Goal: Register for event/course

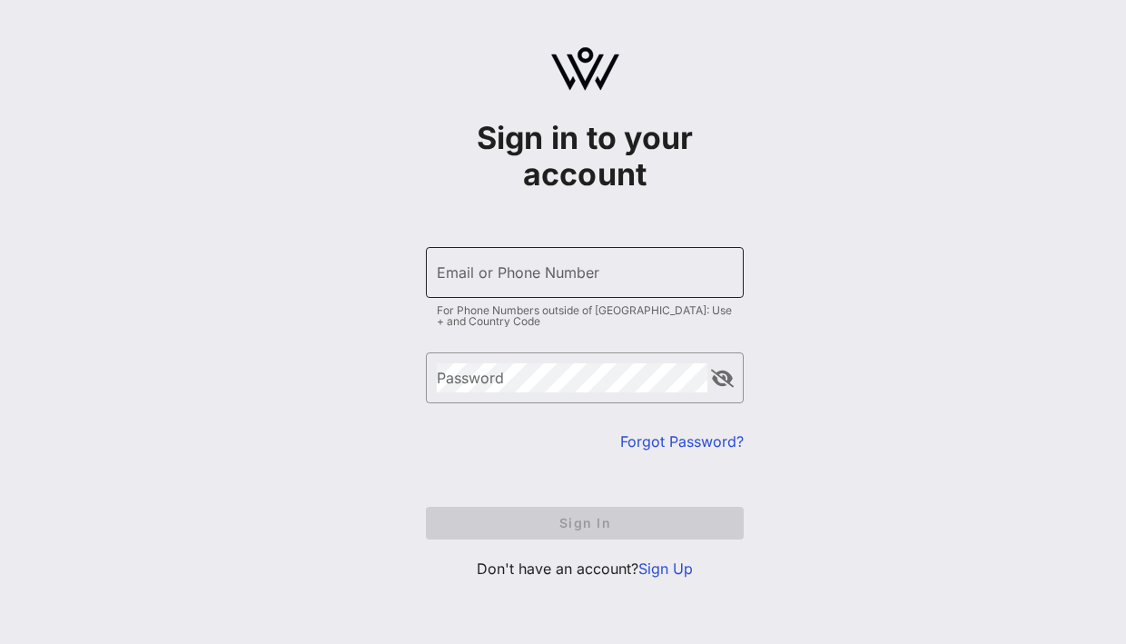
type input "[EMAIL_ADDRESS][DOMAIN_NAME]"
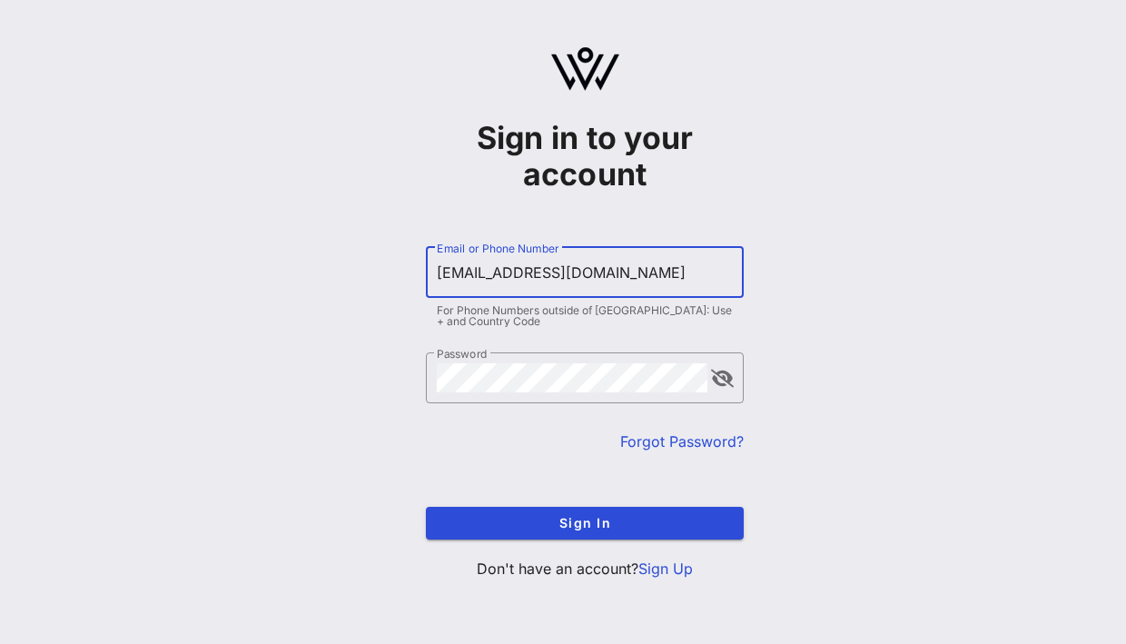
click at [550, 280] on input "[EMAIL_ADDRESS][DOMAIN_NAME]" at bounding box center [585, 272] width 296 height 29
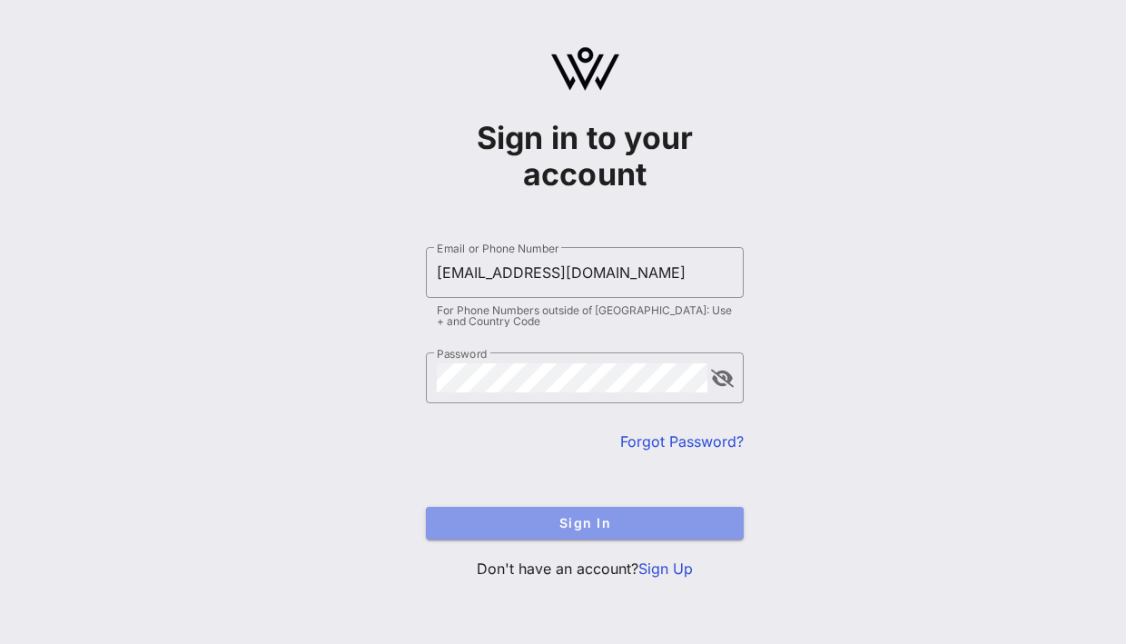
click at [526, 536] on button "Sign In" at bounding box center [585, 523] width 318 height 33
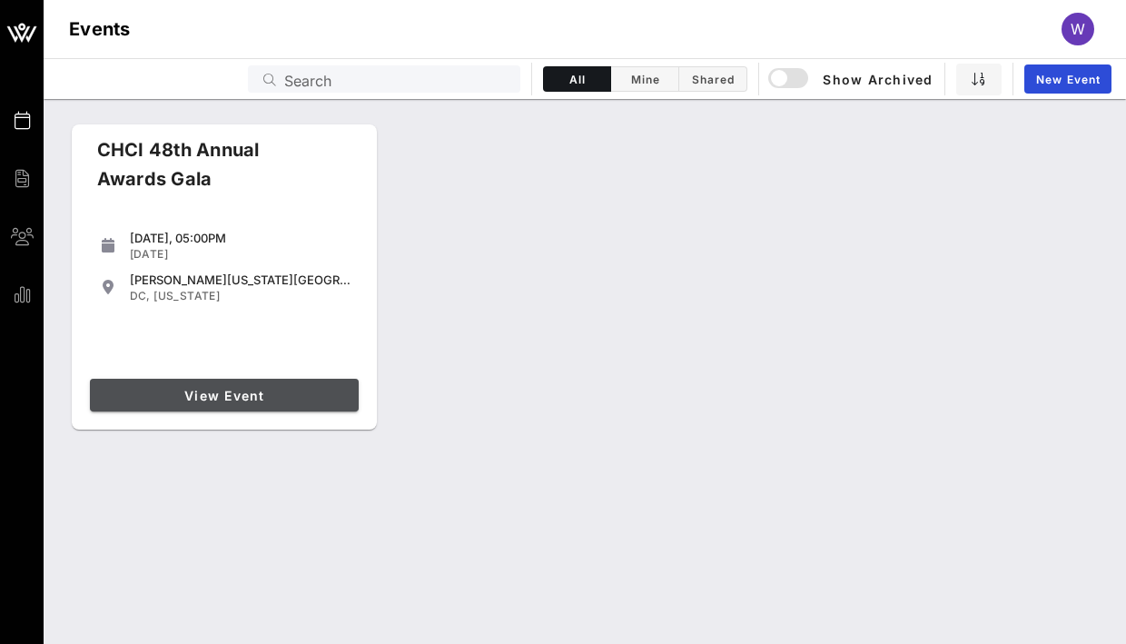
click at [275, 397] on span "View Event" at bounding box center [224, 395] width 254 height 15
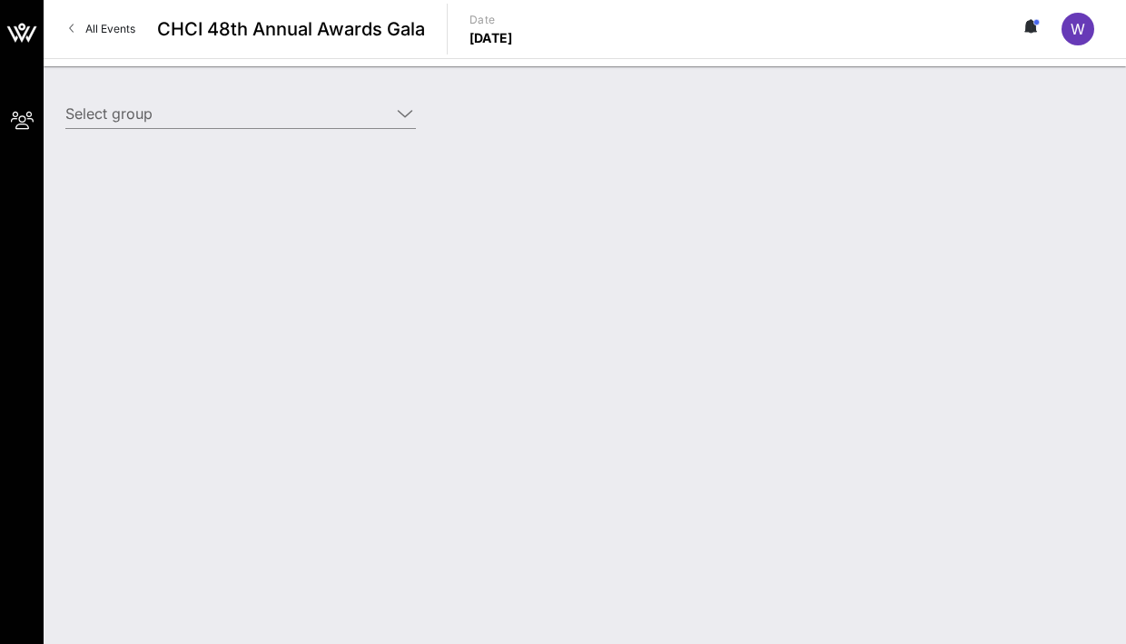
type input "Genentech (Genentech) [[PERSON_NAME], [EMAIL_ADDRESS][DOMAIN_NAME]]"
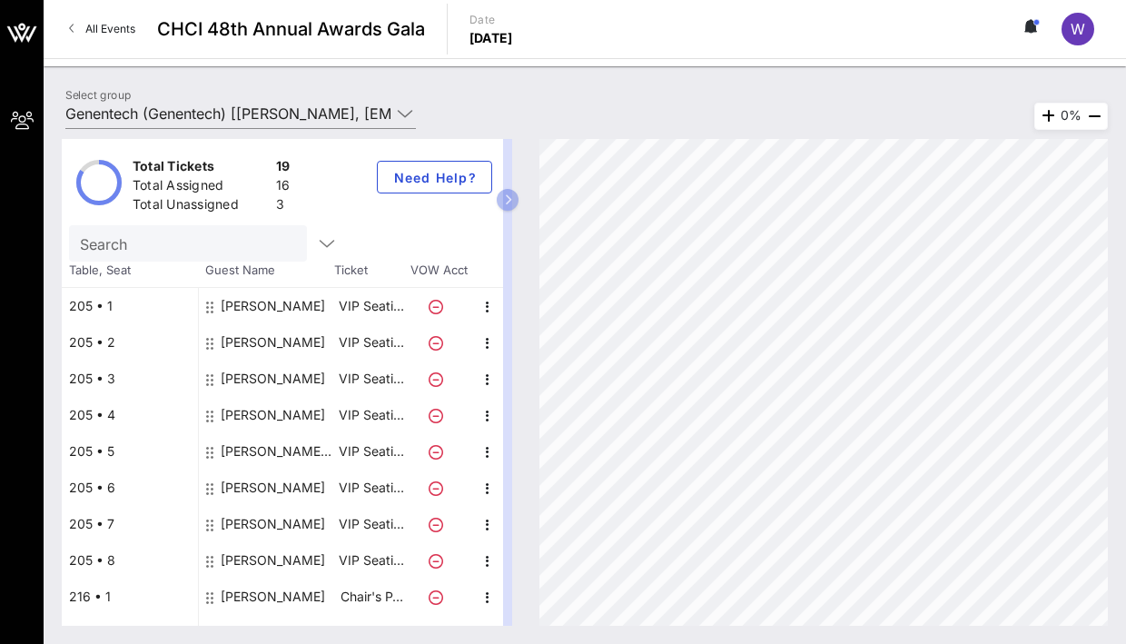
scroll to position [22, 0]
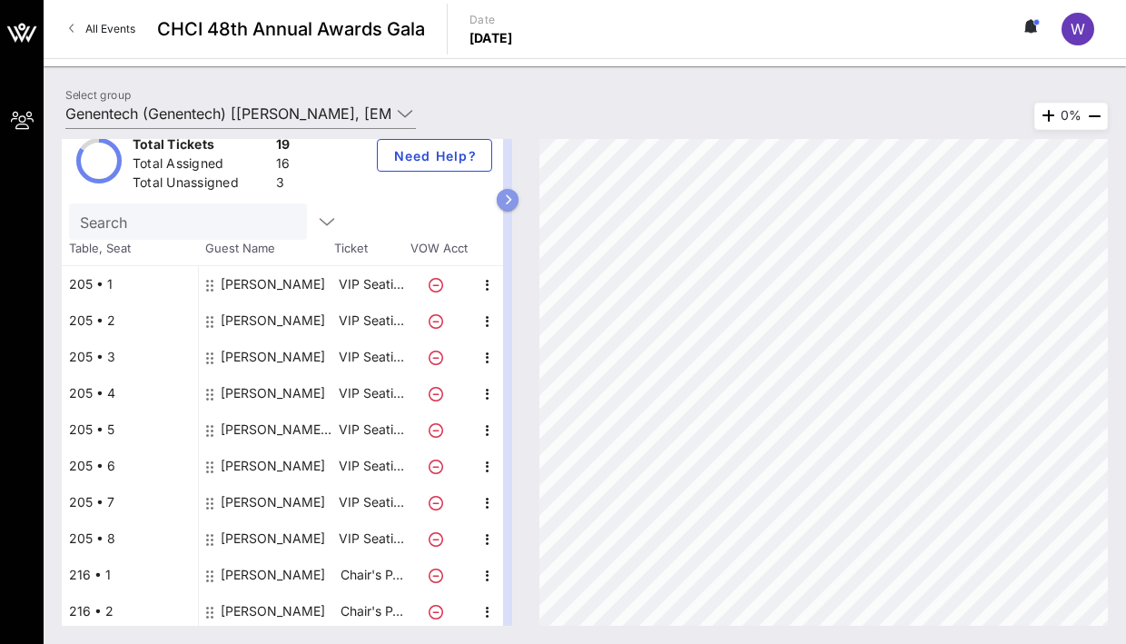
click at [511, 193] on button "button" at bounding box center [508, 200] width 22 height 22
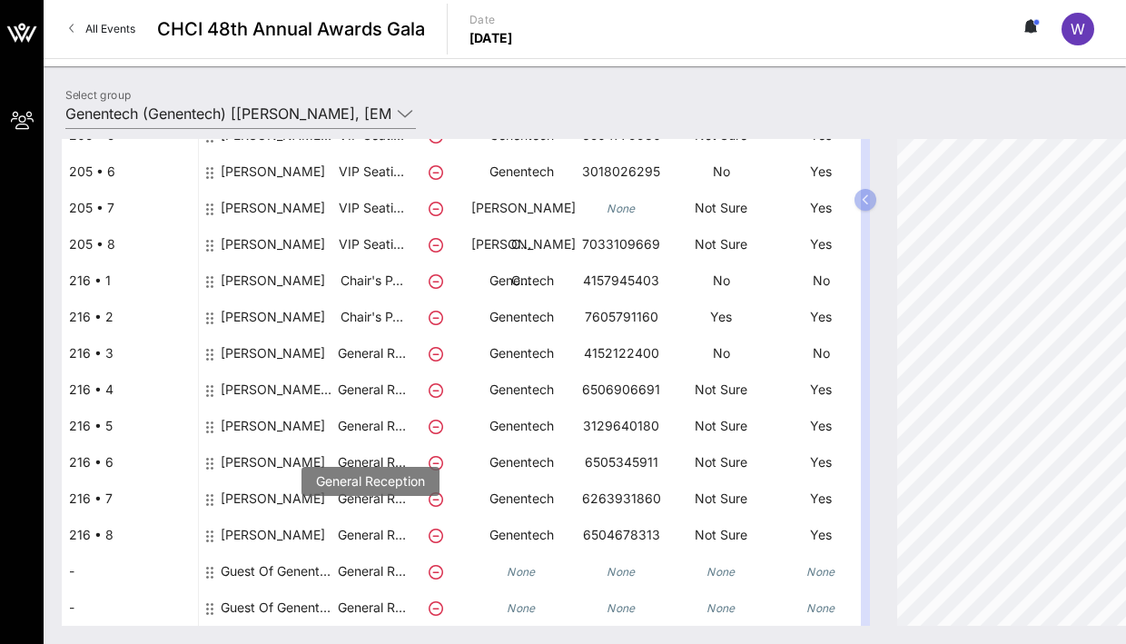
scroll to position [352, 0]
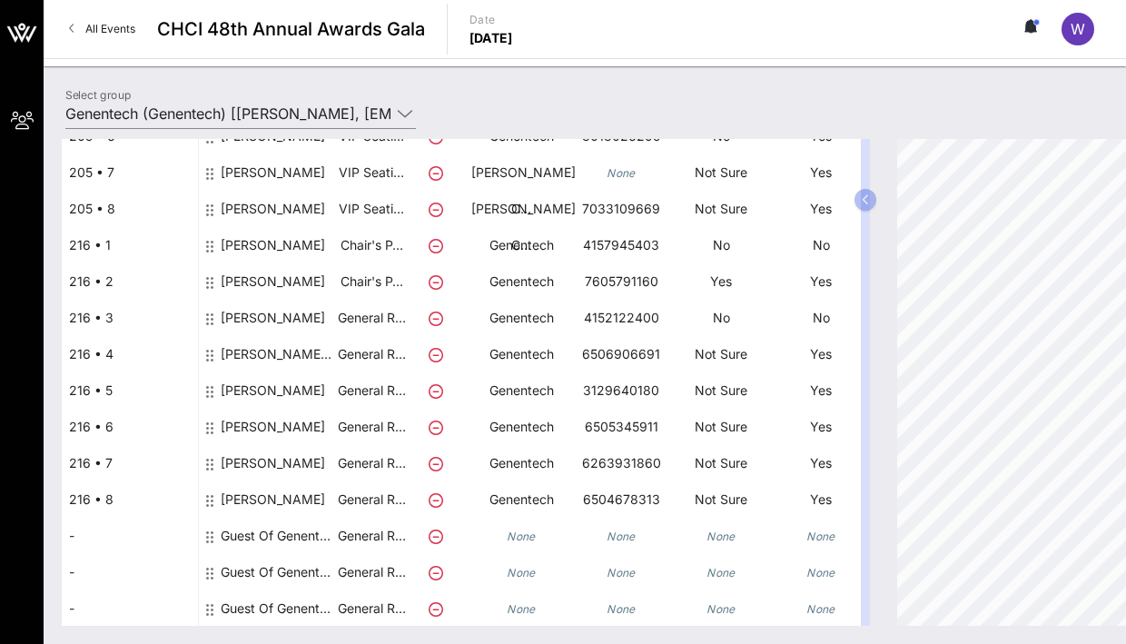
click at [283, 533] on div "Guest Of Genentech" at bounding box center [278, 536] width 114 height 36
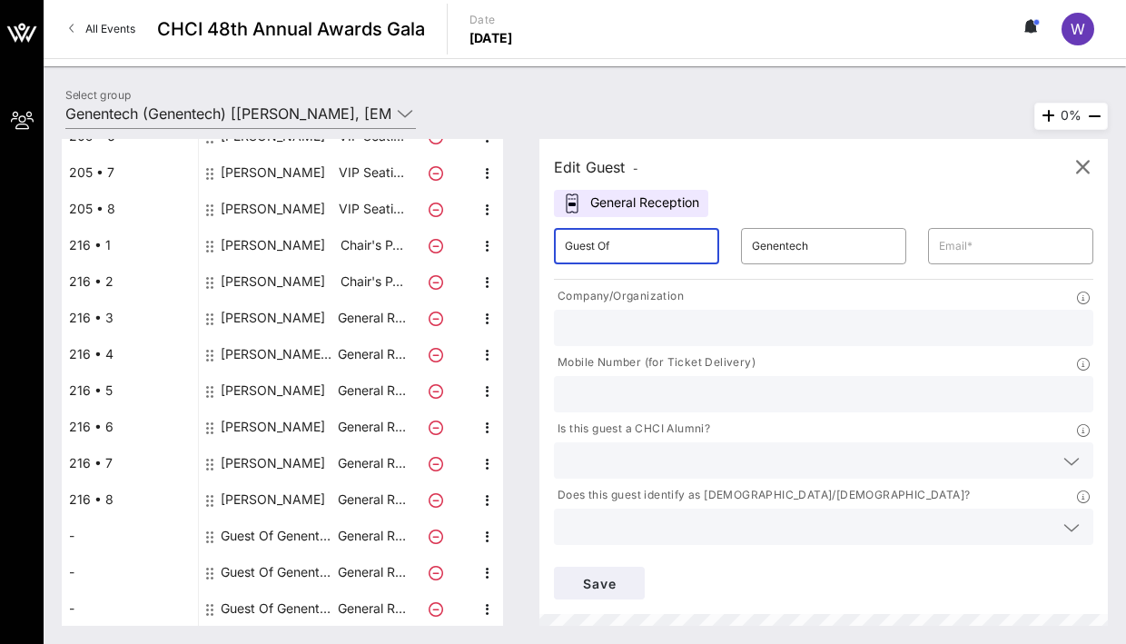
click at [654, 239] on input "Guest Of" at bounding box center [637, 246] width 144 height 29
click at [654, 237] on input "Guest Of" at bounding box center [637, 246] width 144 height 29
type input "Vegia"
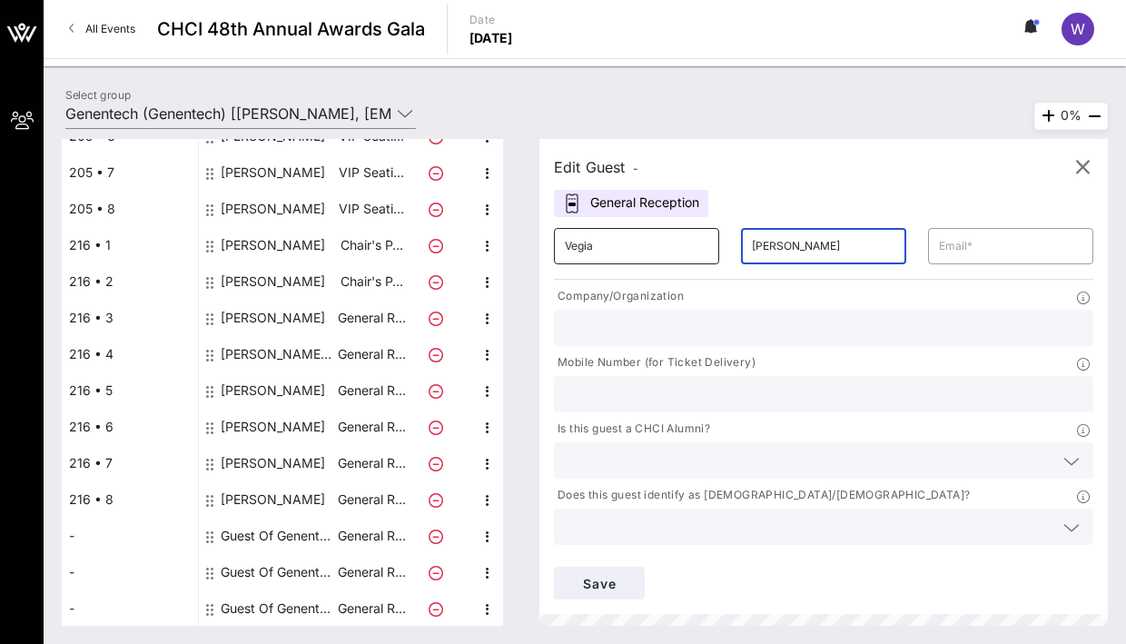
type input "[PERSON_NAME]"
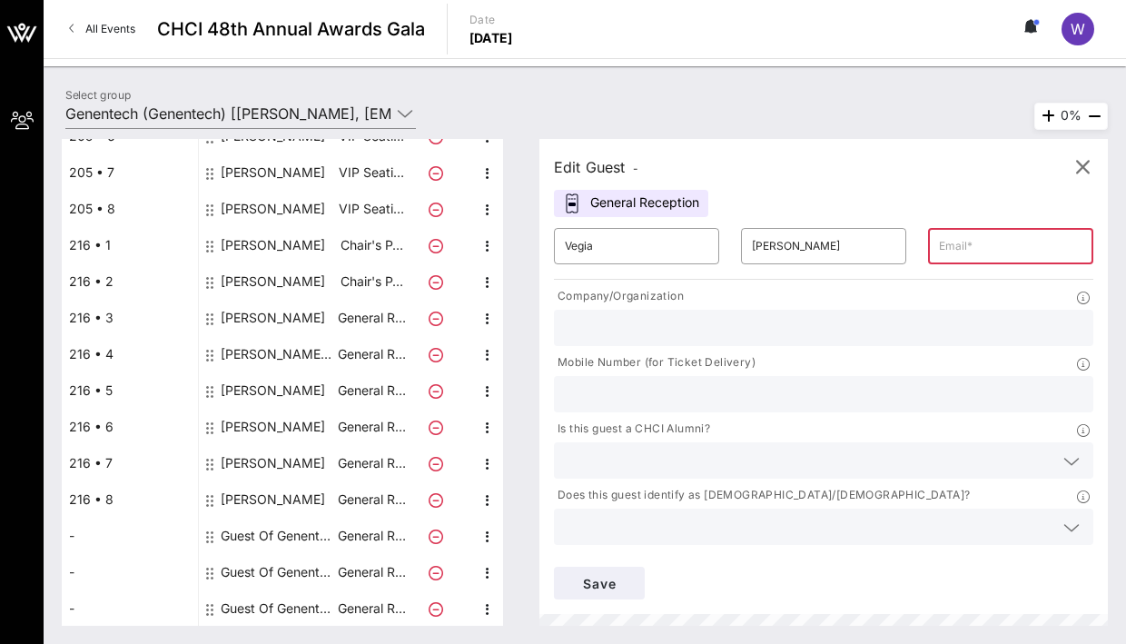
paste input "[EMAIL_ADDRESS][DOMAIN_NAME]"
type input "[EMAIL_ADDRESS][DOMAIN_NAME]"
click at [664, 324] on input "text" at bounding box center [824, 328] width 518 height 24
type input "Genentech"
click at [670, 456] on input "text" at bounding box center [809, 461] width 489 height 24
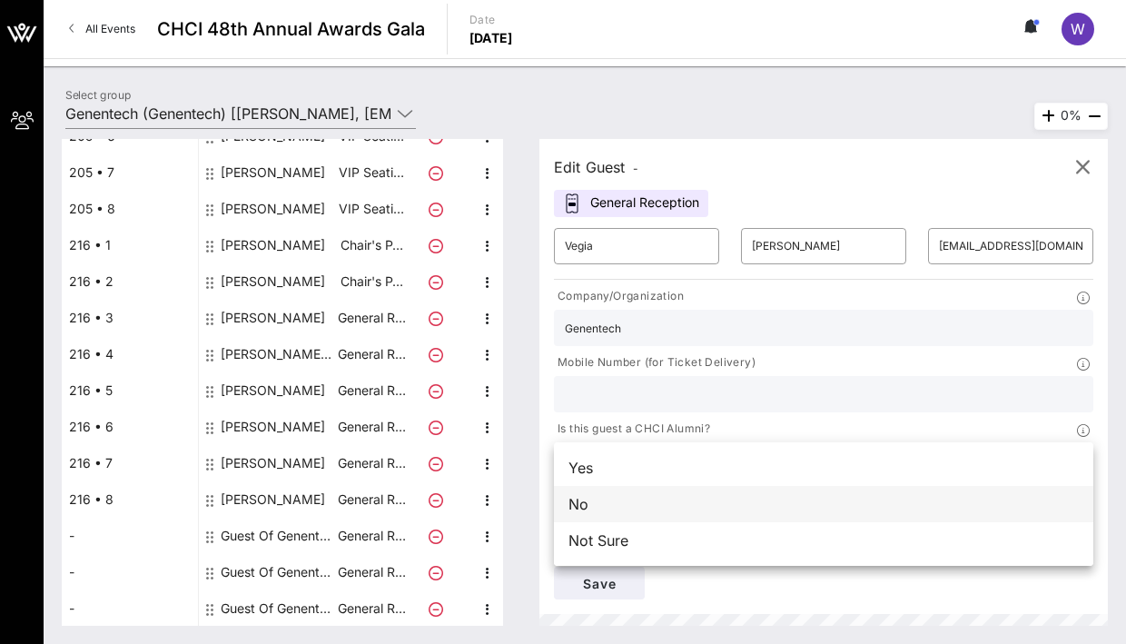
click at [647, 511] on div "No" at bounding box center [824, 504] width 540 height 36
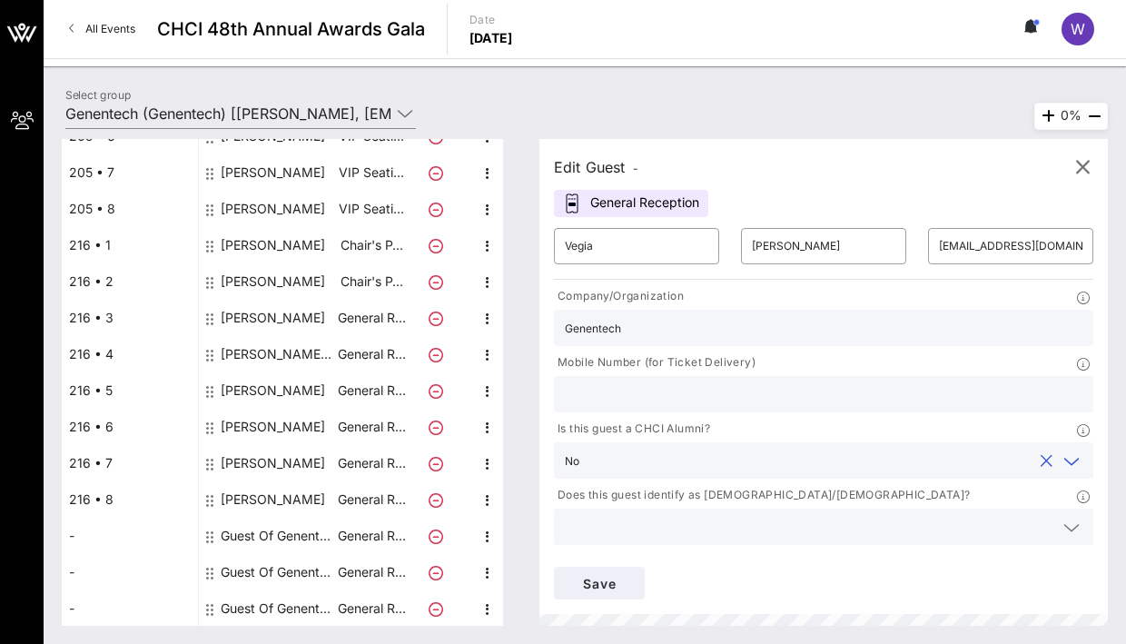
click at [665, 447] on div "No" at bounding box center [824, 460] width 518 height 36
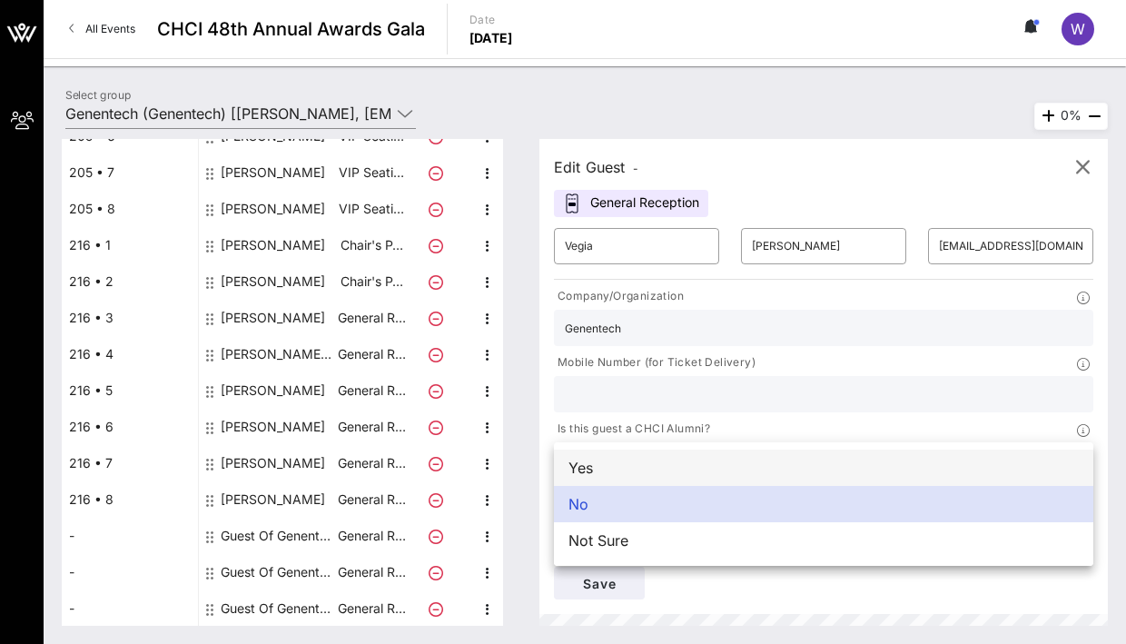
click at [665, 456] on div "Yes" at bounding box center [824, 468] width 540 height 36
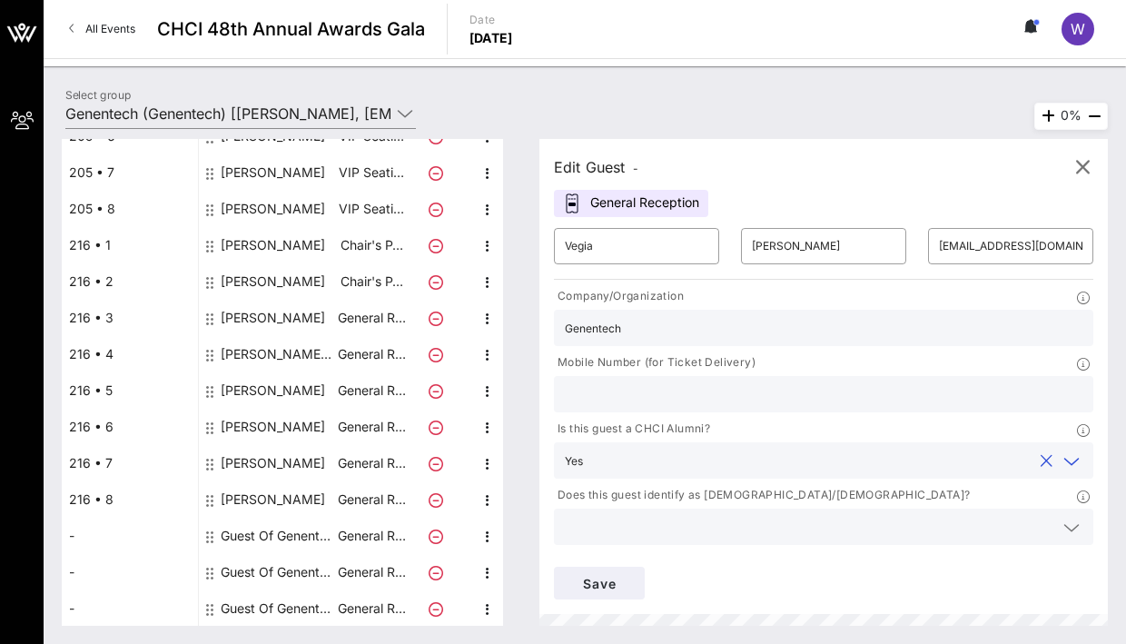
click at [664, 449] on input "text" at bounding box center [811, 461] width 442 height 24
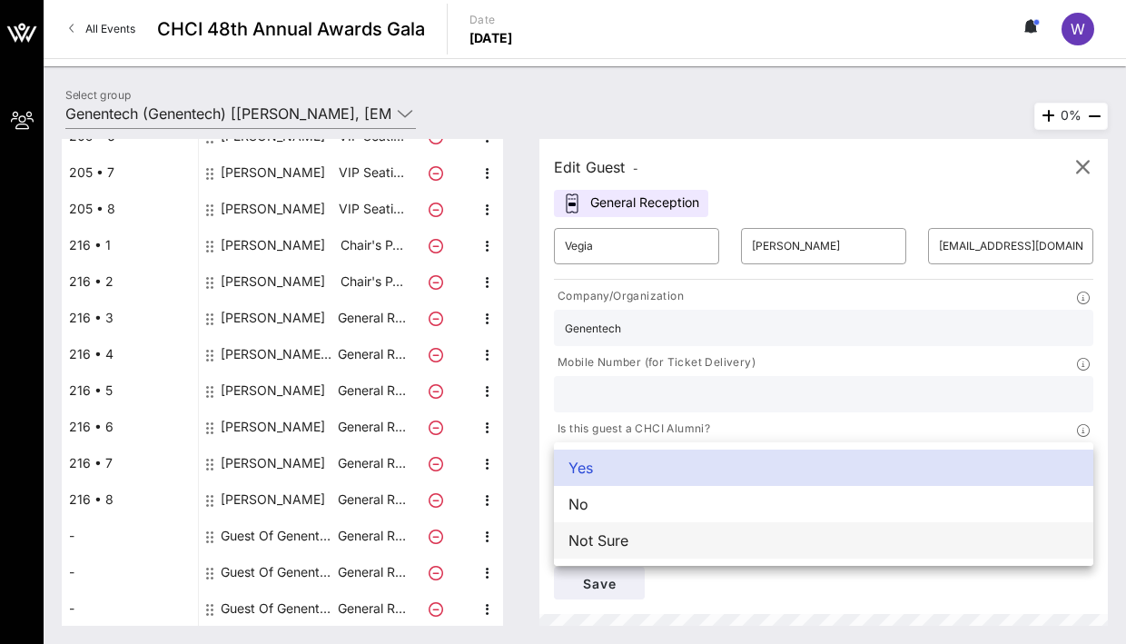
click at [653, 543] on div "Not Sure" at bounding box center [824, 540] width 540 height 36
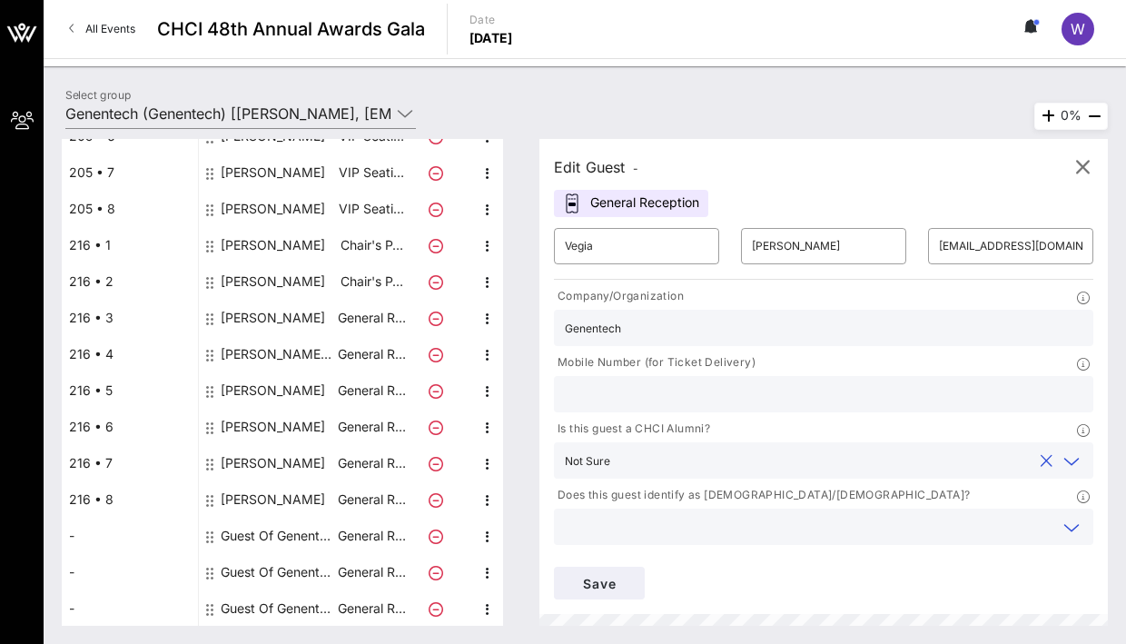
click at [654, 531] on input "text" at bounding box center [809, 527] width 489 height 24
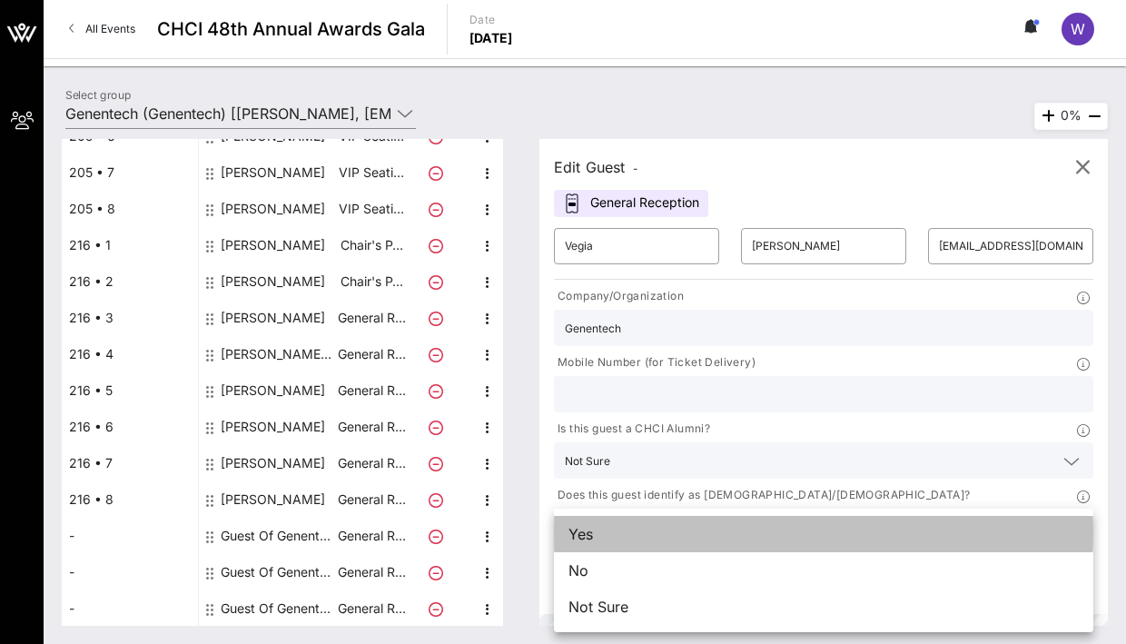
click at [639, 531] on div "Yes" at bounding box center [824, 534] width 540 height 36
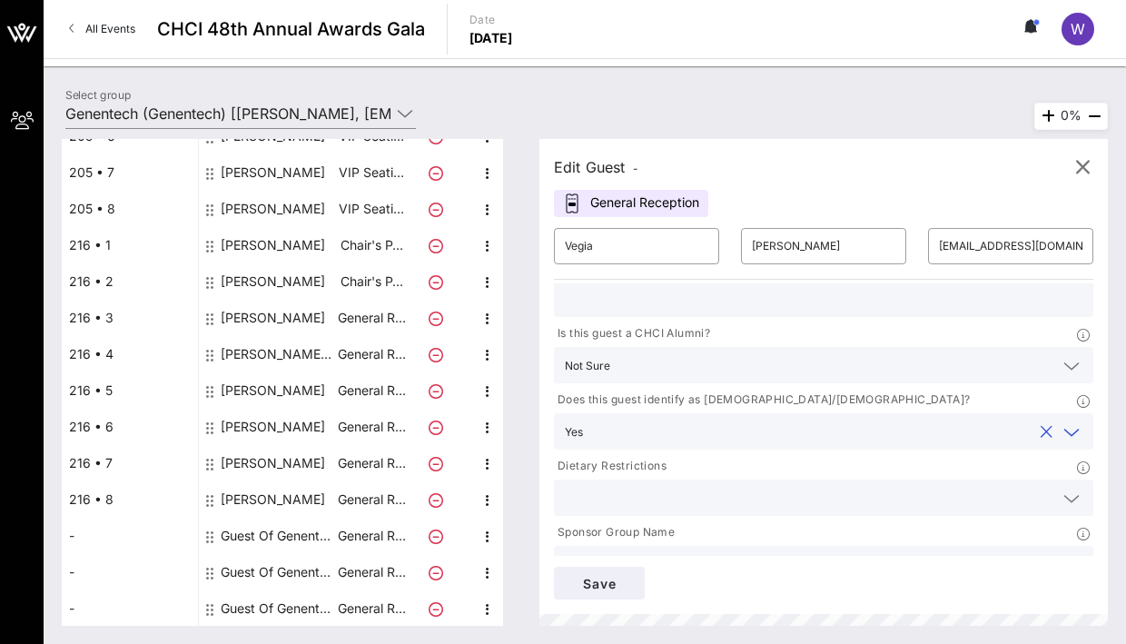
scroll to position [103, 0]
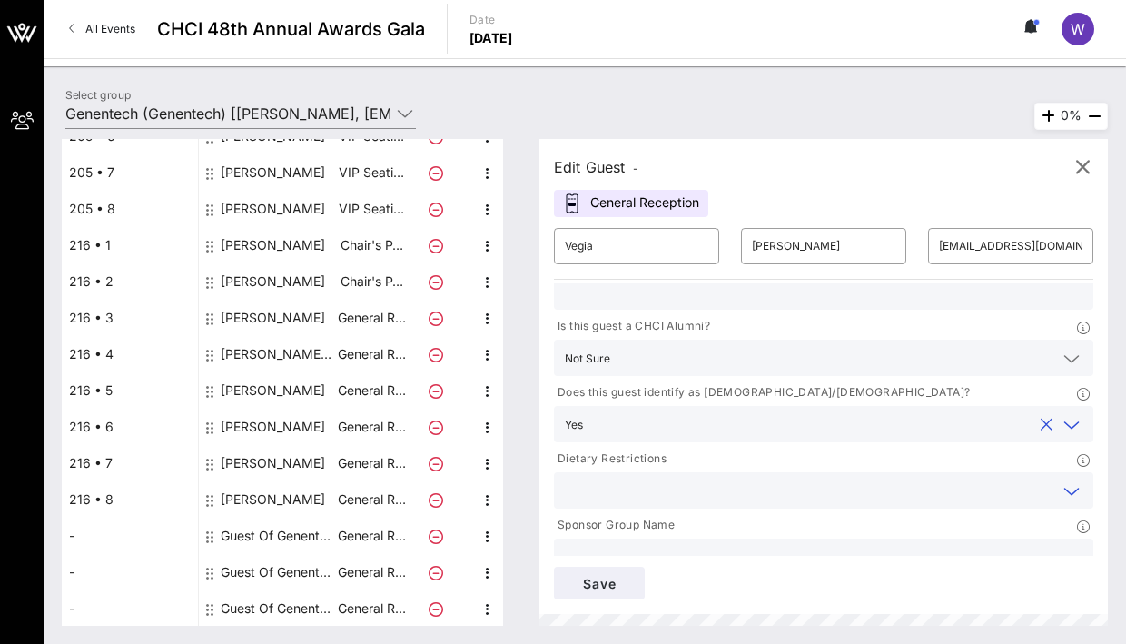
click at [653, 484] on input "text" at bounding box center [809, 491] width 489 height 24
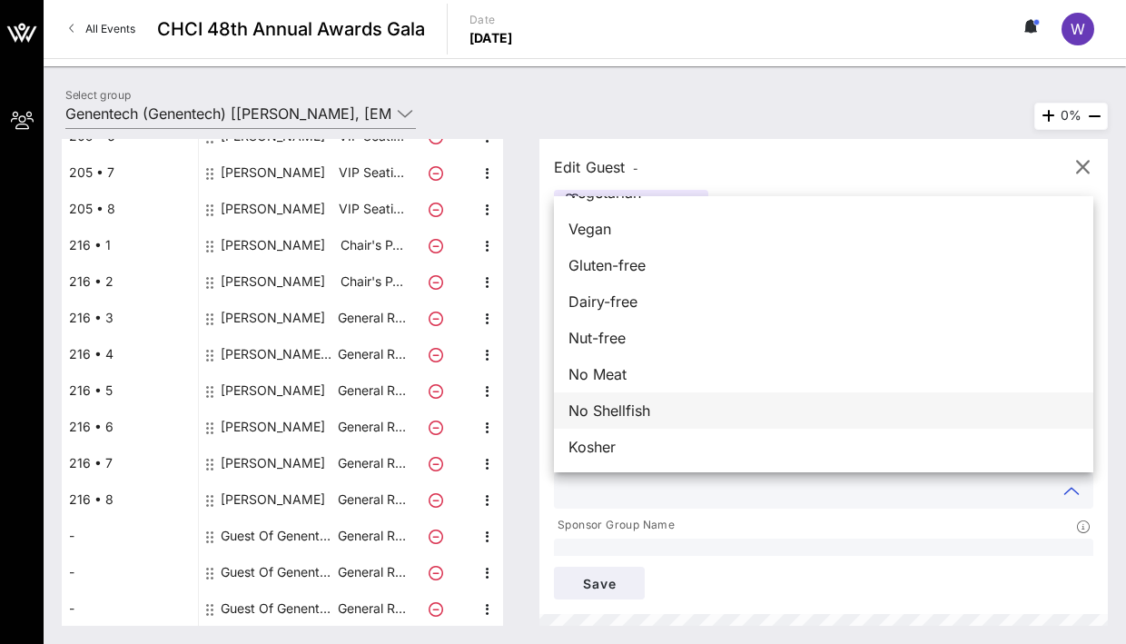
scroll to position [0, 0]
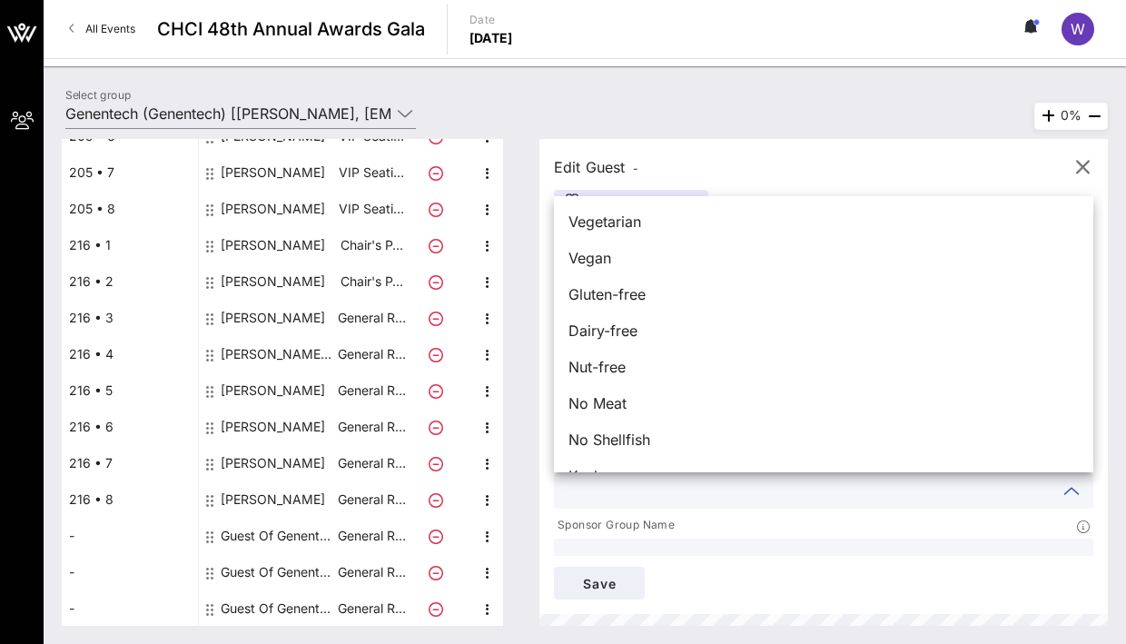
click at [644, 545] on input "text" at bounding box center [824, 557] width 518 height 24
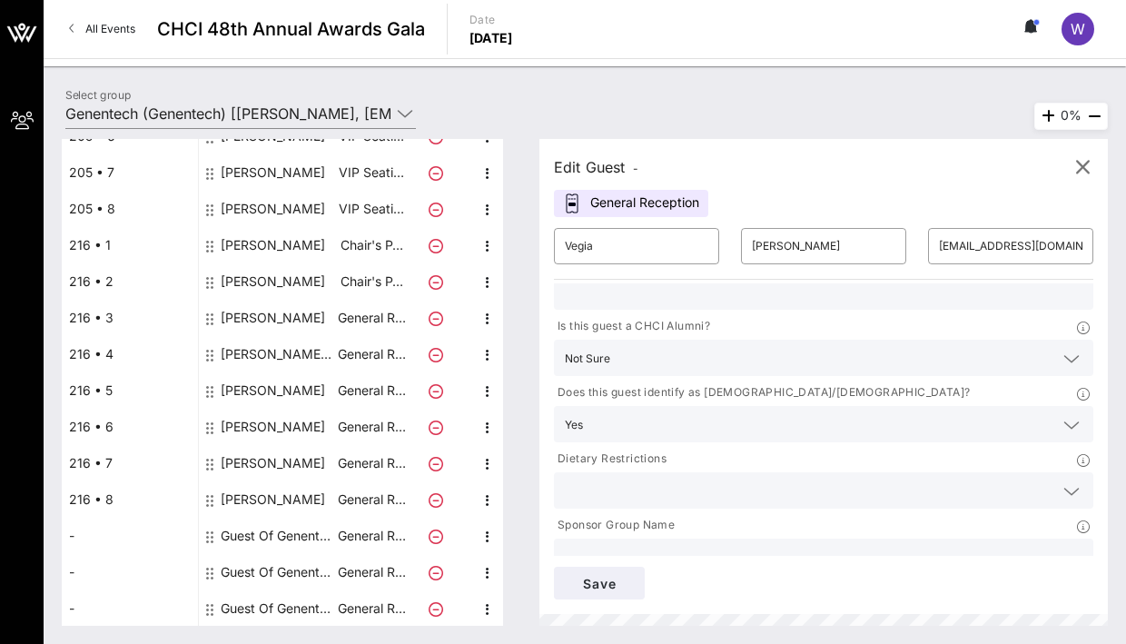
scroll to position [125, 0]
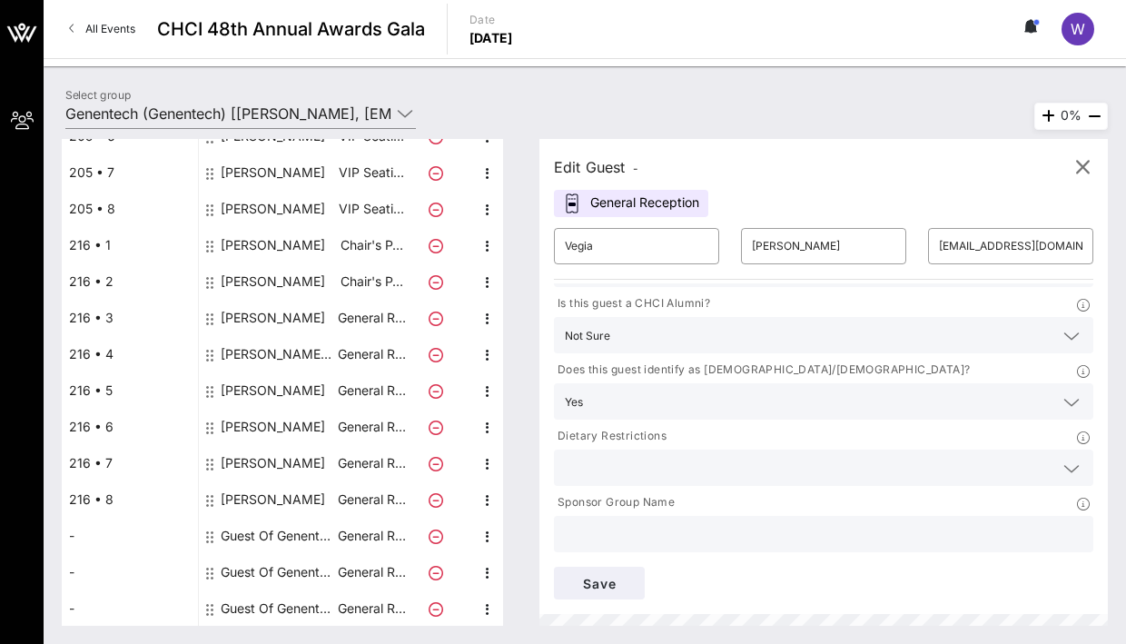
click at [647, 545] on input "text" at bounding box center [824, 534] width 518 height 24
type input "Genentech"
click at [601, 582] on span "Save" at bounding box center [600, 583] width 62 height 15
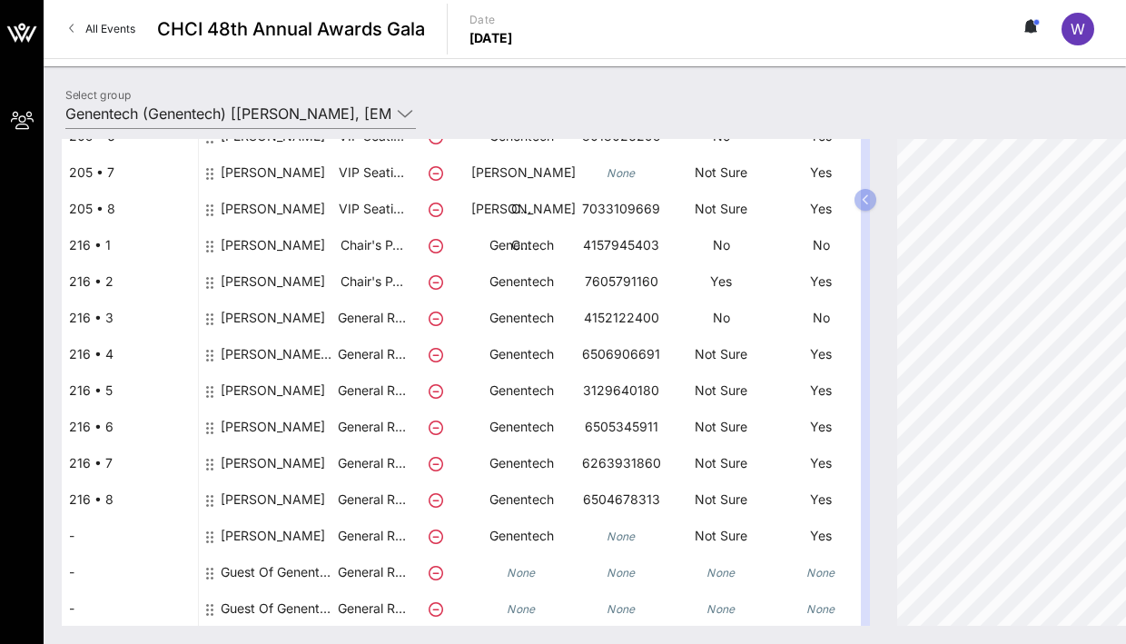
click at [75, 531] on div "-" at bounding box center [130, 536] width 136 height 36
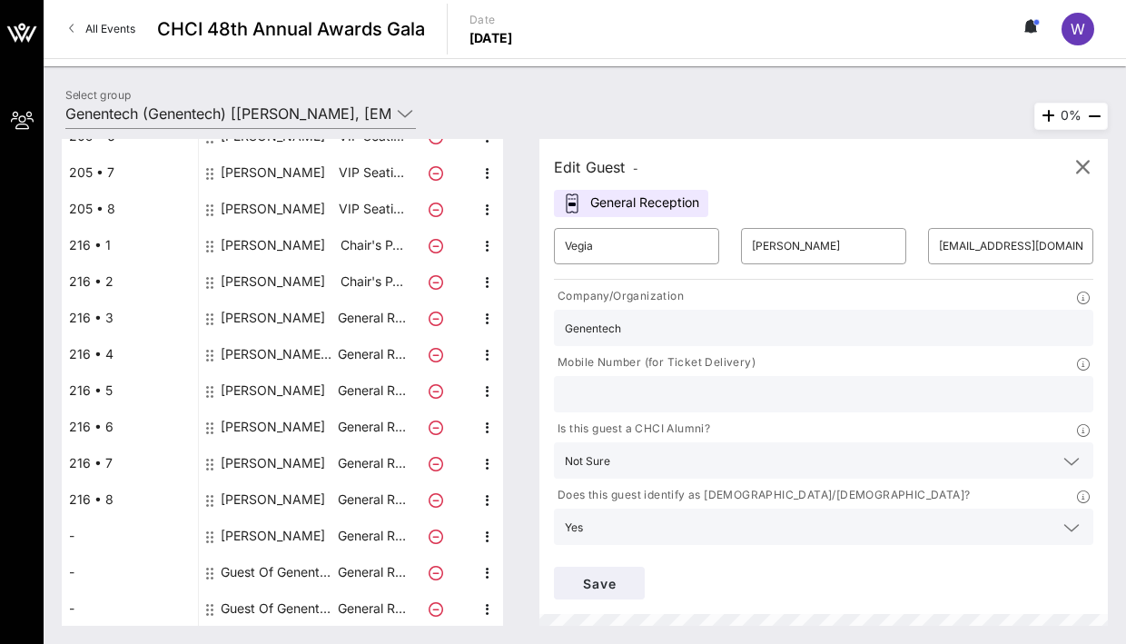
click at [73, 533] on div "-" at bounding box center [130, 536] width 136 height 36
click at [1089, 167] on icon "button" at bounding box center [1083, 167] width 22 height 22
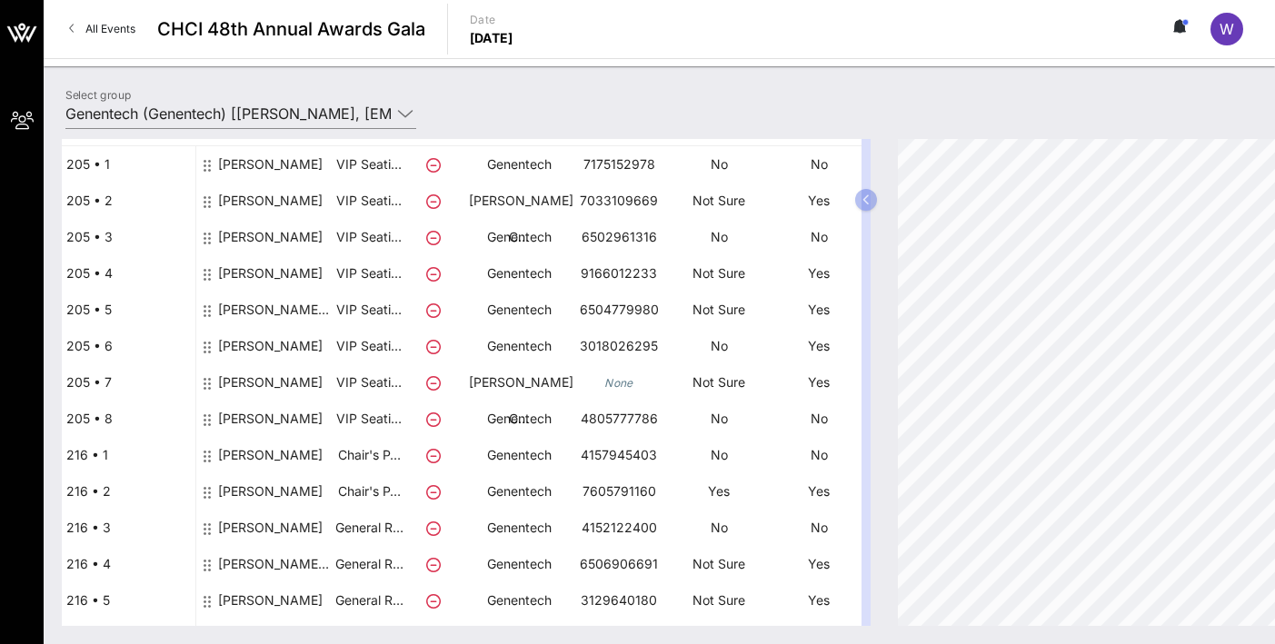
scroll to position [110, 3]
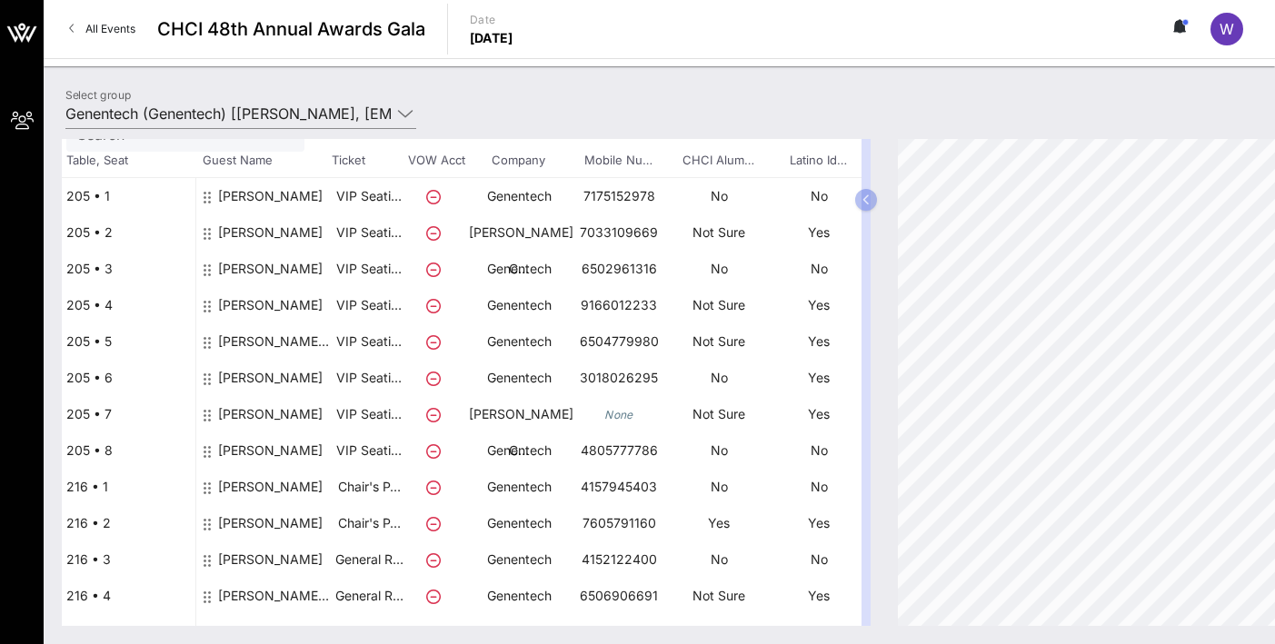
click at [435, 523] on icon at bounding box center [433, 524] width 15 height 15
click at [248, 445] on div "[PERSON_NAME]" at bounding box center [270, 457] width 104 height 51
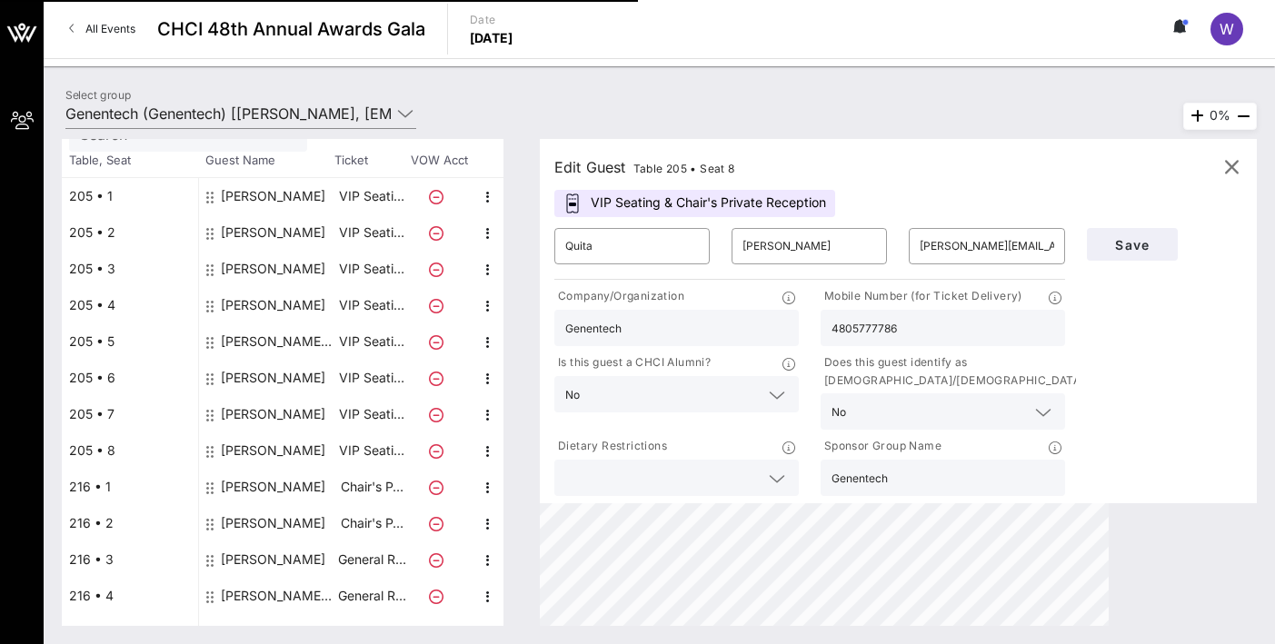
scroll to position [110, 0]
click at [593, 243] on input "Quita" at bounding box center [632, 246] width 134 height 29
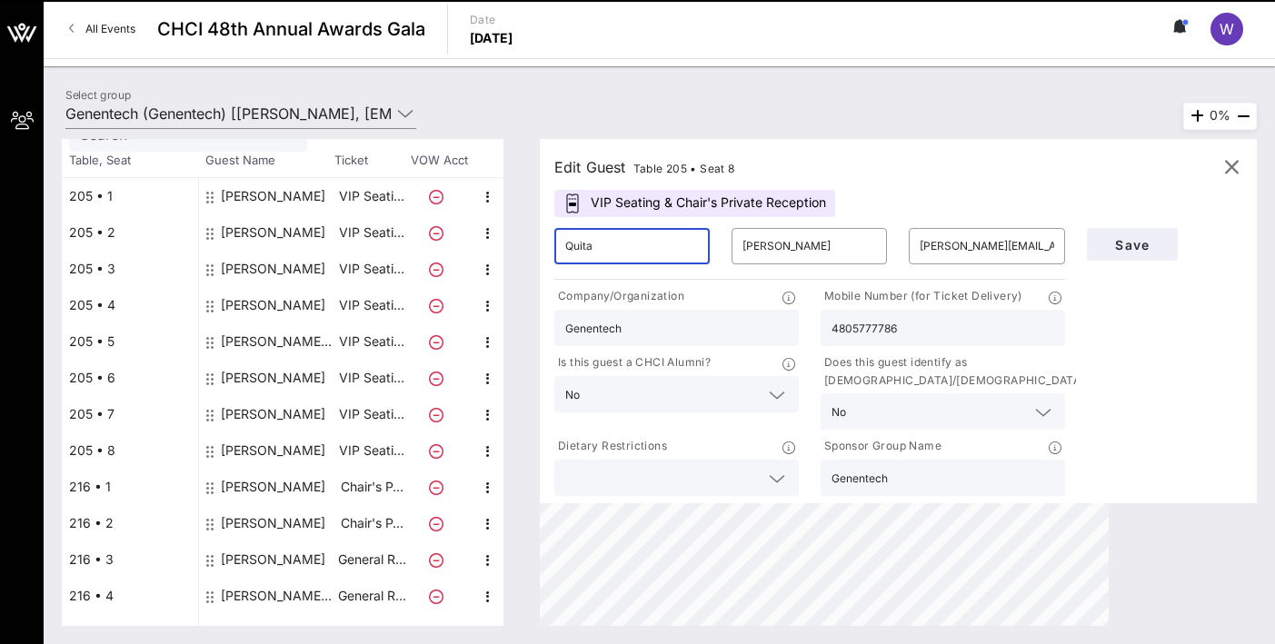
click at [593, 243] on input "Quita" at bounding box center [632, 246] width 134 height 29
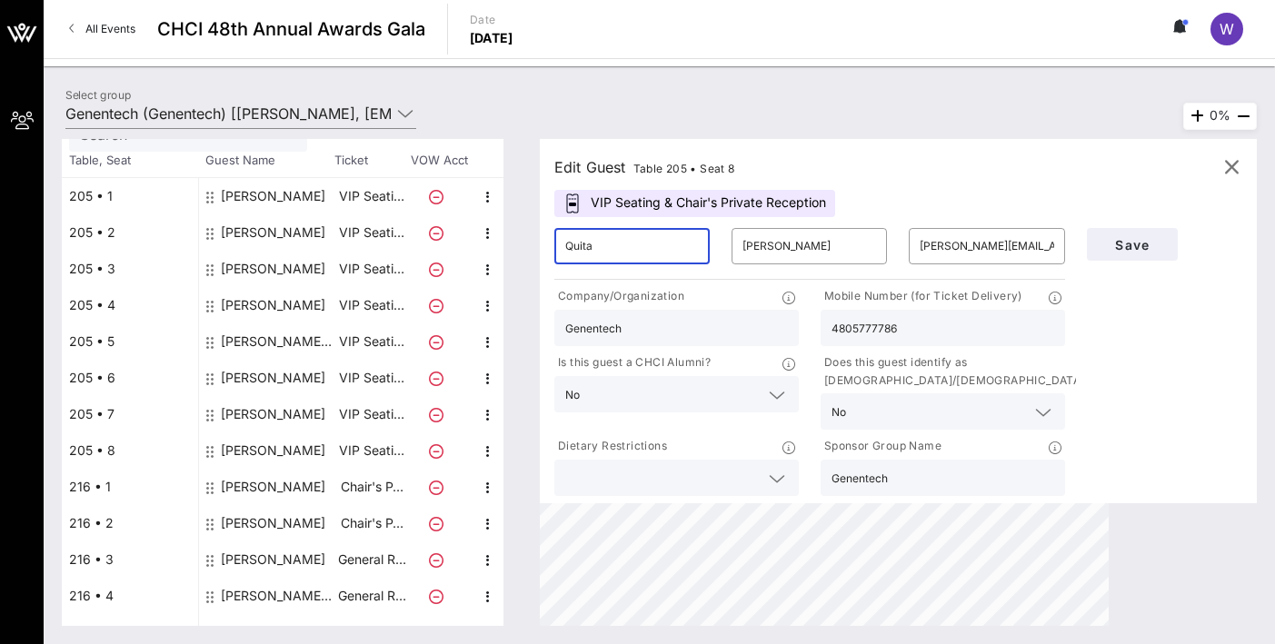
click at [593, 243] on input "Quita" at bounding box center [632, 246] width 134 height 29
type input "[PERSON_NAME]"
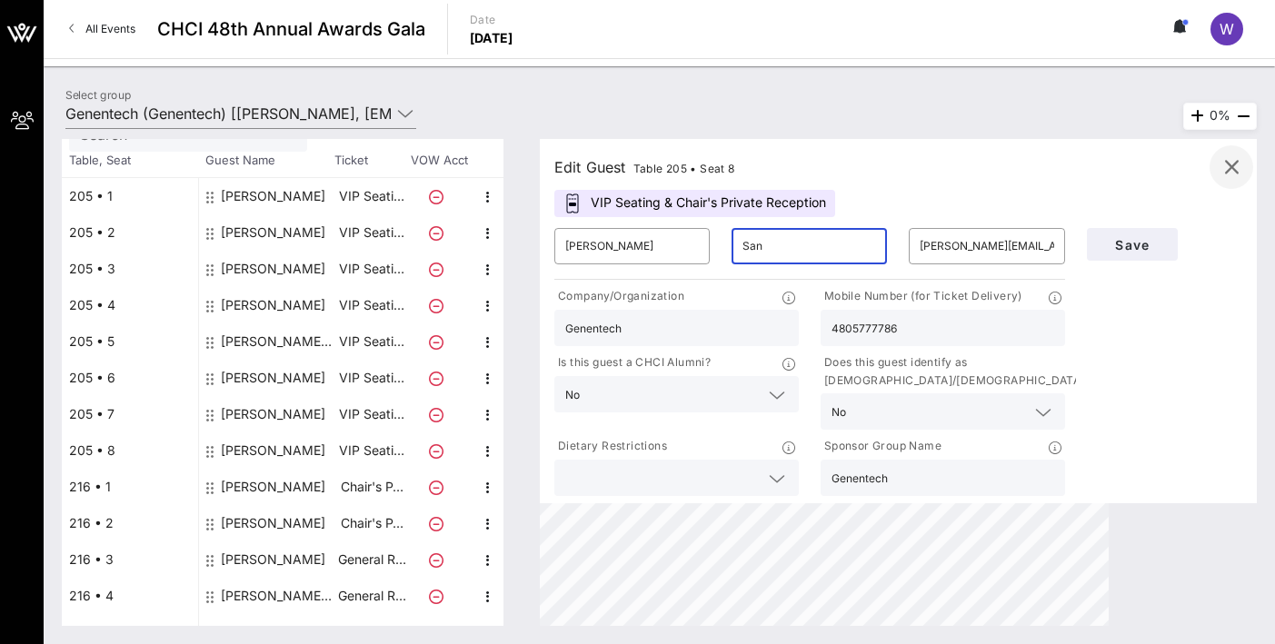
type input "San"
click at [1126, 177] on icon "button" at bounding box center [1231, 167] width 22 height 22
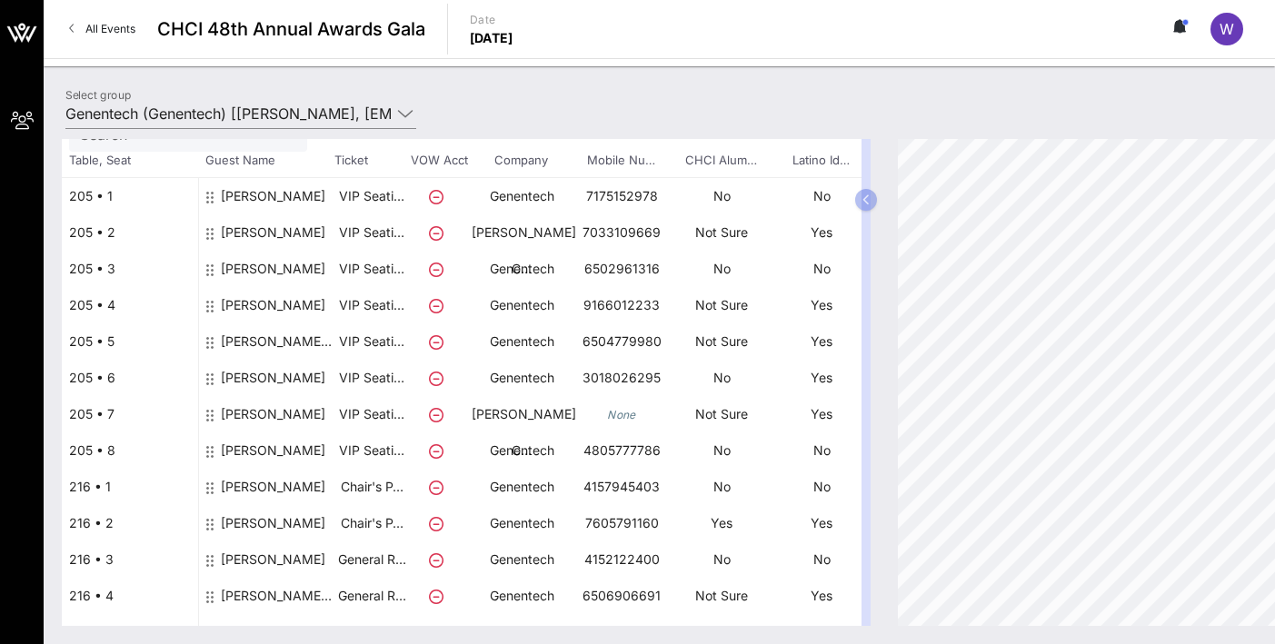
click at [435, 450] on icon at bounding box center [436, 451] width 15 height 15
click at [430, 524] on icon at bounding box center [436, 524] width 15 height 15
click at [432, 524] on icon at bounding box center [436, 524] width 15 height 15
click at [313, 524] on div "[PERSON_NAME]" at bounding box center [273, 530] width 104 height 51
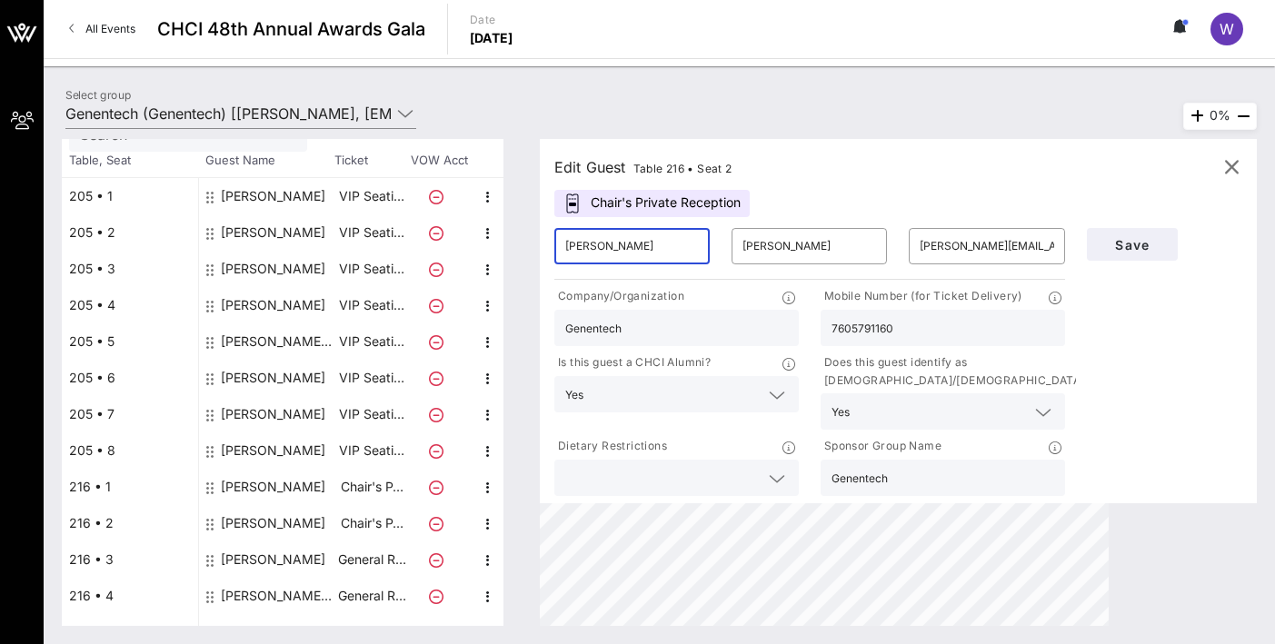
click at [645, 240] on input "[PERSON_NAME]" at bounding box center [632, 246] width 134 height 29
click at [825, 249] on input "[PERSON_NAME]" at bounding box center [809, 246] width 134 height 29
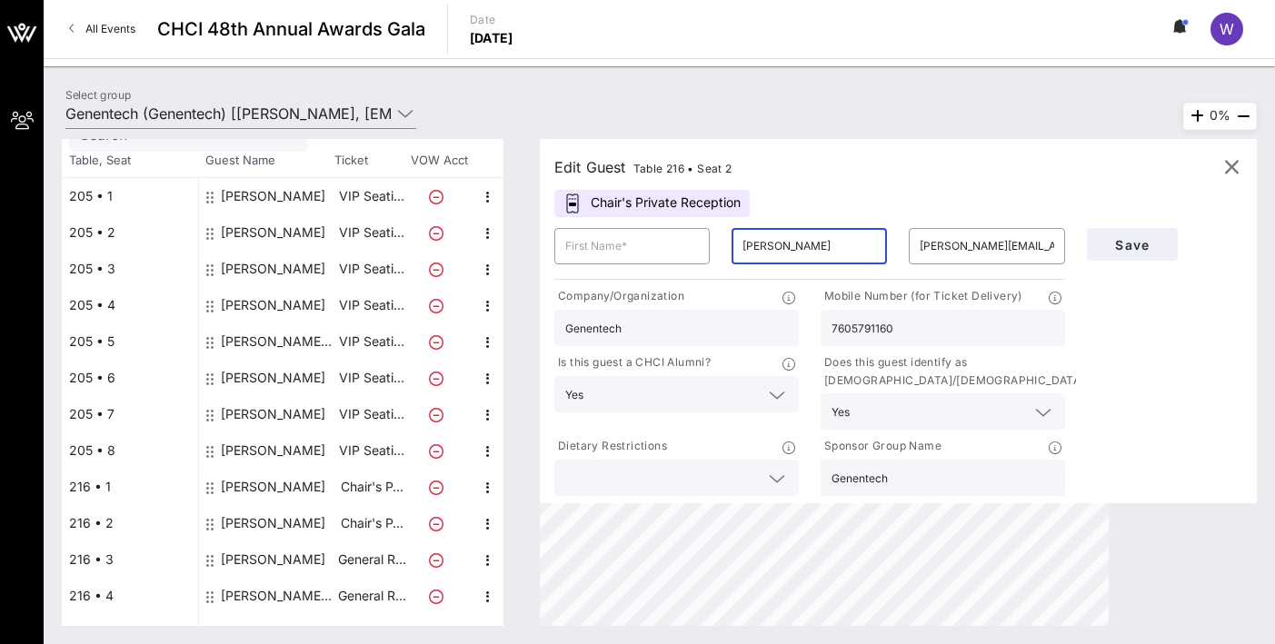
click at [825, 249] on input "[PERSON_NAME]" at bounding box center [809, 246] width 134 height 29
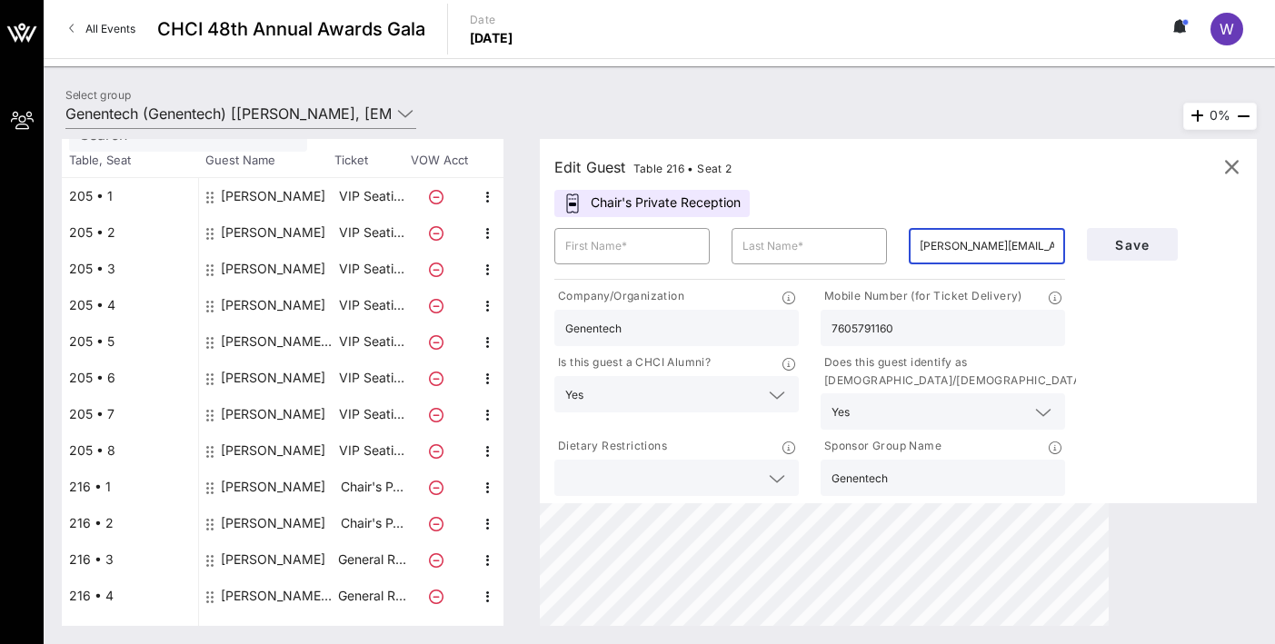
click at [1001, 256] on input "[PERSON_NAME][EMAIL_ADDRESS][PERSON_NAME][PERSON_NAME][DOMAIN_NAME]" at bounding box center [986, 246] width 134 height 29
click at [334, 452] on div "[PERSON_NAME]" at bounding box center [267, 450] width 136 height 36
click at [1126, 240] on span "Save" at bounding box center [1132, 244] width 62 height 15
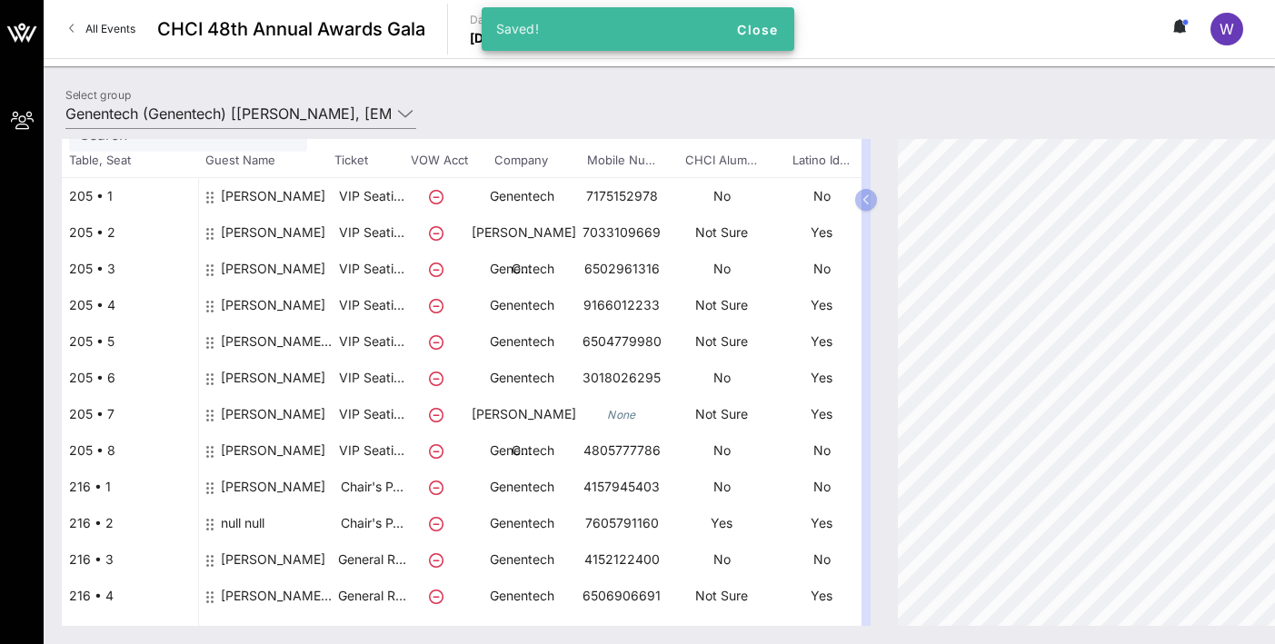
click at [250, 451] on div "[PERSON_NAME]" at bounding box center [273, 457] width 104 height 51
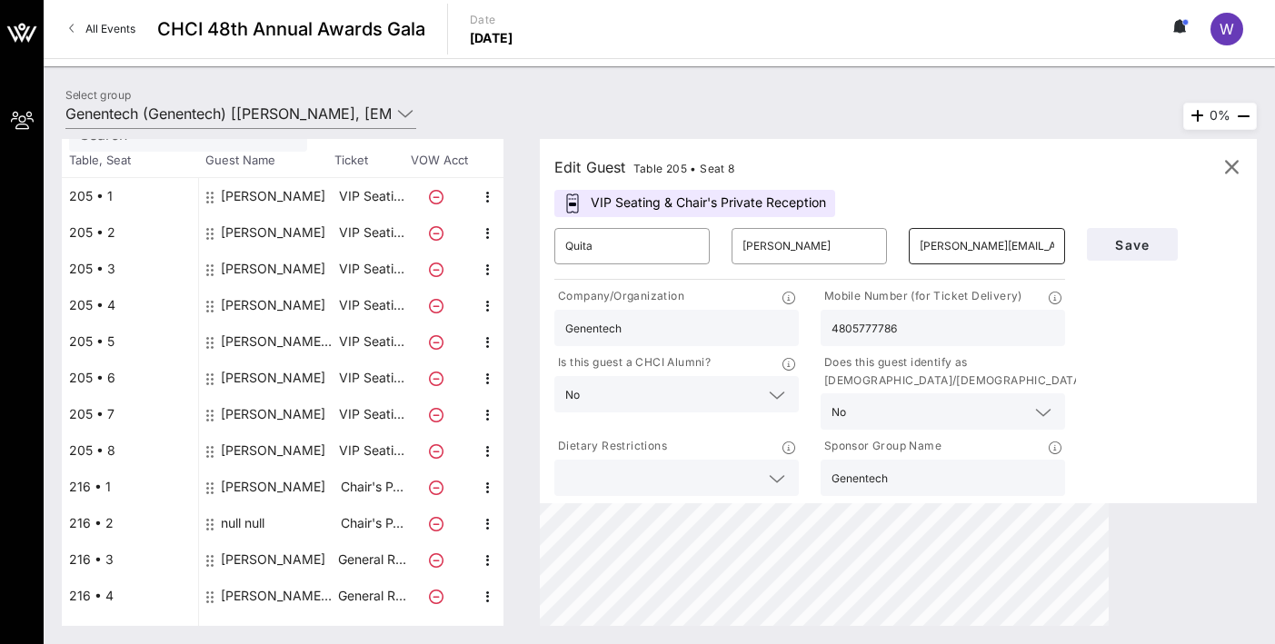
click at [950, 253] on input "[PERSON_NAME][EMAIL_ADDRESS][PERSON_NAME][PERSON_NAME][DOMAIN_NAME]" at bounding box center [986, 246] width 134 height 29
paste input "[PERSON_NAME].[PERSON_NAME]"
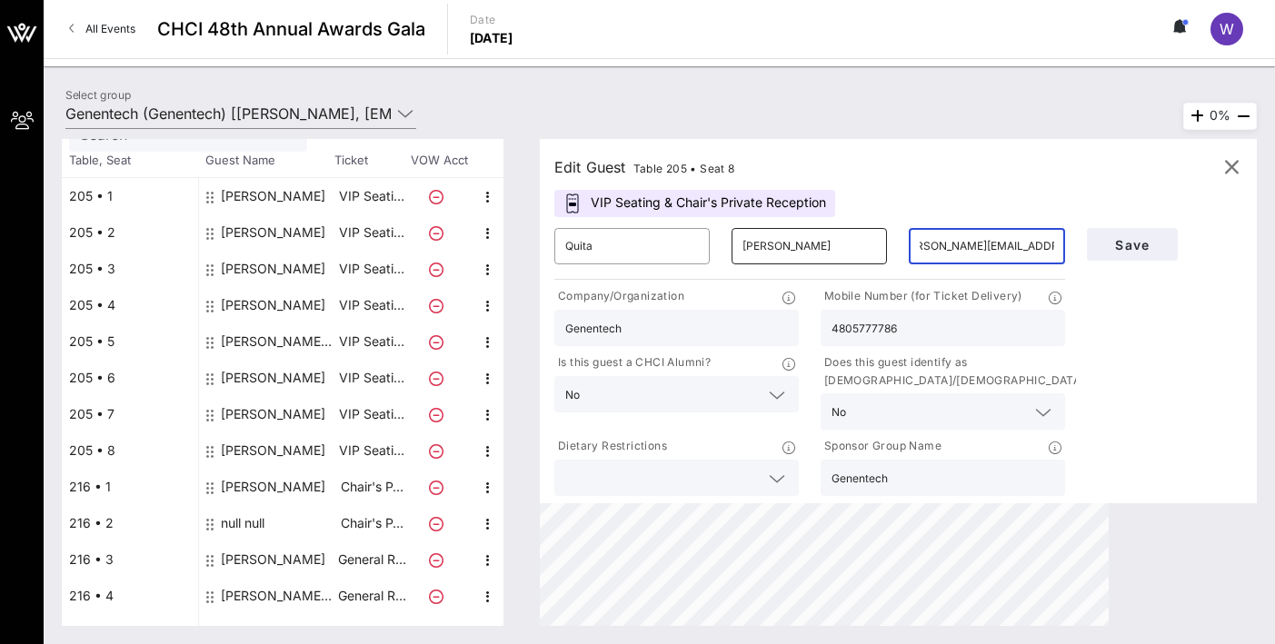
type input "[PERSON_NAME][EMAIL_ADDRESS][PERSON_NAME][PERSON_NAME][DOMAIN_NAME]"
click at [767, 243] on input "[PERSON_NAME]" at bounding box center [809, 246] width 134 height 29
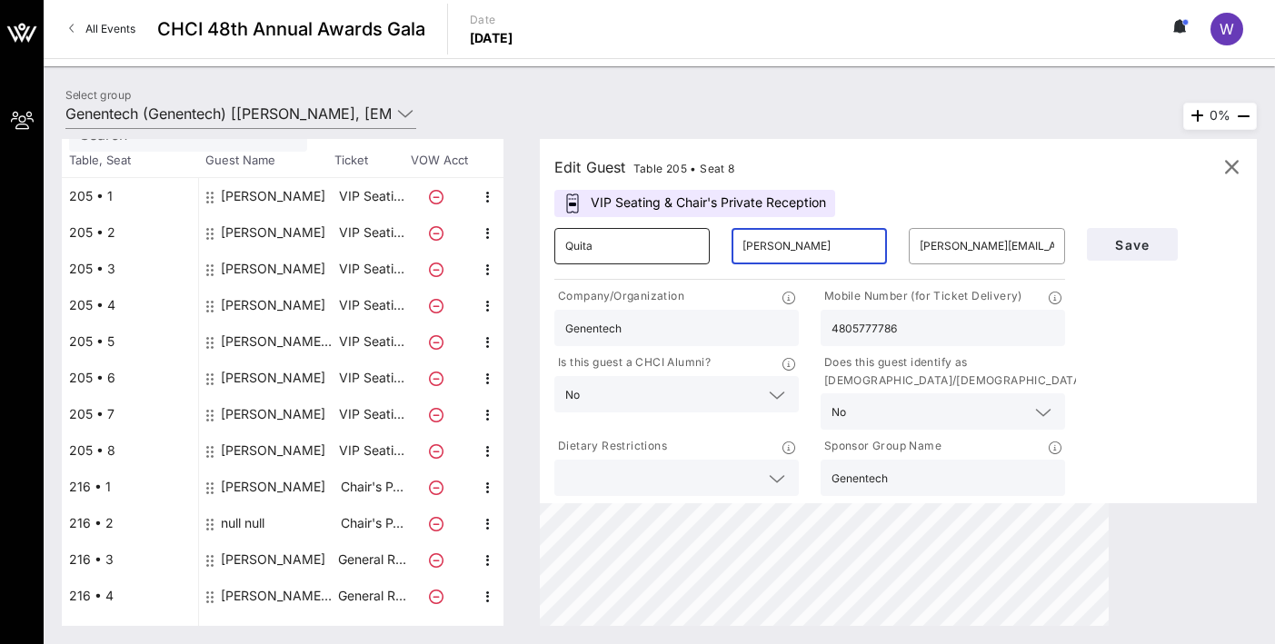
type input "[PERSON_NAME]"
click at [632, 241] on input "Quita" at bounding box center [632, 246] width 134 height 29
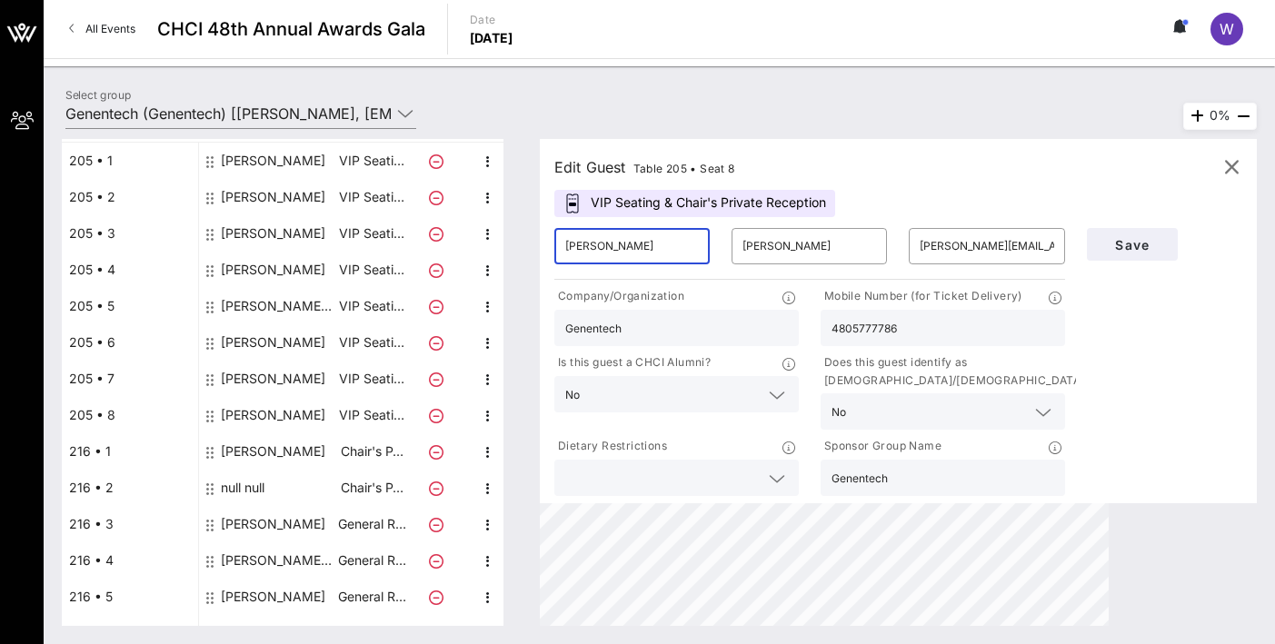
scroll to position [192, 0]
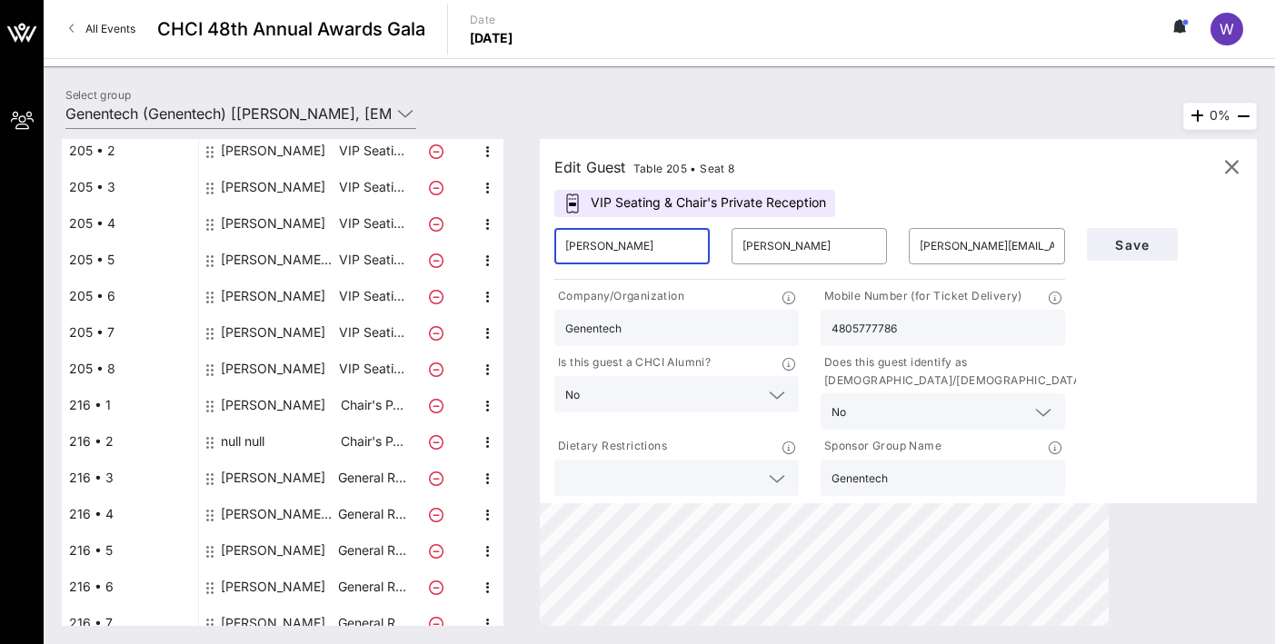
type input "[PERSON_NAME]"
click at [251, 433] on div "null null" at bounding box center [243, 441] width 44 height 36
type input "7605791160"
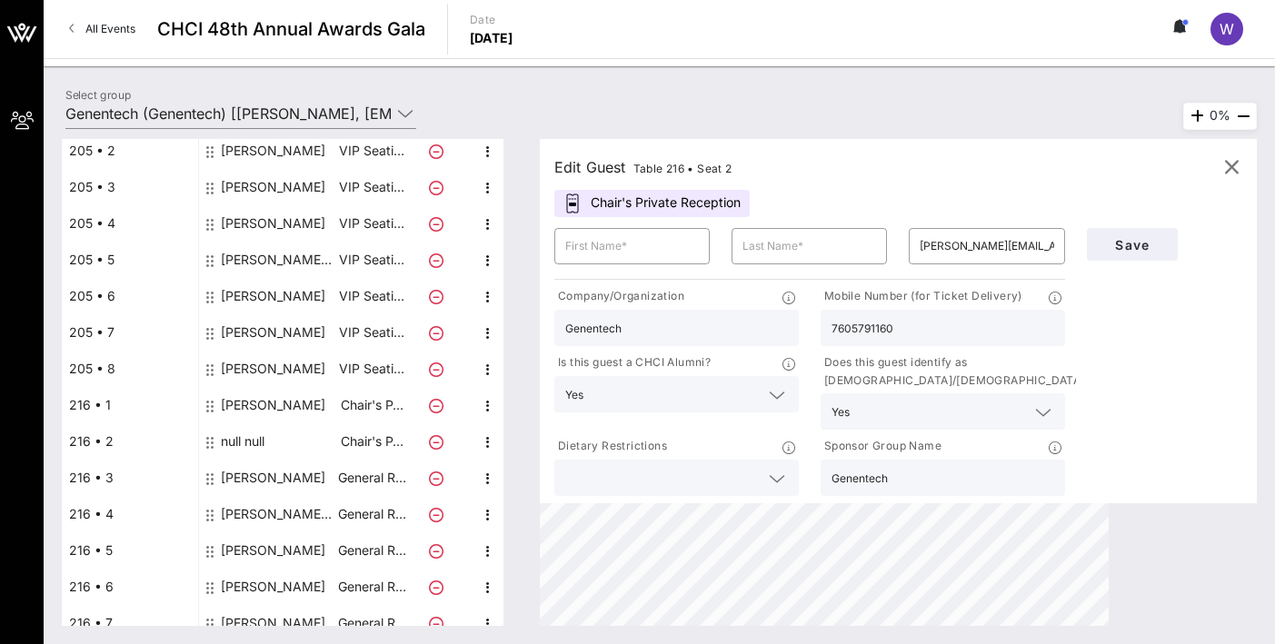
drag, startPoint x: 869, startPoint y: 327, endPoint x: 804, endPoint y: 321, distance: 65.7
click at [805, 323] on div "Company/Organization Genentech Mobile Number (for Ticket Delivery) 7605791160 I…" at bounding box center [809, 391] width 532 height 216
click at [277, 372] on div "[PERSON_NAME]" at bounding box center [273, 369] width 104 height 36
type input "Quita"
type input "[PERSON_NAME]"
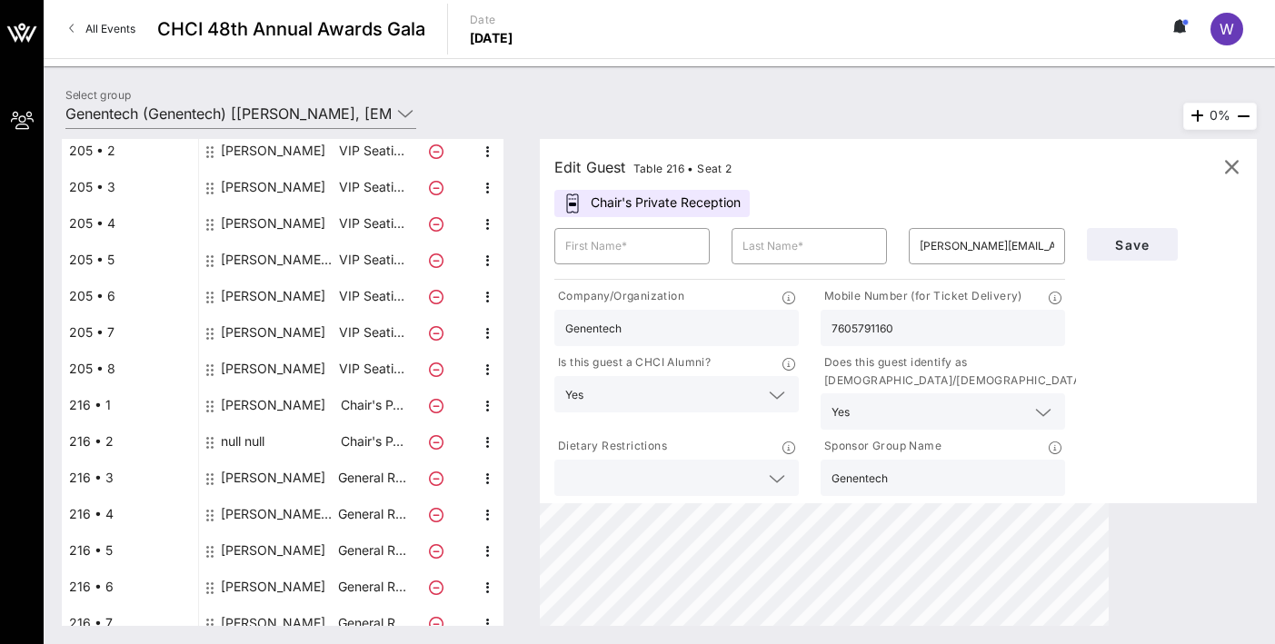
type input "[PERSON_NAME][EMAIL_ADDRESS][PERSON_NAME][PERSON_NAME][DOMAIN_NAME]"
click at [929, 324] on input "4805777786" at bounding box center [942, 328] width 223 height 24
paste input "7605791160"
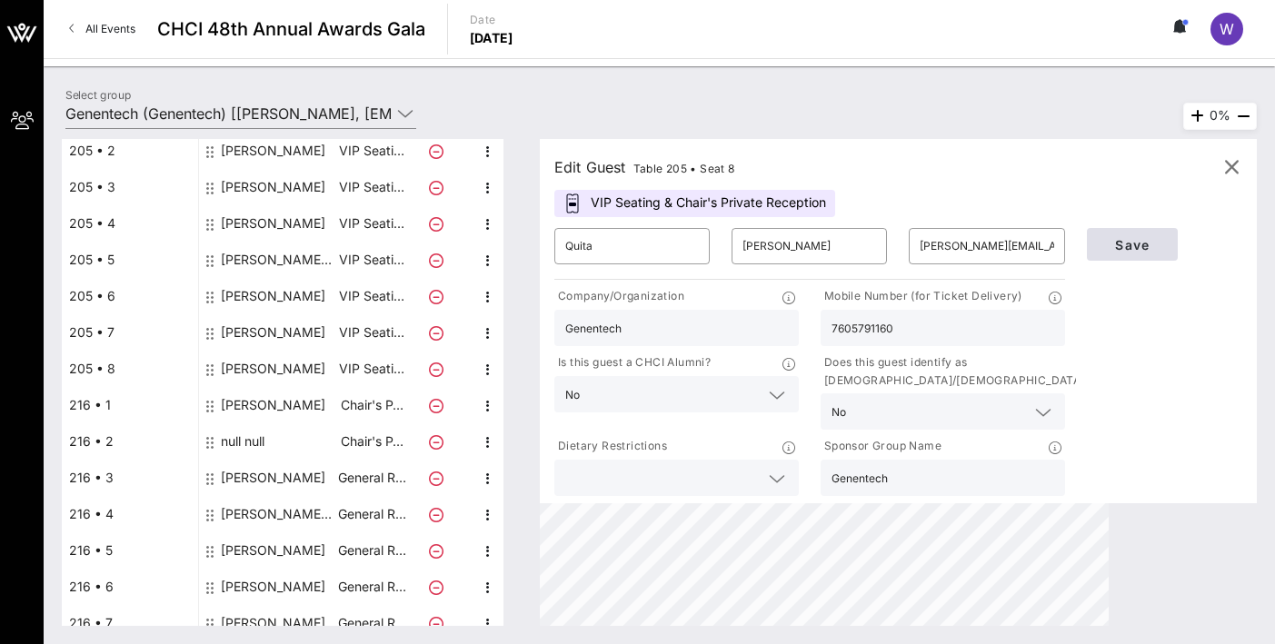
type input "7605791160"
click at [1126, 237] on span "Save" at bounding box center [1132, 244] width 62 height 15
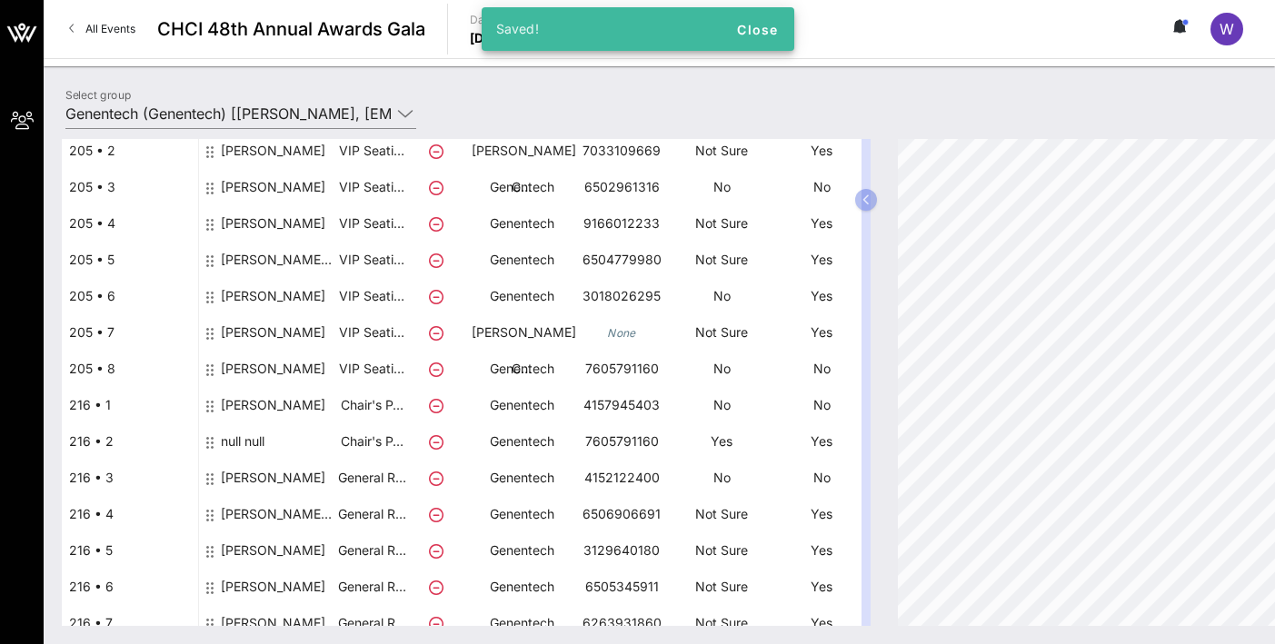
click at [256, 433] on div "null null" at bounding box center [243, 448] width 44 height 51
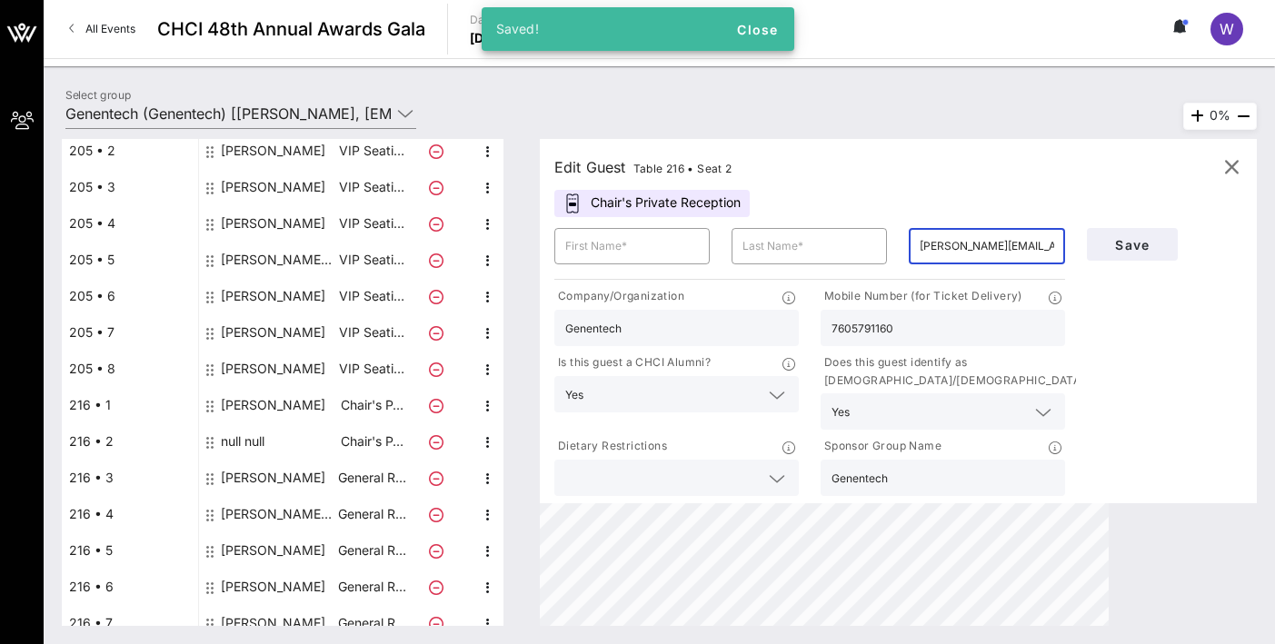
click at [984, 247] on input "[PERSON_NAME][EMAIL_ADDRESS][PERSON_NAME][PERSON_NAME][DOMAIN_NAME]" at bounding box center [986, 246] width 134 height 29
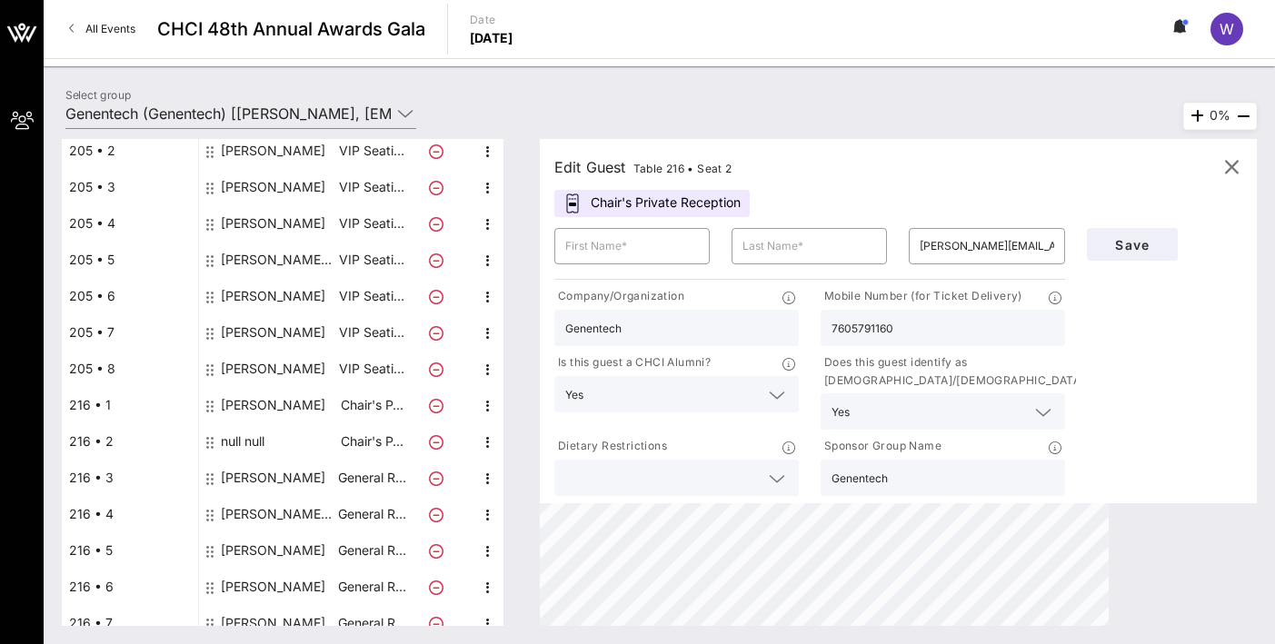
click at [243, 361] on div "[PERSON_NAME]" at bounding box center [273, 369] width 104 height 36
type input "Quita"
type input "[PERSON_NAME]"
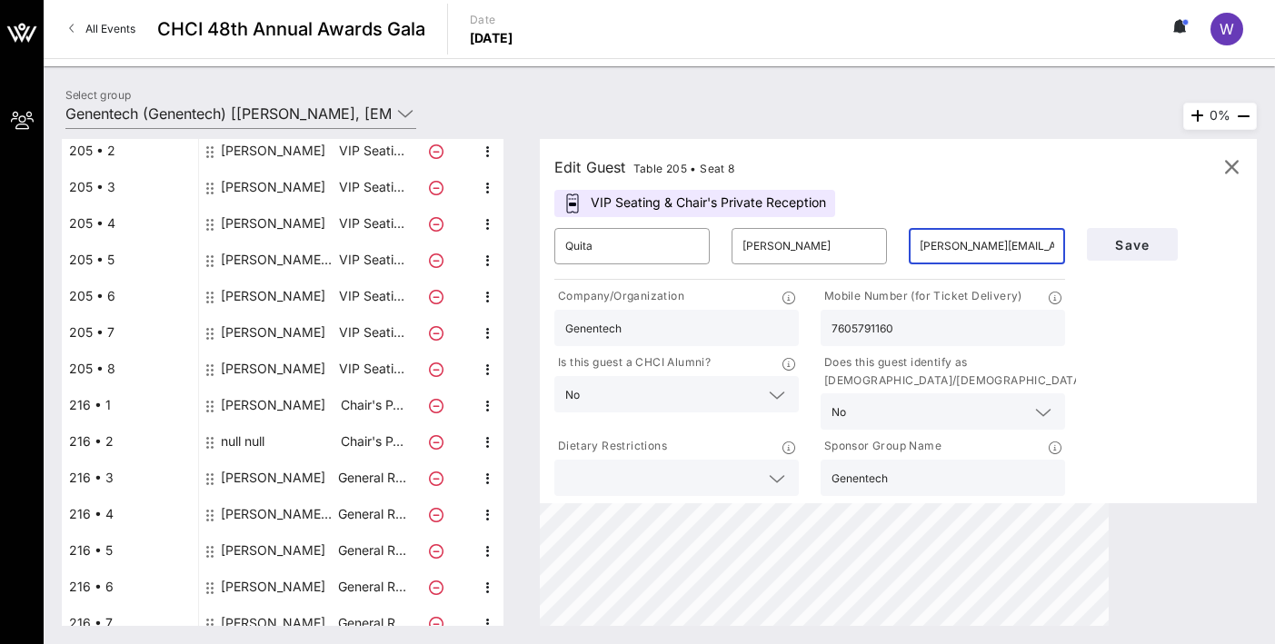
click at [973, 253] on input "[PERSON_NAME][EMAIL_ADDRESS][PERSON_NAME][PERSON_NAME][DOMAIN_NAME]" at bounding box center [986, 246] width 134 height 29
paste input "[PERSON_NAME].[PERSON_NAME]"
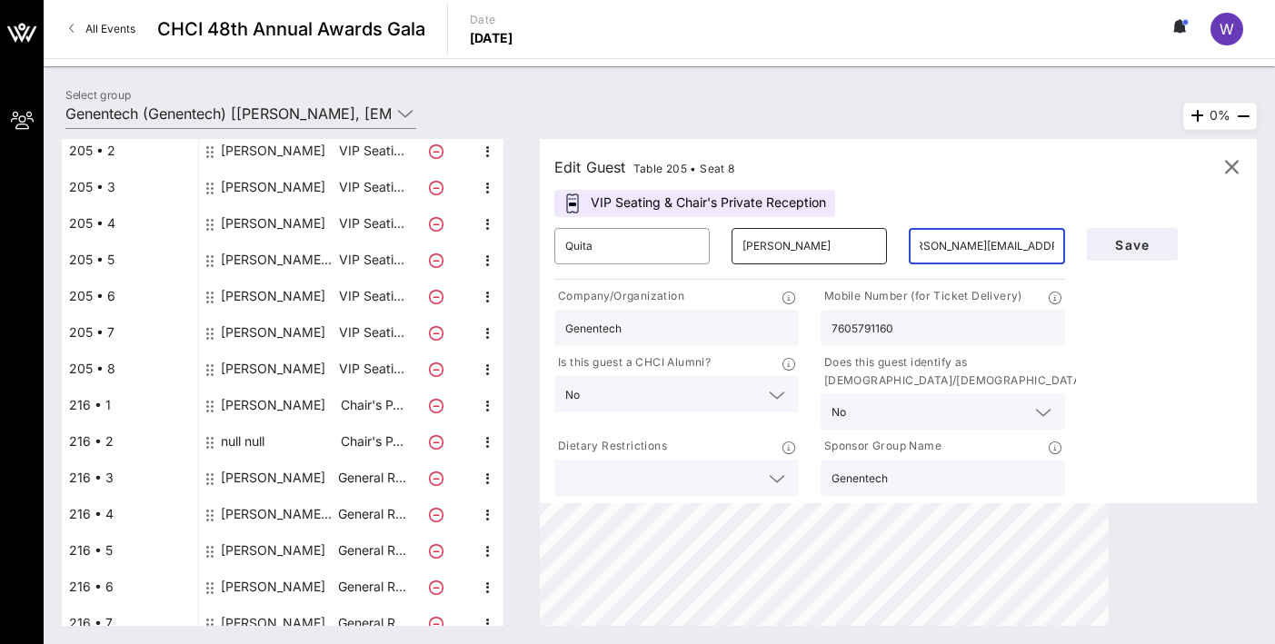
type input "[PERSON_NAME][EMAIL_ADDRESS][PERSON_NAME][PERSON_NAME][DOMAIN_NAME]"
click at [775, 244] on input "[PERSON_NAME]" at bounding box center [809, 246] width 134 height 29
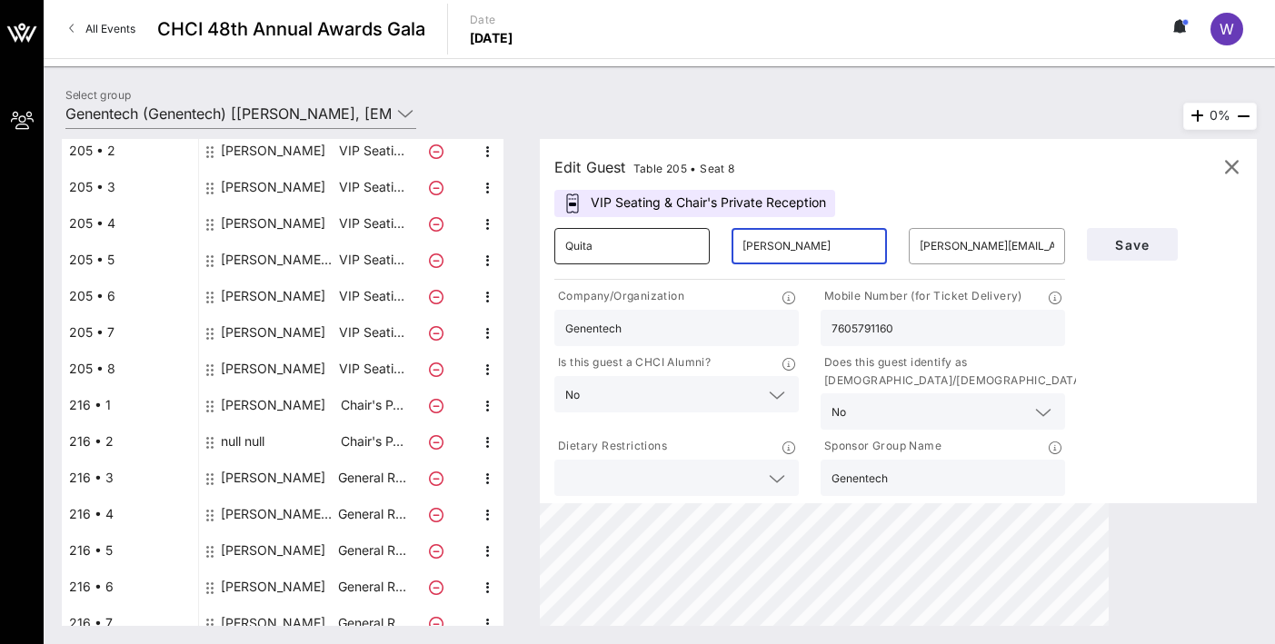
type input "[PERSON_NAME]"
click at [584, 249] on input "Quita" at bounding box center [632, 246] width 134 height 29
click at [584, 247] on input "Quita" at bounding box center [632, 246] width 134 height 29
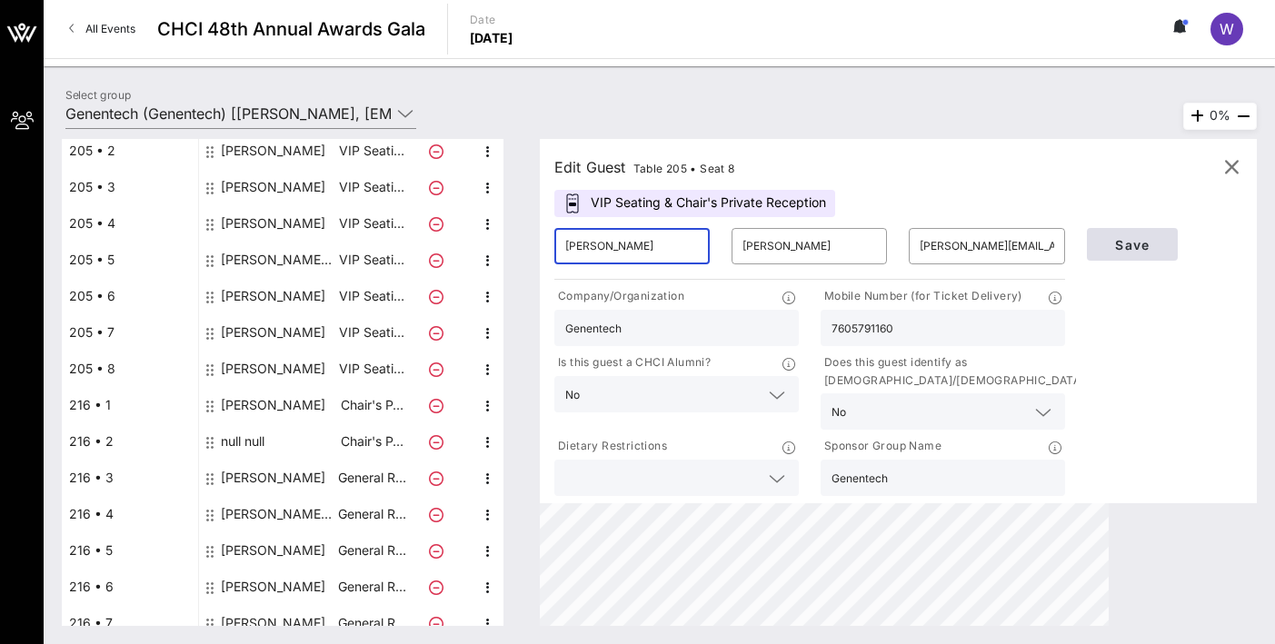
type input "[PERSON_NAME]"
click at [1126, 248] on span "Save" at bounding box center [1132, 244] width 62 height 15
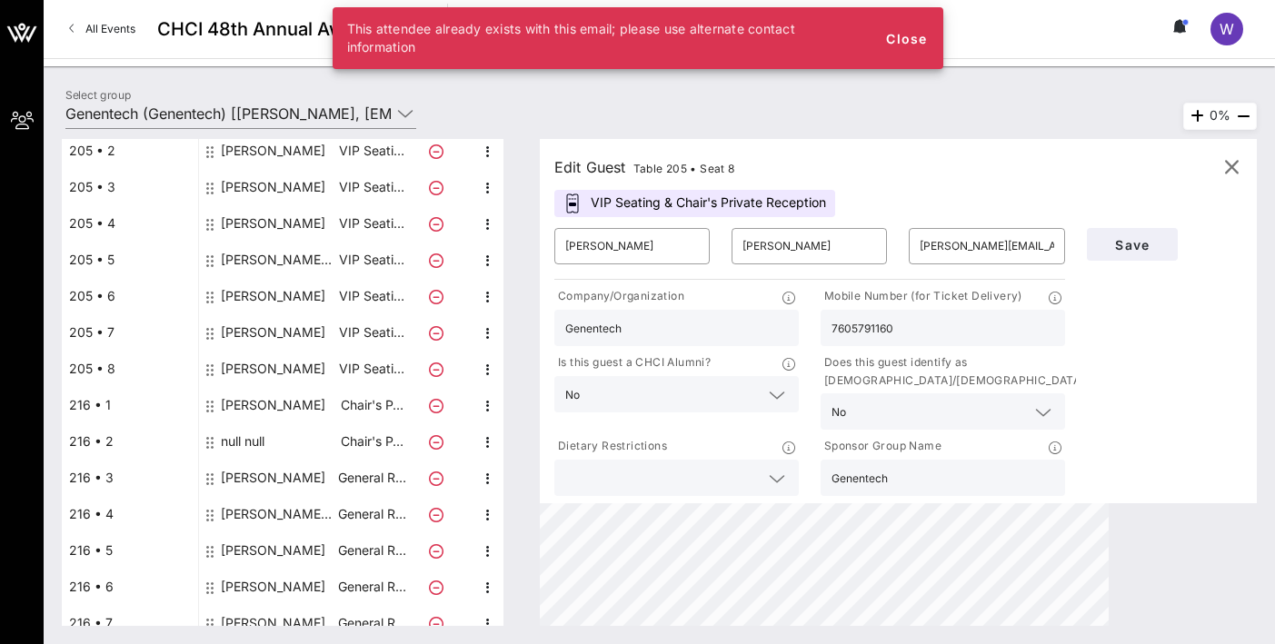
click at [249, 448] on div "null null" at bounding box center [243, 441] width 44 height 36
click at [250, 443] on div "null null" at bounding box center [243, 441] width 44 height 36
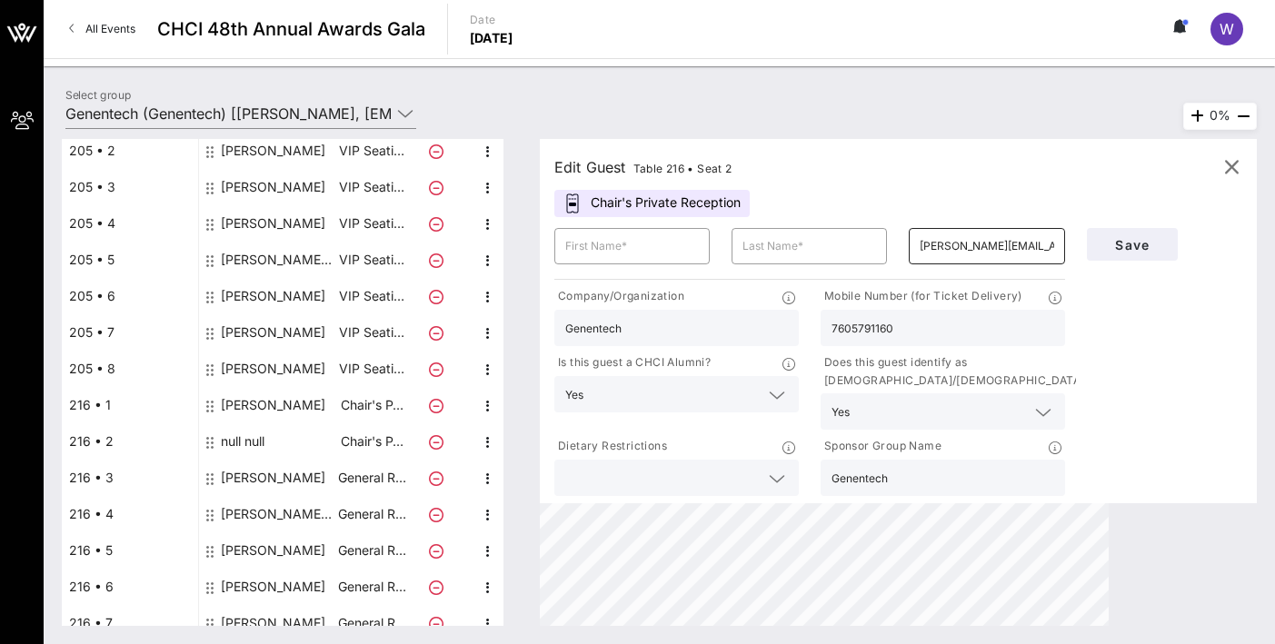
click at [990, 248] on input "[PERSON_NAME][EMAIL_ADDRESS][PERSON_NAME][PERSON_NAME][DOMAIN_NAME]" at bounding box center [986, 246] width 134 height 29
click at [829, 244] on input "text" at bounding box center [809, 246] width 134 height 29
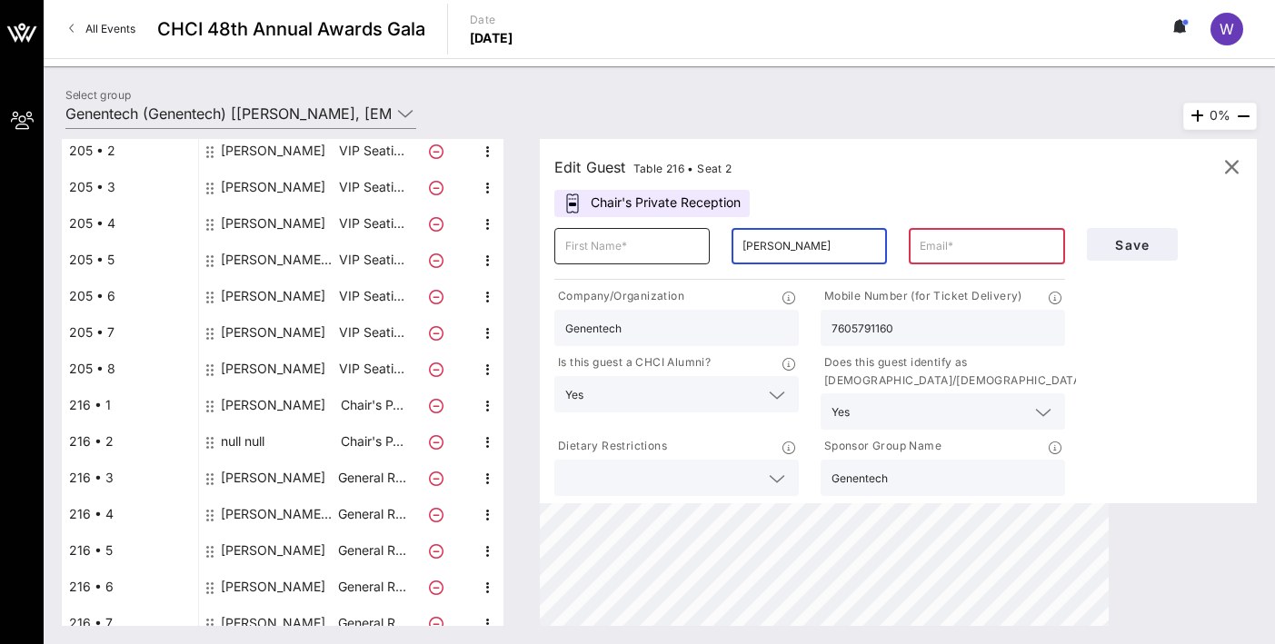
type input "[PERSON_NAME]"
click at [636, 242] on input "text" at bounding box center [632, 246] width 134 height 29
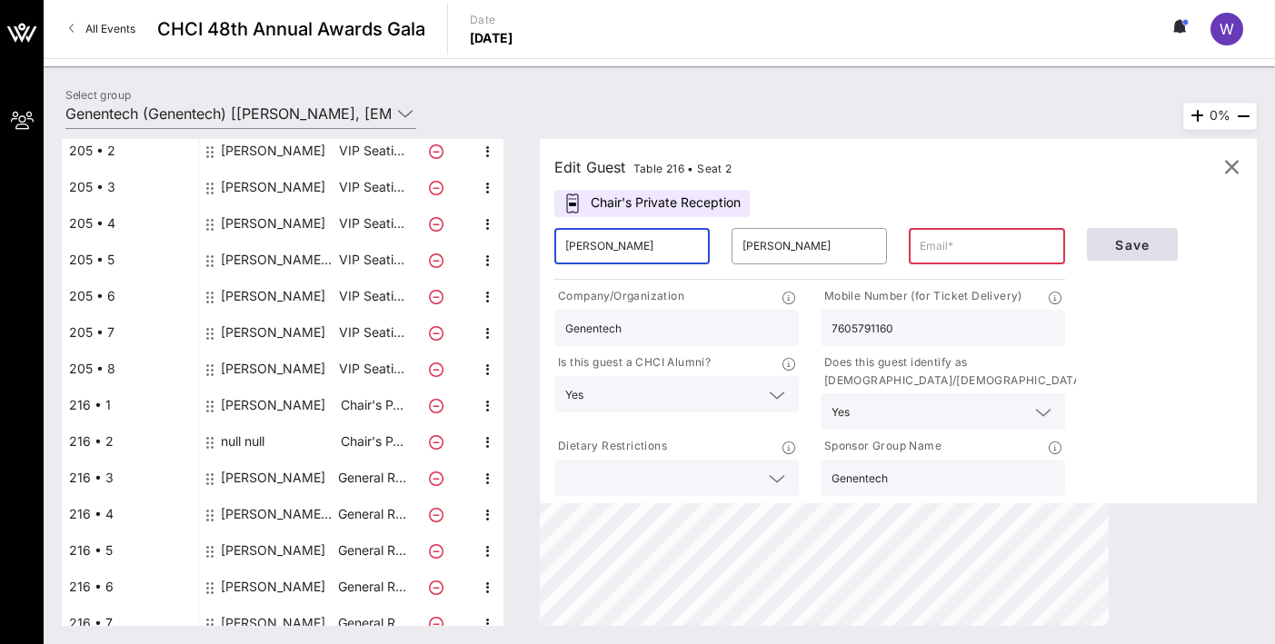
type input "[PERSON_NAME]"
click at [1107, 239] on span "Save" at bounding box center [1132, 244] width 62 height 15
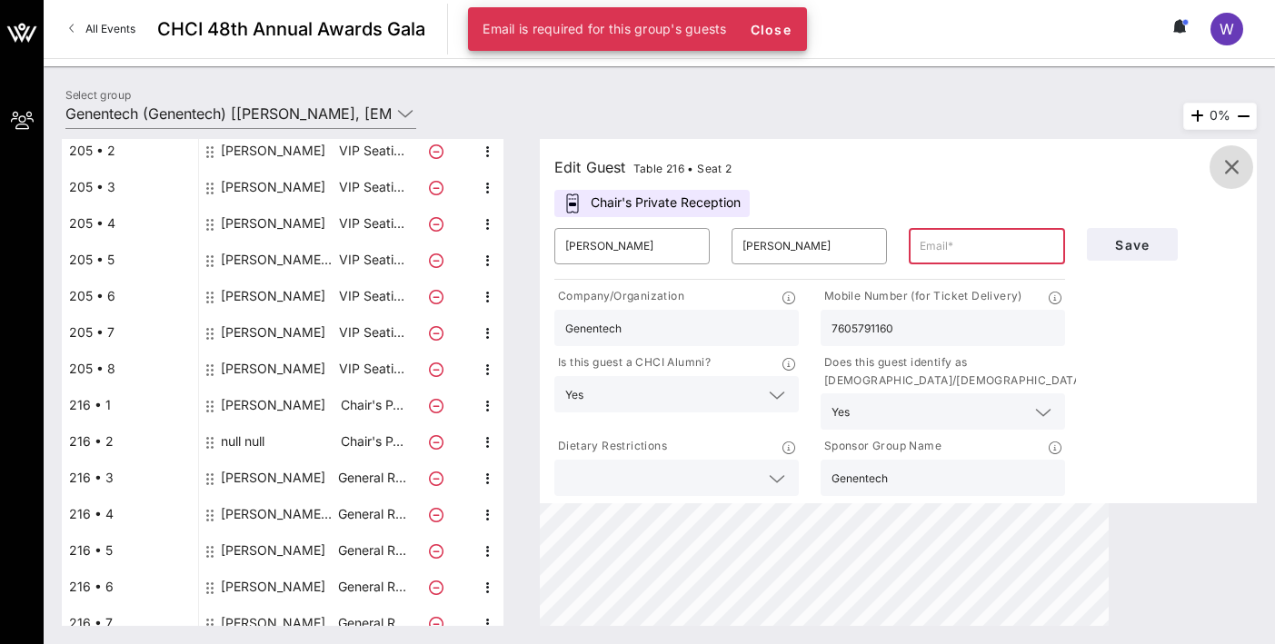
click at [1126, 166] on icon "button" at bounding box center [1231, 167] width 22 height 22
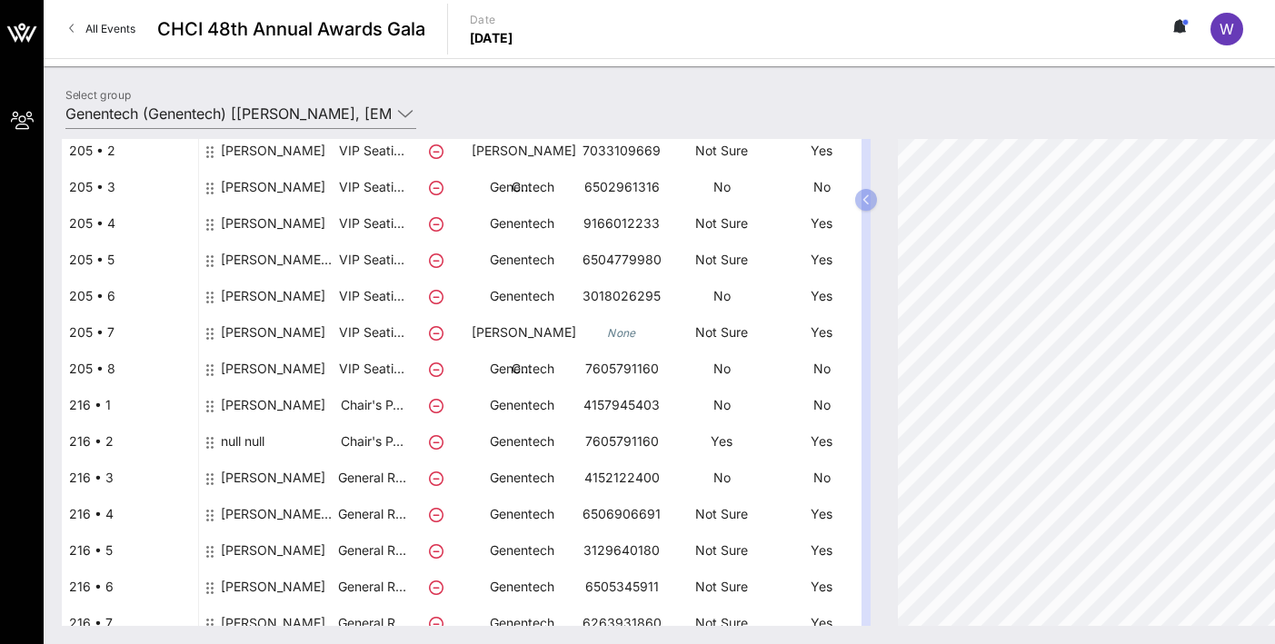
click at [235, 446] on div "null null" at bounding box center [243, 448] width 44 height 51
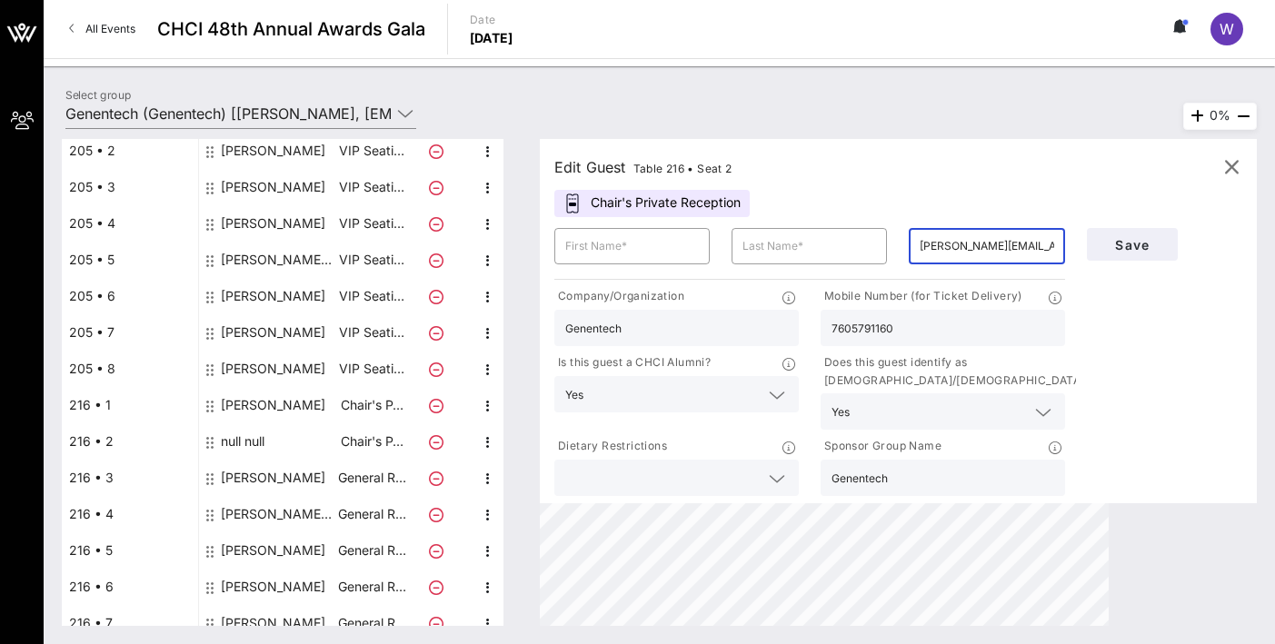
click at [954, 243] on input "[PERSON_NAME][EMAIL_ADDRESS][PERSON_NAME][PERSON_NAME][DOMAIN_NAME]" at bounding box center [986, 246] width 134 height 29
click at [1126, 169] on icon "button" at bounding box center [1231, 167] width 22 height 22
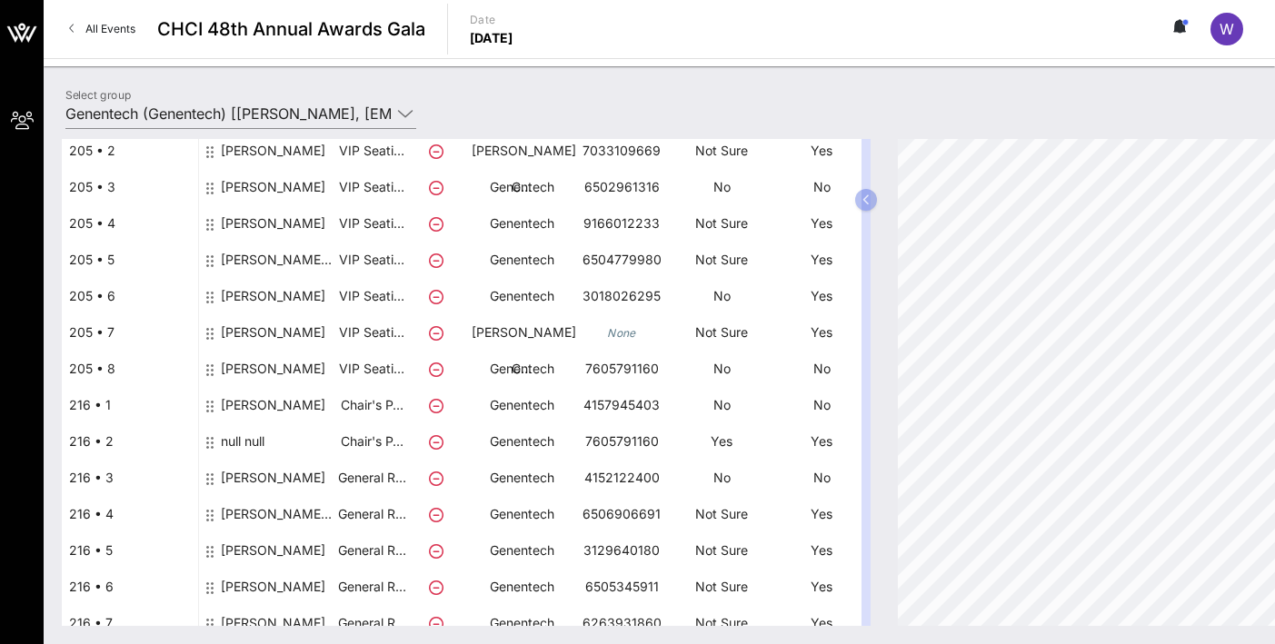
click at [258, 441] on div "null null" at bounding box center [243, 448] width 44 height 51
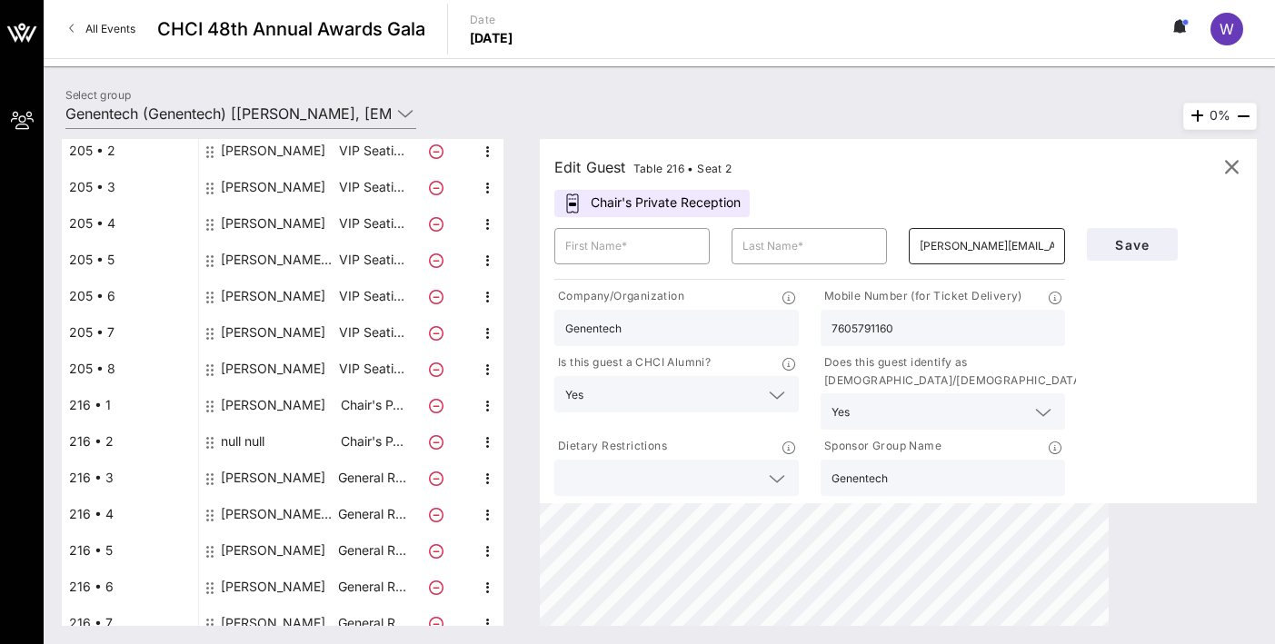
click at [996, 253] on input "[PERSON_NAME][EMAIL_ADDRESS][PERSON_NAME][PERSON_NAME][DOMAIN_NAME]" at bounding box center [986, 246] width 134 height 29
click at [996, 256] on input "[PERSON_NAME][EMAIL_ADDRESS][PERSON_NAME][PERSON_NAME][DOMAIN_NAME]" at bounding box center [986, 246] width 134 height 29
click at [996, 255] on input "[PERSON_NAME][EMAIL_ADDRESS][PERSON_NAME][PERSON_NAME][DOMAIN_NAME]" at bounding box center [986, 246] width 134 height 29
click at [998, 259] on input "[PERSON_NAME][EMAIL_ADDRESS][PERSON_NAME][PERSON_NAME][DOMAIN_NAME]" at bounding box center [986, 246] width 134 height 29
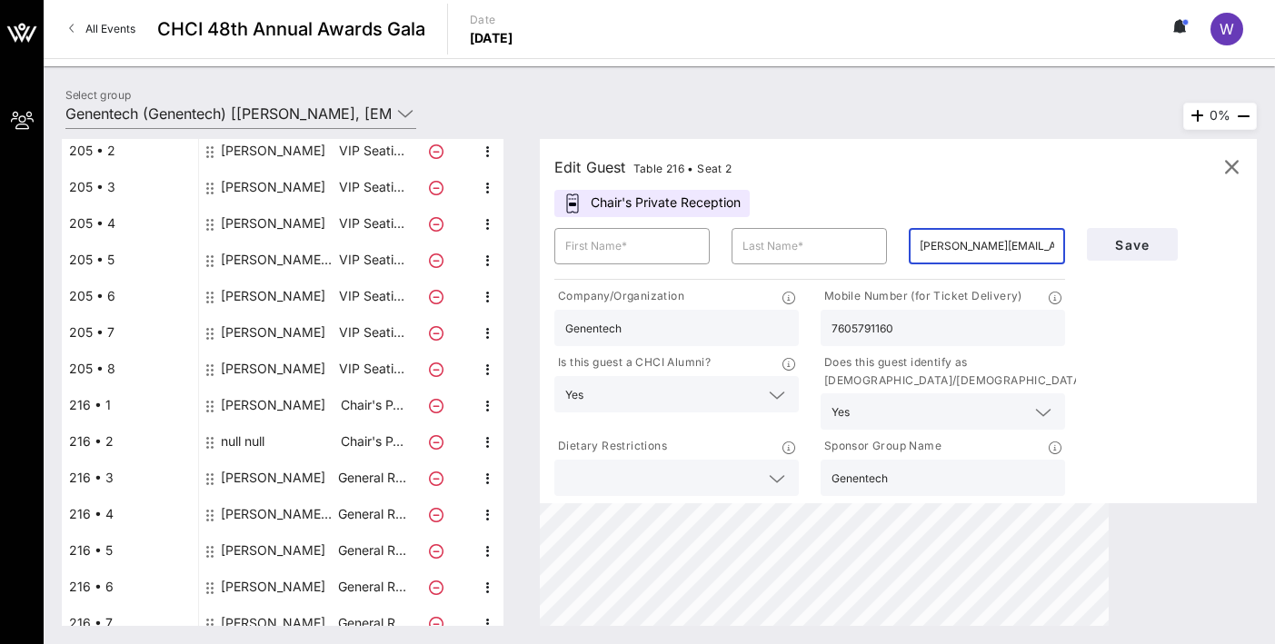
click at [998, 259] on input "[PERSON_NAME][EMAIL_ADDRESS][PERSON_NAME][PERSON_NAME][DOMAIN_NAME]" at bounding box center [986, 246] width 134 height 29
click at [998, 256] on input "[PERSON_NAME][EMAIL_ADDRESS][PERSON_NAME][PERSON_NAME][DOMAIN_NAME]" at bounding box center [986, 246] width 134 height 29
click at [1126, 171] on icon "button" at bounding box center [1231, 167] width 22 height 22
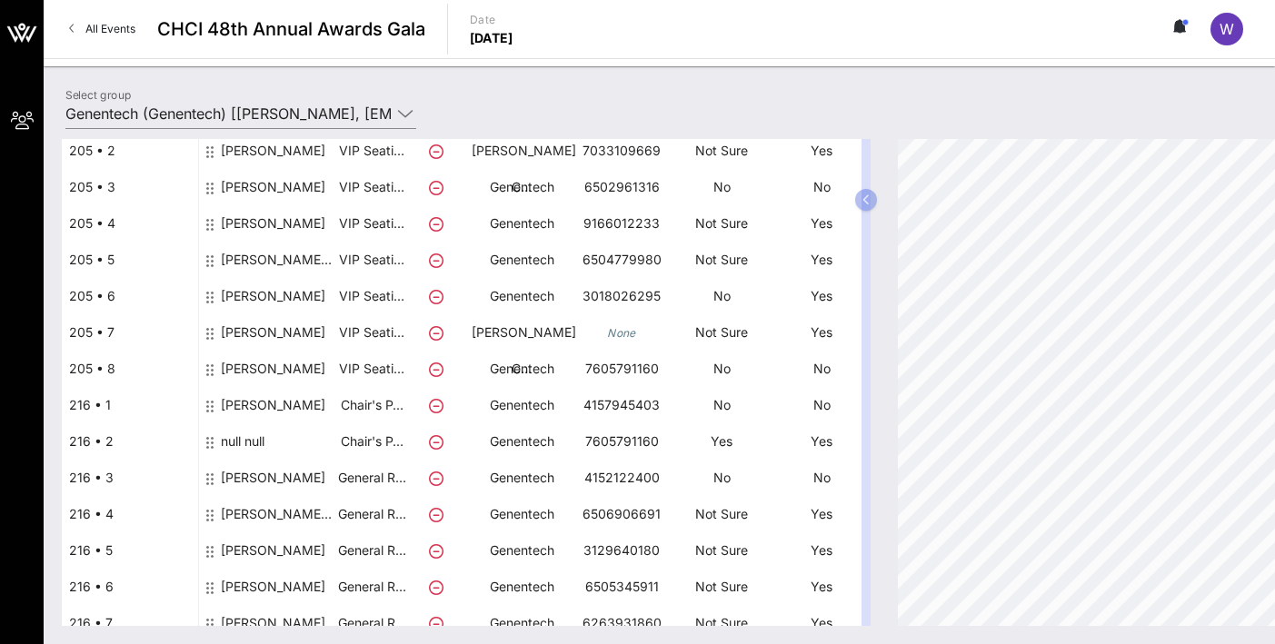
click at [257, 442] on div "null null" at bounding box center [243, 448] width 44 height 51
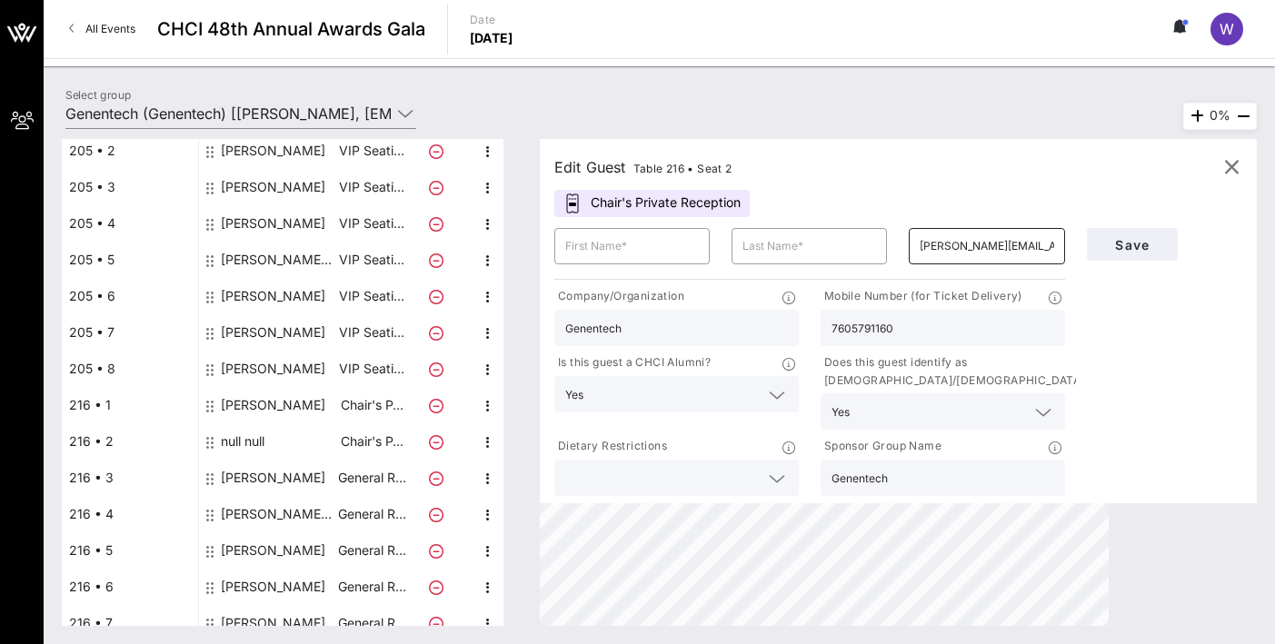
click at [926, 263] on div "[PERSON_NAME][EMAIL_ADDRESS][PERSON_NAME][PERSON_NAME][DOMAIN_NAME]" at bounding box center [986, 246] width 134 height 36
click at [930, 251] on input "[PERSON_NAME][EMAIL_ADDRESS][PERSON_NAME][PERSON_NAME][DOMAIN_NAME]" at bounding box center [986, 246] width 134 height 29
click at [930, 248] on input "[PERSON_NAME][EMAIL_ADDRESS][PERSON_NAME][PERSON_NAME][DOMAIN_NAME]" at bounding box center [986, 246] width 134 height 29
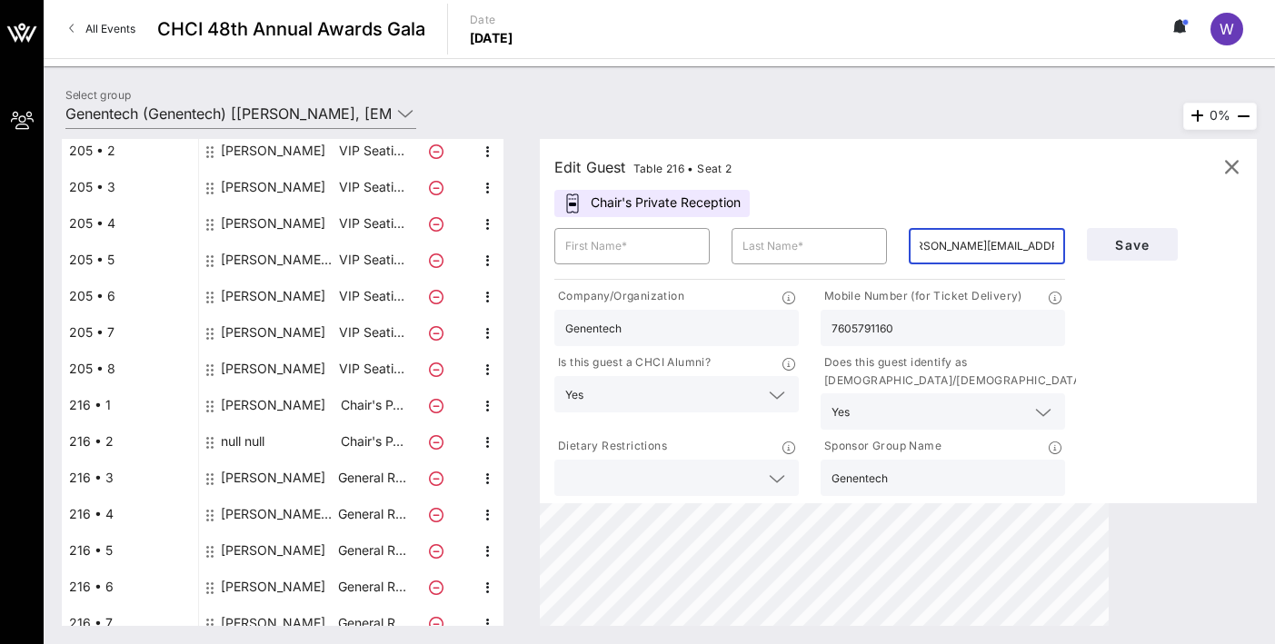
click at [937, 236] on input "[PERSON_NAME][EMAIL_ADDRESS][PERSON_NAME][PERSON_NAME][DOMAIN_NAME]" at bounding box center [986, 246] width 134 height 29
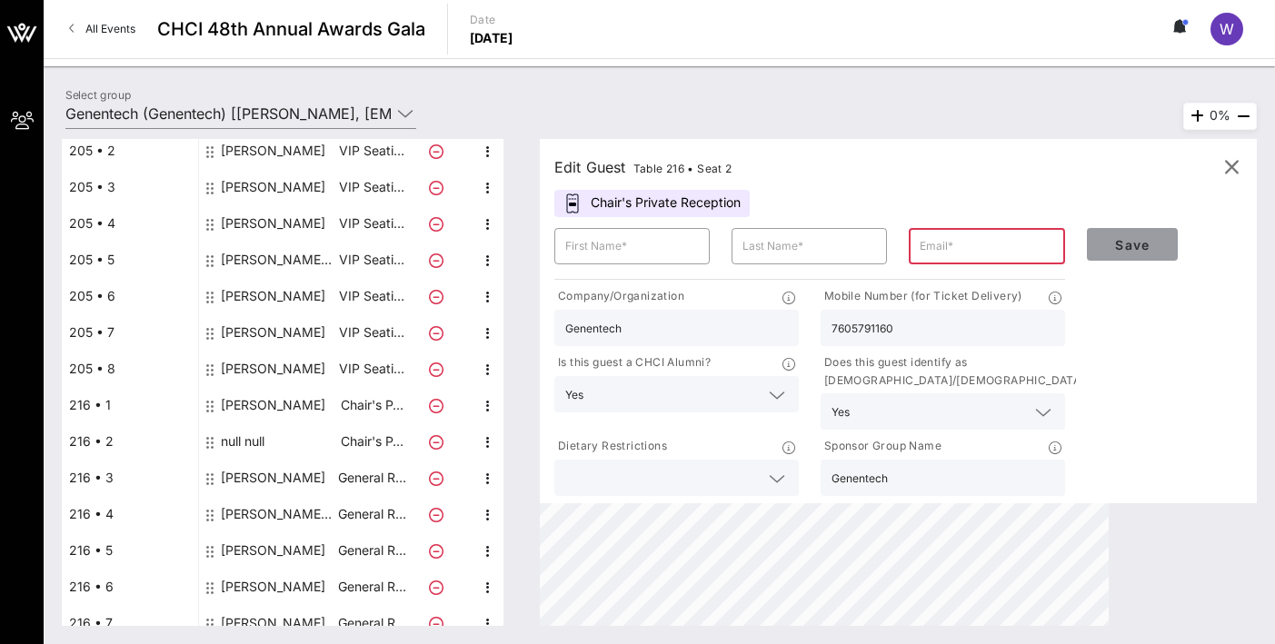
click at [1114, 246] on span "Save" at bounding box center [1132, 244] width 62 height 15
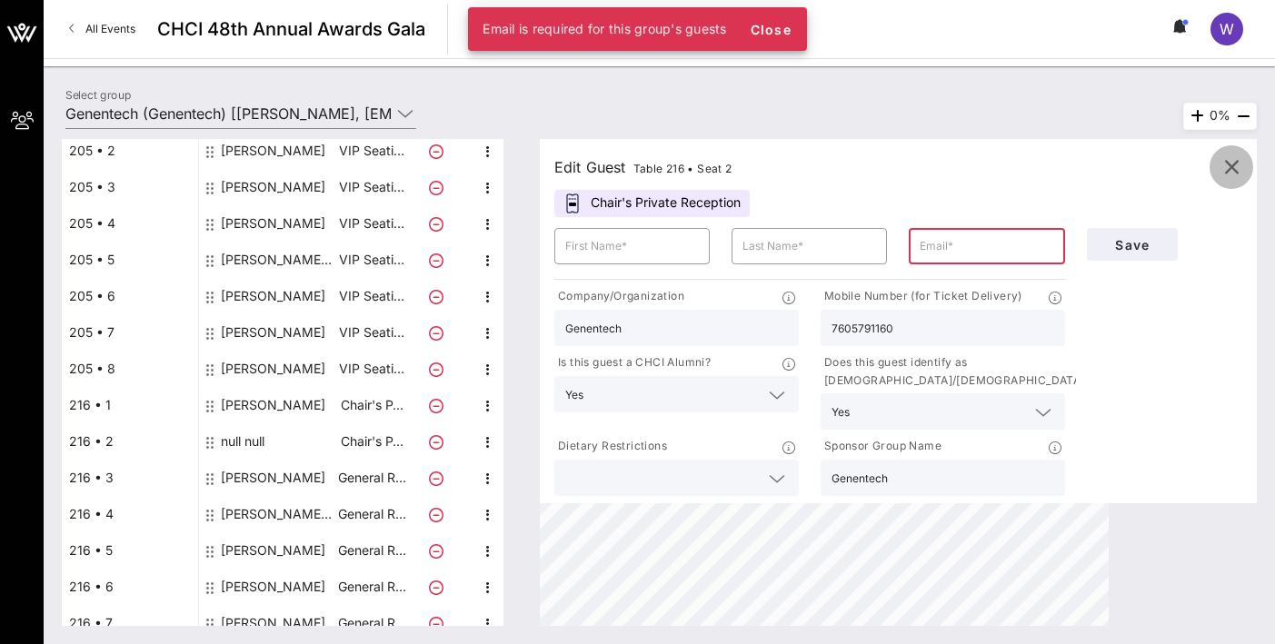
click at [1126, 172] on icon "button" at bounding box center [1231, 167] width 22 height 22
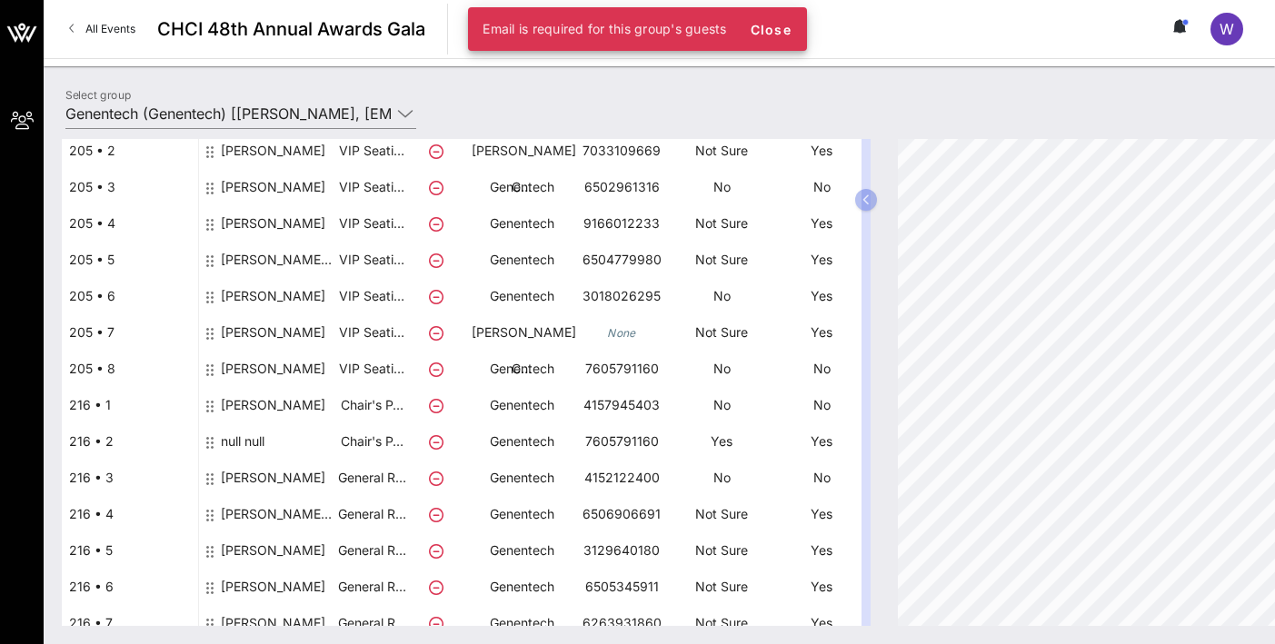
click at [241, 446] on div "null null" at bounding box center [243, 448] width 44 height 51
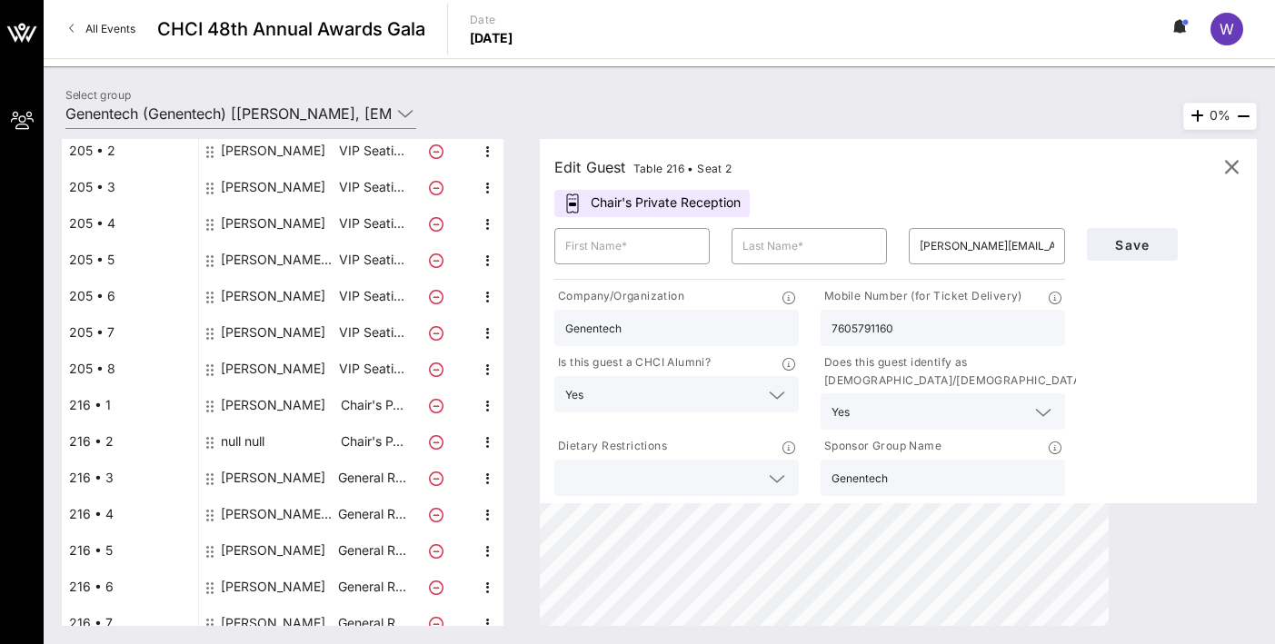
click at [572, 208] on icon at bounding box center [572, 204] width 18 height 20
click at [280, 371] on div "[PERSON_NAME]" at bounding box center [273, 369] width 104 height 36
type input "Quita"
type input "[PERSON_NAME]"
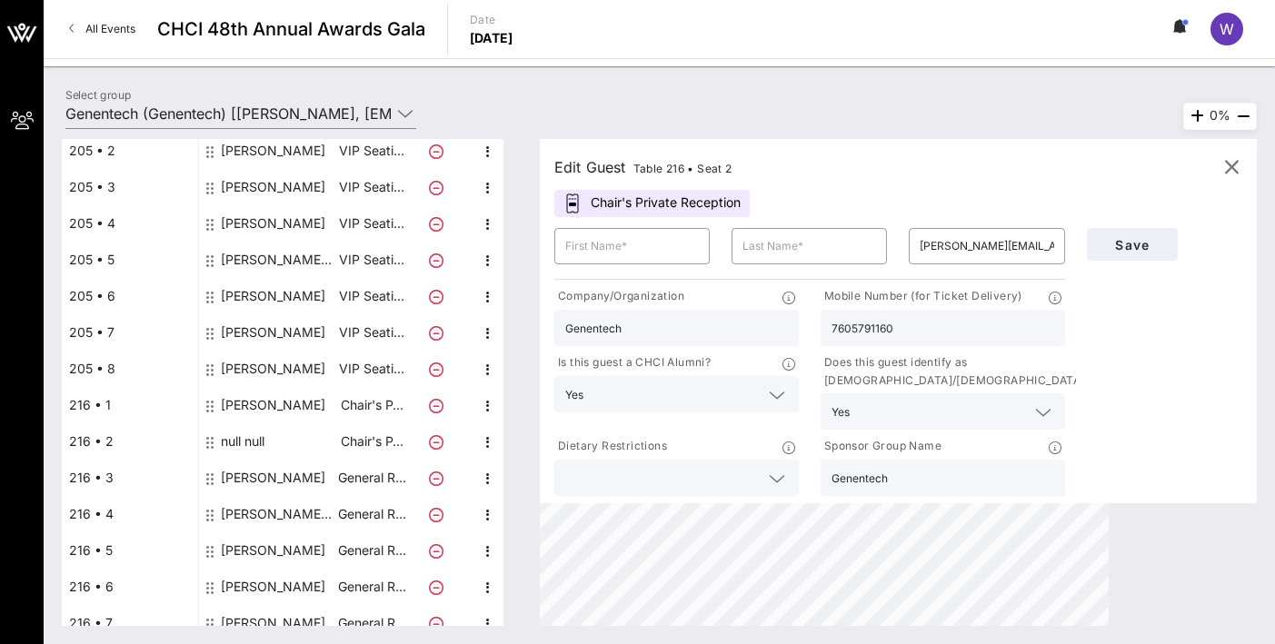
type input "[PERSON_NAME][EMAIL_ADDRESS][PERSON_NAME][PERSON_NAME][DOMAIN_NAME]"
click at [955, 253] on input "[PERSON_NAME][EMAIL_ADDRESS][PERSON_NAME][PERSON_NAME][DOMAIN_NAME]" at bounding box center [986, 246] width 134 height 29
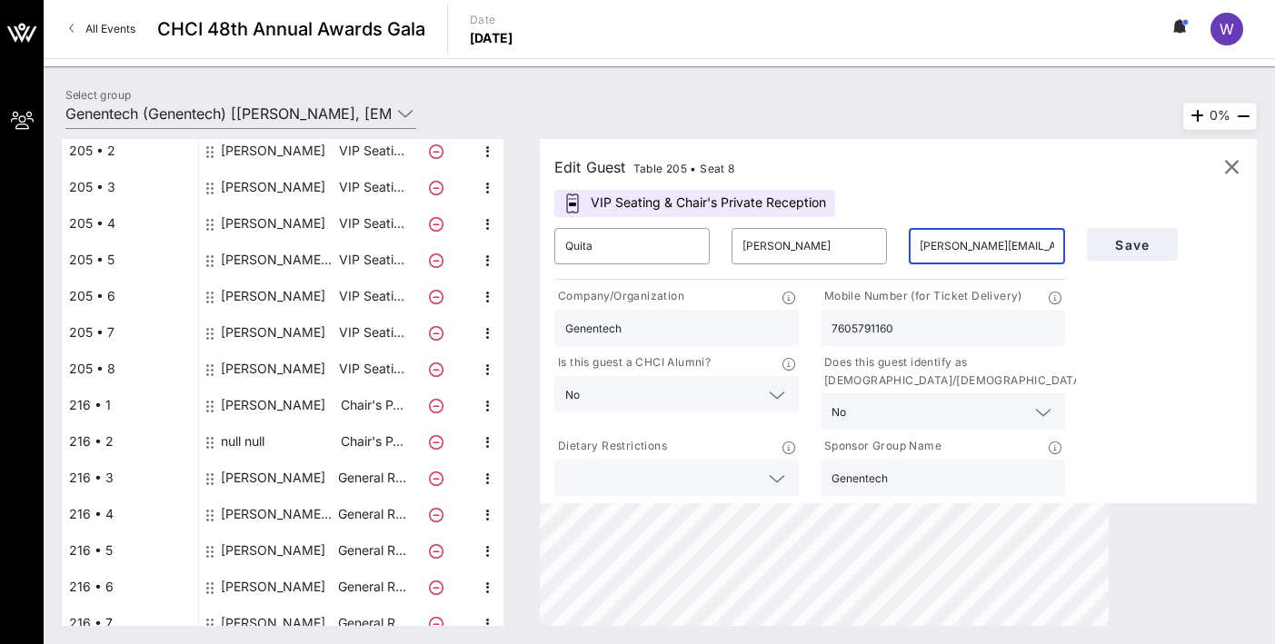
click at [955, 253] on input "[PERSON_NAME][EMAIL_ADDRESS][PERSON_NAME][PERSON_NAME][DOMAIN_NAME]" at bounding box center [986, 246] width 134 height 29
click at [255, 443] on div "null null" at bounding box center [243, 441] width 44 height 36
click at [996, 243] on input "[PERSON_NAME][EMAIL_ADDRESS][PERSON_NAME][PERSON_NAME][DOMAIN_NAME]" at bounding box center [986, 246] width 134 height 29
click at [996, 242] on input "[PERSON_NAME][EMAIL_ADDRESS][PERSON_NAME][PERSON_NAME][DOMAIN_NAME]" at bounding box center [986, 246] width 134 height 29
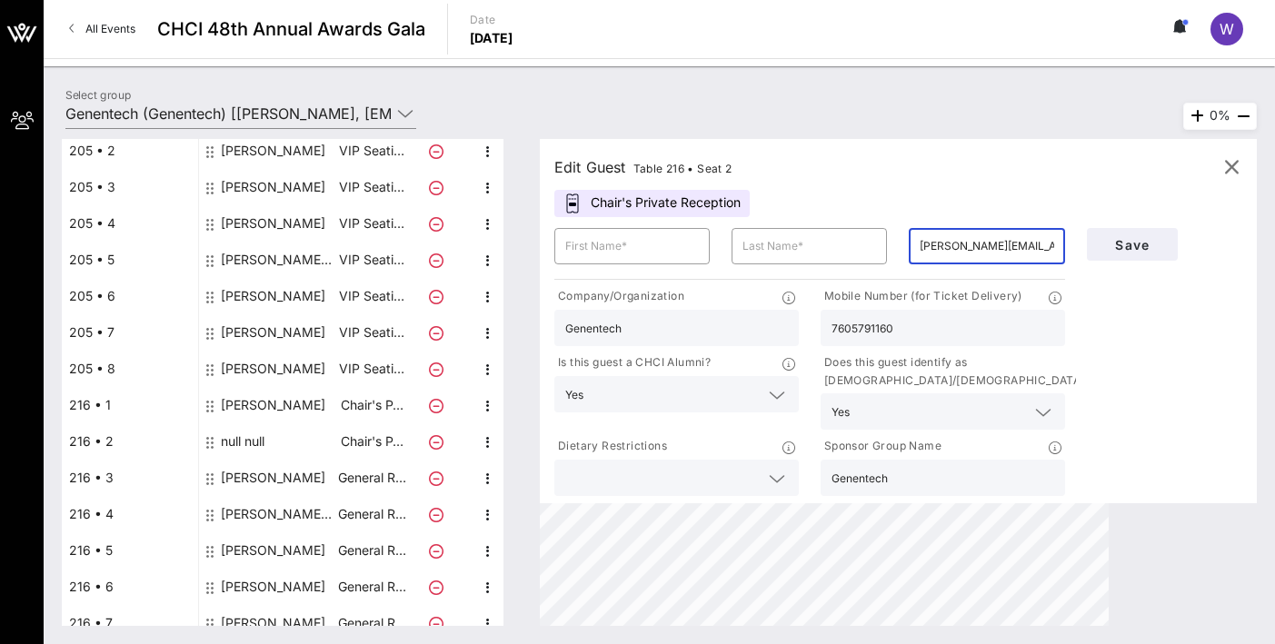
click at [996, 241] on input "[PERSON_NAME][EMAIL_ADDRESS][PERSON_NAME][PERSON_NAME][DOMAIN_NAME]" at bounding box center [986, 246] width 134 height 29
click at [1000, 238] on input "[PERSON_NAME][EMAIL_ADDRESS][PERSON_NAME][PERSON_NAME][DOMAIN_NAME]" at bounding box center [986, 246] width 134 height 29
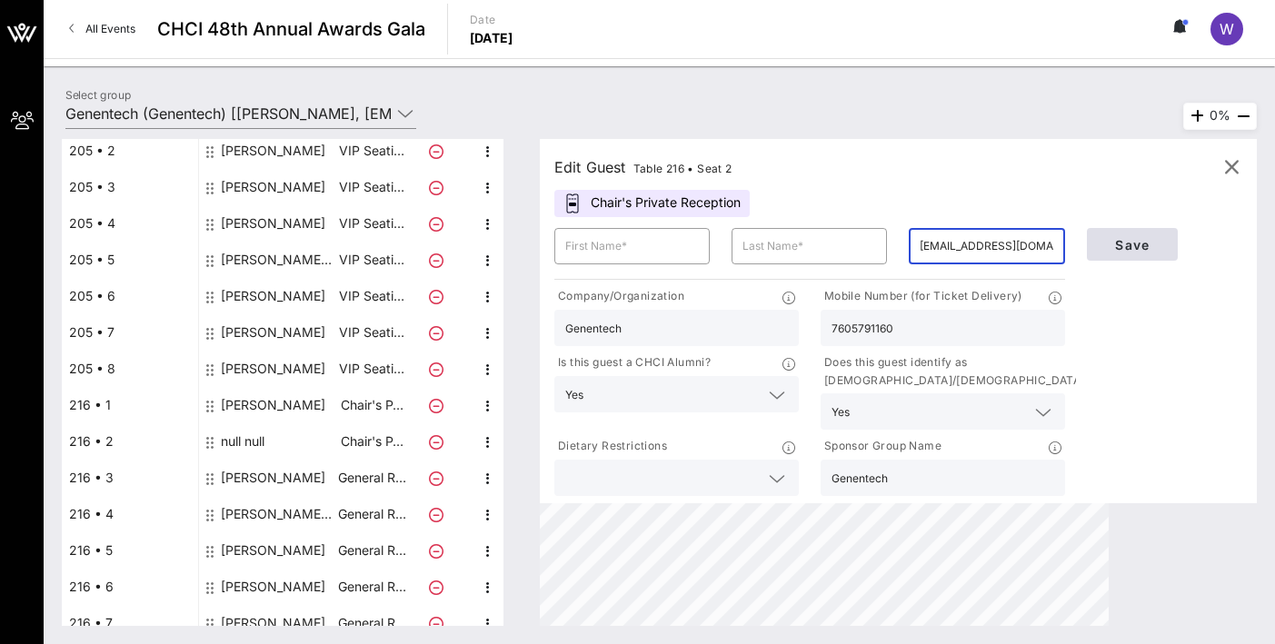
type input "[EMAIL_ADDRESS][DOMAIN_NAME]"
click at [1126, 248] on span "Save" at bounding box center [1132, 244] width 62 height 15
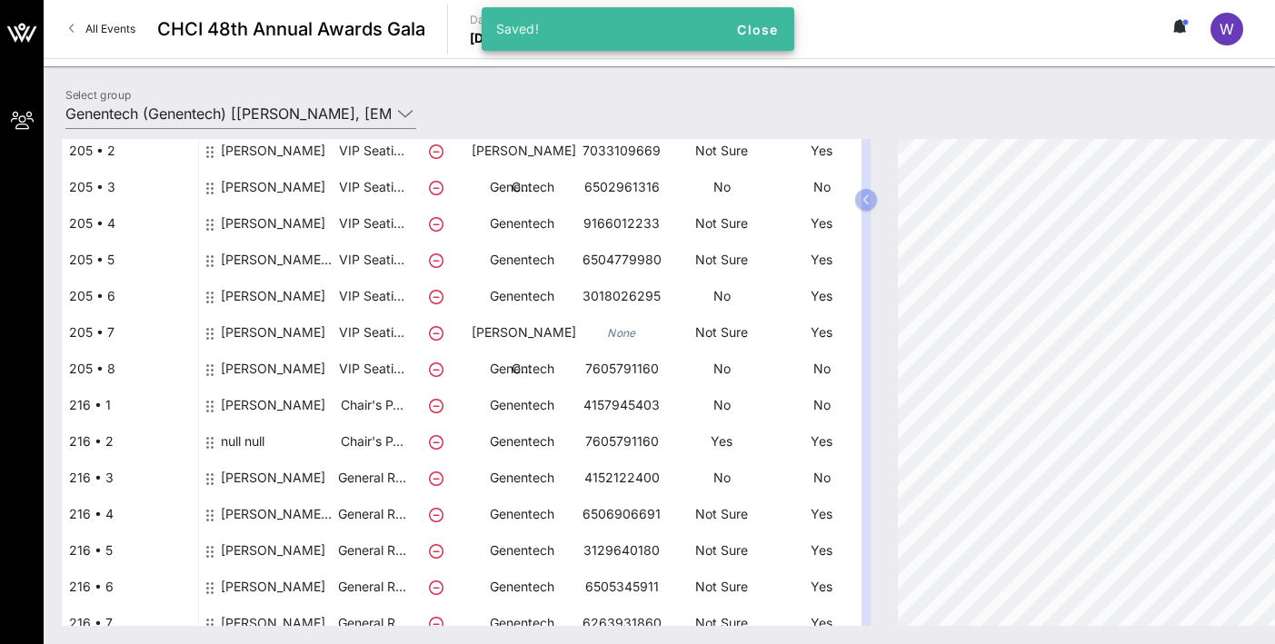
click at [268, 441] on div "null null" at bounding box center [267, 448] width 136 height 51
click at [288, 368] on div "[PERSON_NAME]" at bounding box center [273, 376] width 104 height 51
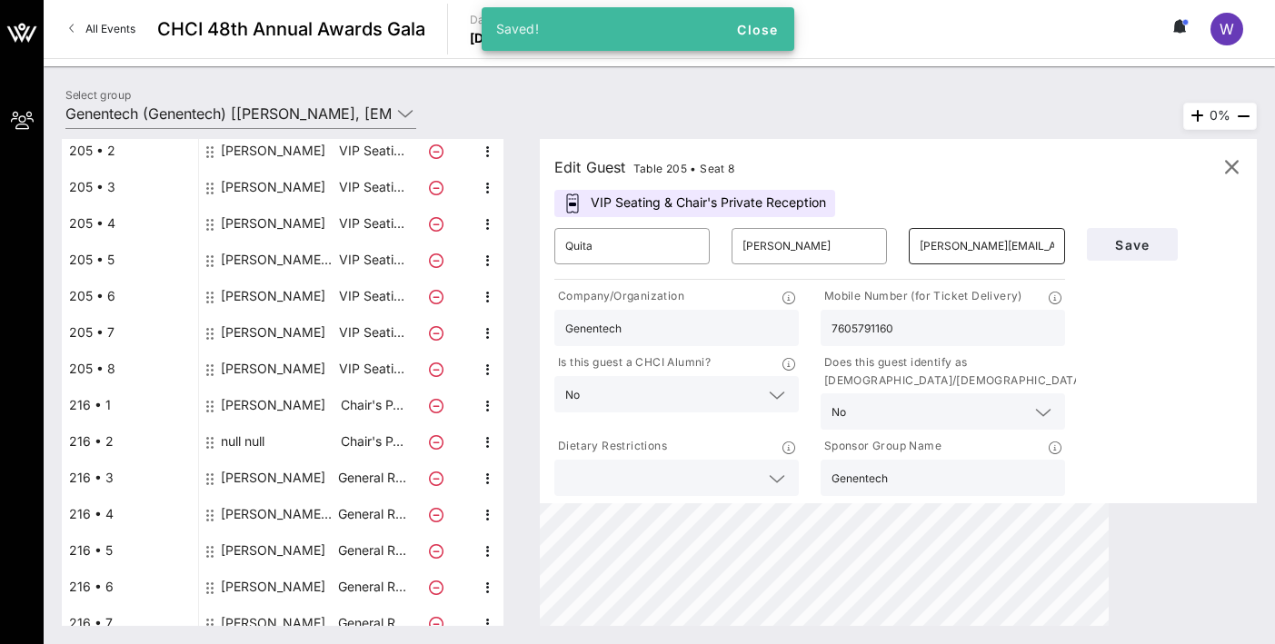
click at [958, 246] on input "[PERSON_NAME][EMAIL_ADDRESS][PERSON_NAME][PERSON_NAME][DOMAIN_NAME]" at bounding box center [986, 246] width 134 height 29
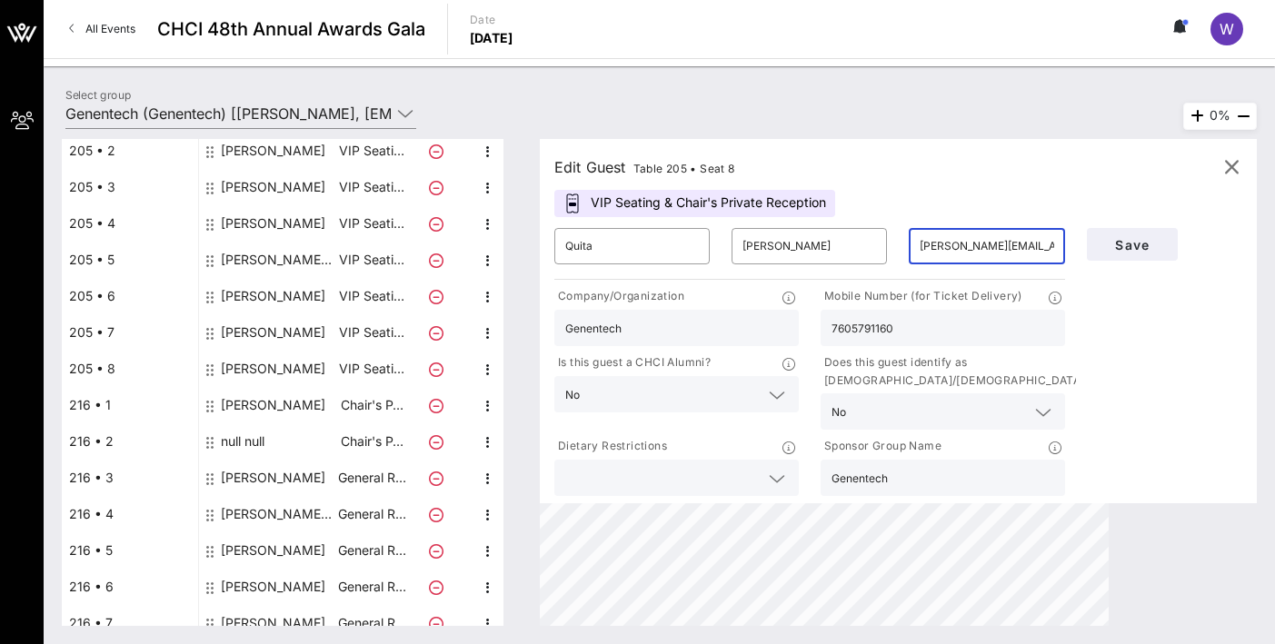
click at [958, 246] on input "[PERSON_NAME][EMAIL_ADDRESS][PERSON_NAME][PERSON_NAME][DOMAIN_NAME]" at bounding box center [986, 246] width 134 height 29
paste input "[PERSON_NAME].[PERSON_NAME]"
type input "[PERSON_NAME][EMAIL_ADDRESS][PERSON_NAME][PERSON_NAME][DOMAIN_NAME]"
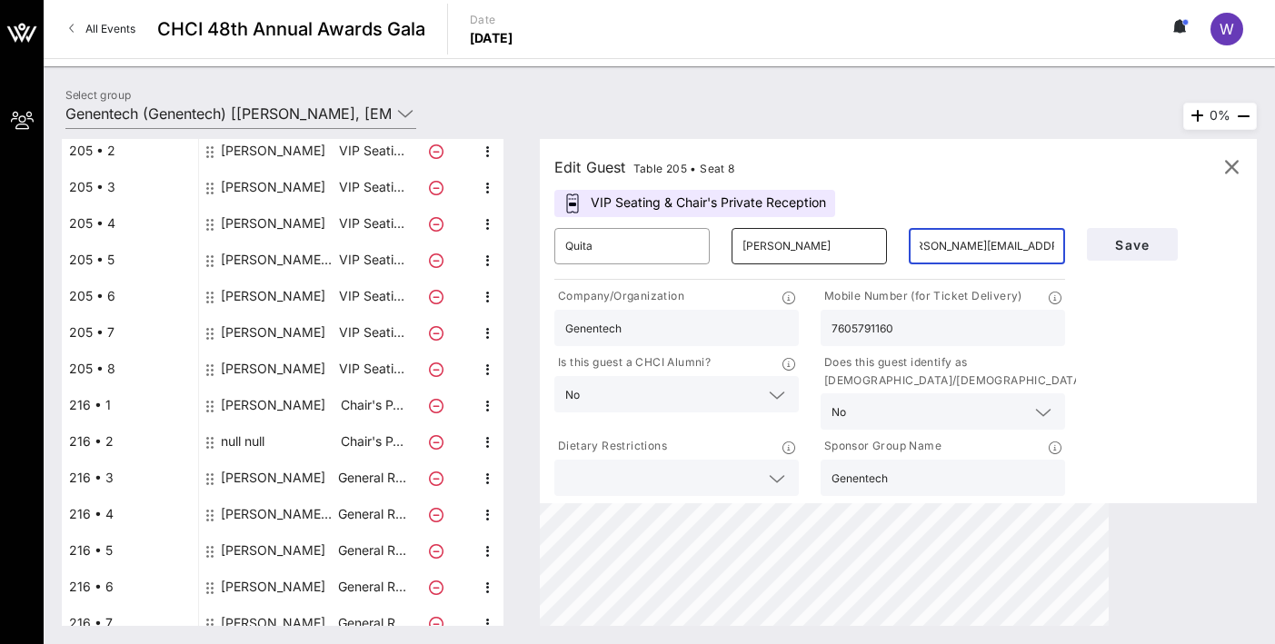
scroll to position [0, 0]
click at [756, 256] on input "[PERSON_NAME]" at bounding box center [809, 246] width 134 height 29
click at [780, 250] on input "[PERSON_NAME]" at bounding box center [809, 246] width 134 height 29
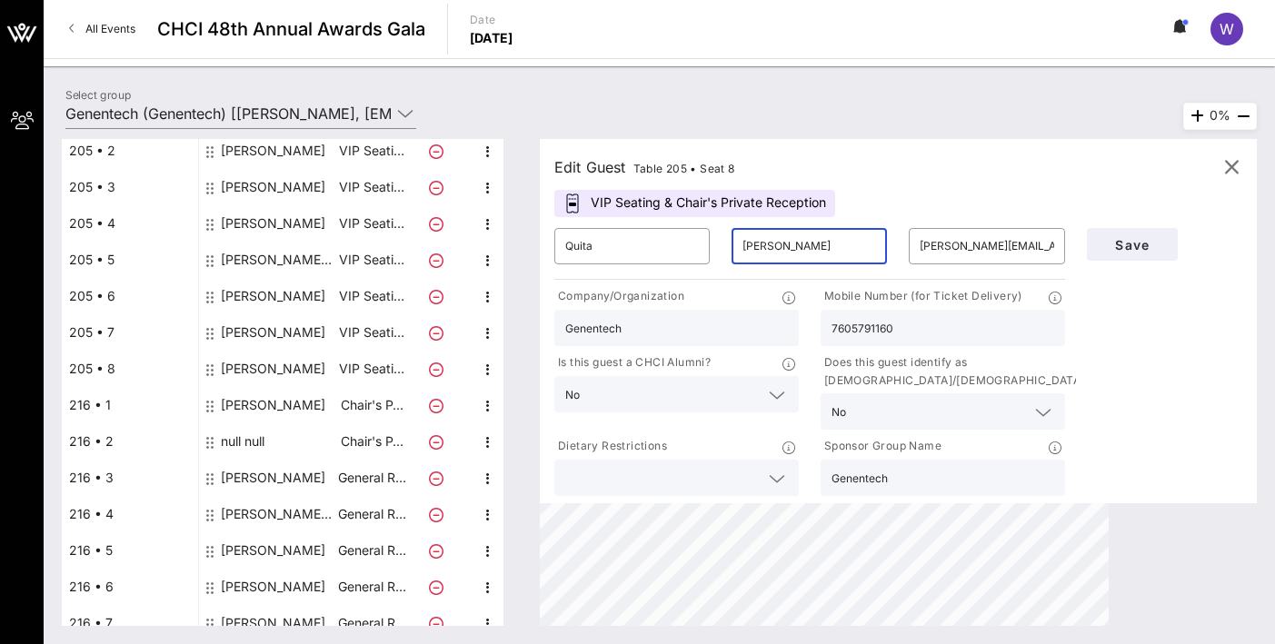
click at [780, 250] on input "[PERSON_NAME]" at bounding box center [809, 246] width 134 height 29
type input "[PERSON_NAME]"
click at [653, 237] on input "Quita" at bounding box center [632, 246] width 134 height 29
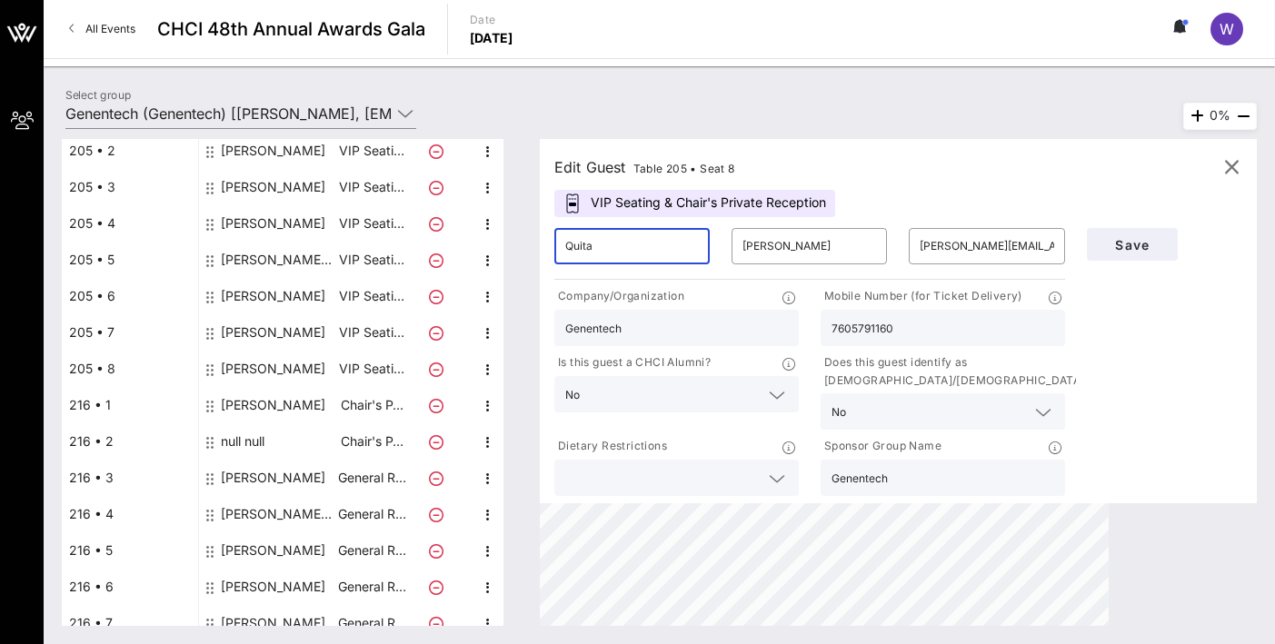
click at [653, 237] on input "Quita" at bounding box center [632, 246] width 134 height 29
type input "[PERSON_NAME]"
click at [920, 331] on input "7605791160" at bounding box center [942, 328] width 223 height 24
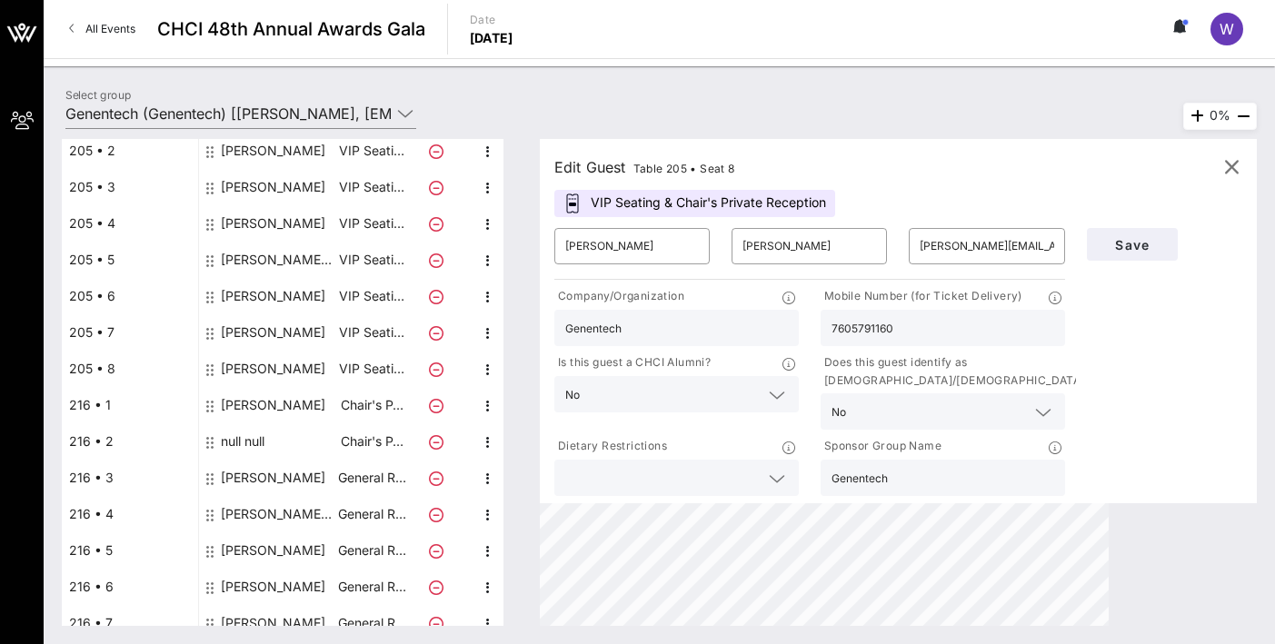
click at [920, 331] on input "7605791160" at bounding box center [942, 328] width 223 height 24
click at [1126, 162] on icon "button" at bounding box center [1231, 167] width 22 height 22
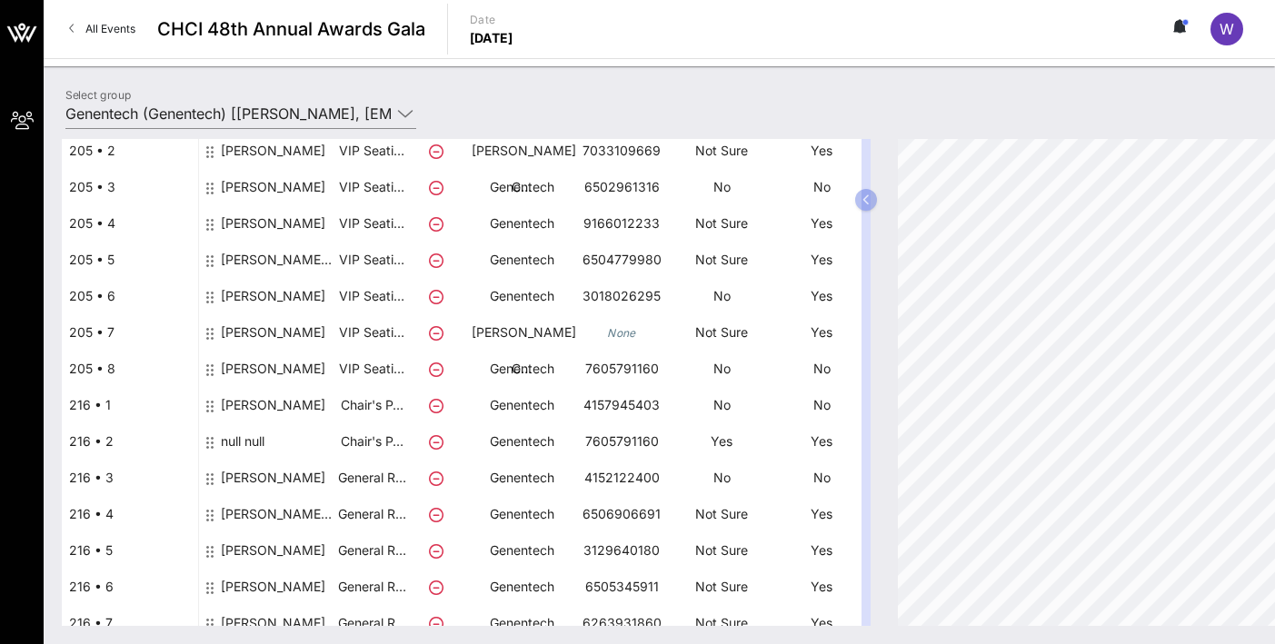
click at [254, 432] on div "null null" at bounding box center [243, 448] width 44 height 51
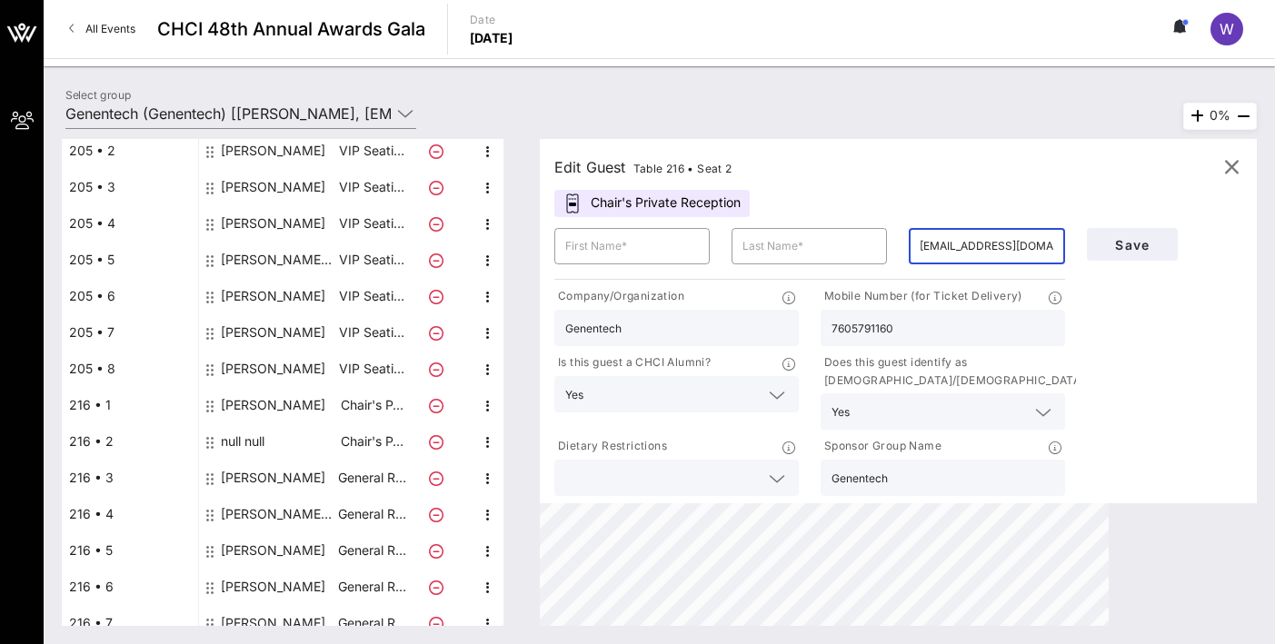
click at [977, 251] on input "[EMAIL_ADDRESS][DOMAIN_NAME]" at bounding box center [986, 246] width 134 height 29
type input "[EMAIL_ADDRESS][DOMAIN_NAME]"
drag, startPoint x: 1127, startPoint y: 248, endPoint x: 1137, endPoint y: 372, distance: 124.0
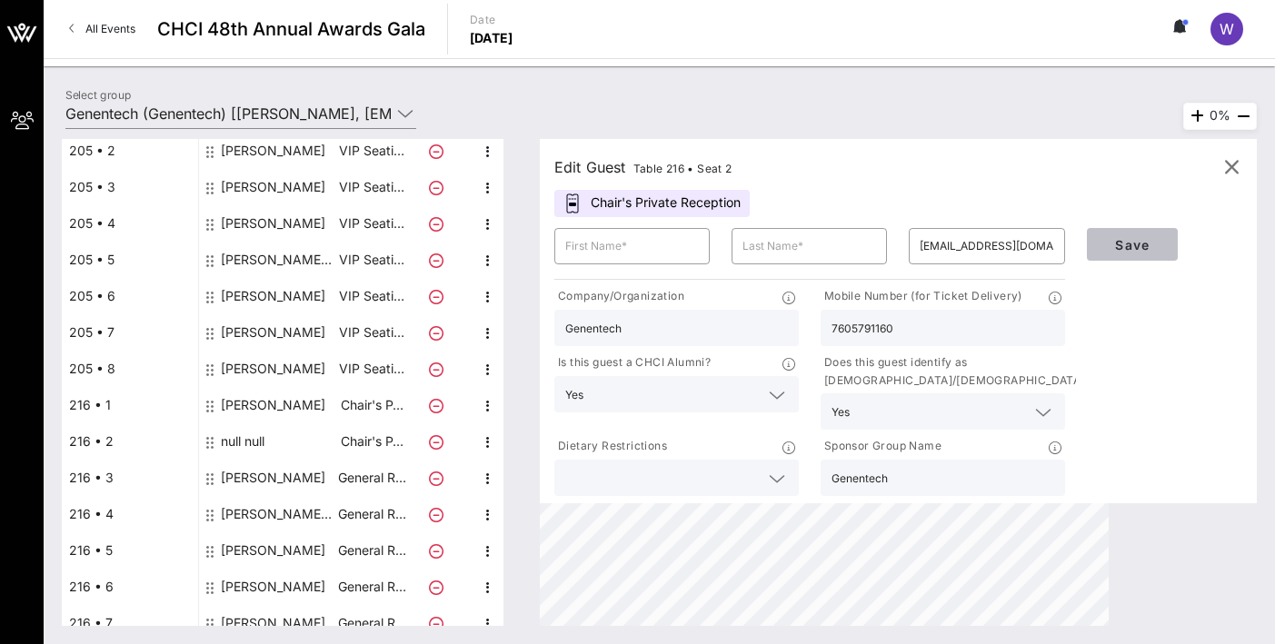
click at [1126, 376] on div "Save" at bounding box center [1164, 358] width 177 height 283
click at [978, 324] on input "7605791160" at bounding box center [942, 328] width 223 height 24
click at [652, 330] on input "Genentech" at bounding box center [676, 328] width 223 height 24
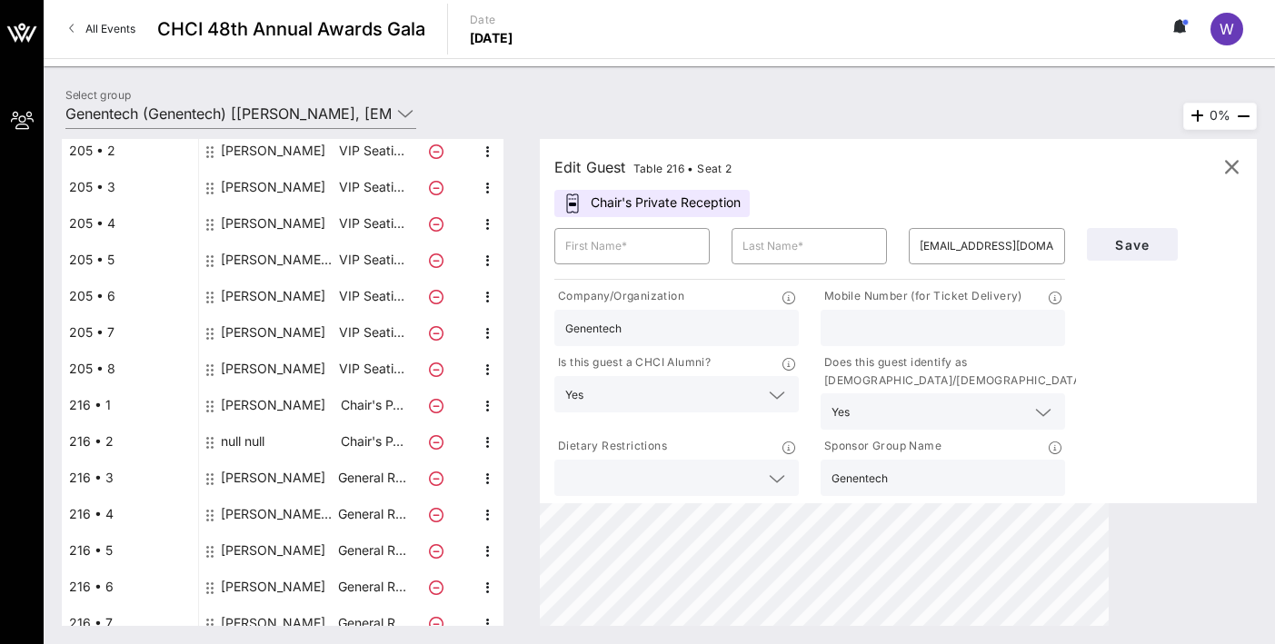
click at [652, 330] on input "Genentech" at bounding box center [676, 328] width 223 height 24
click at [690, 395] on input "text" at bounding box center [663, 394] width 146 height 24
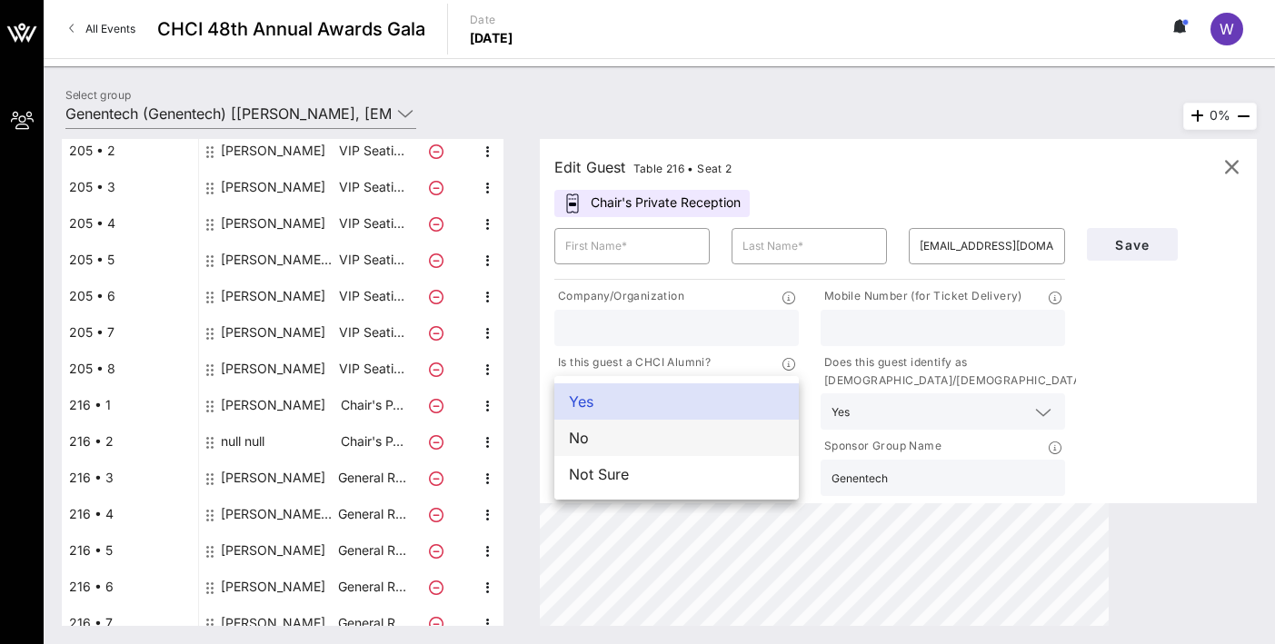
click at [655, 452] on div "No" at bounding box center [676, 438] width 244 height 36
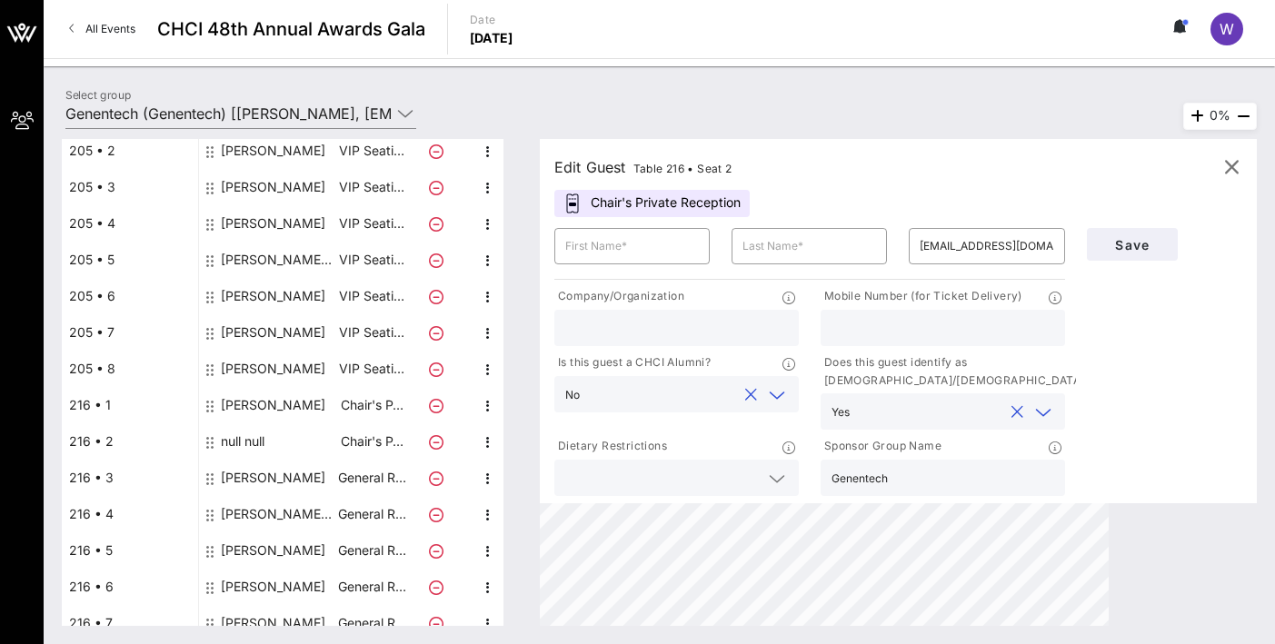
click at [927, 422] on input "text" at bounding box center [930, 412] width 146 height 24
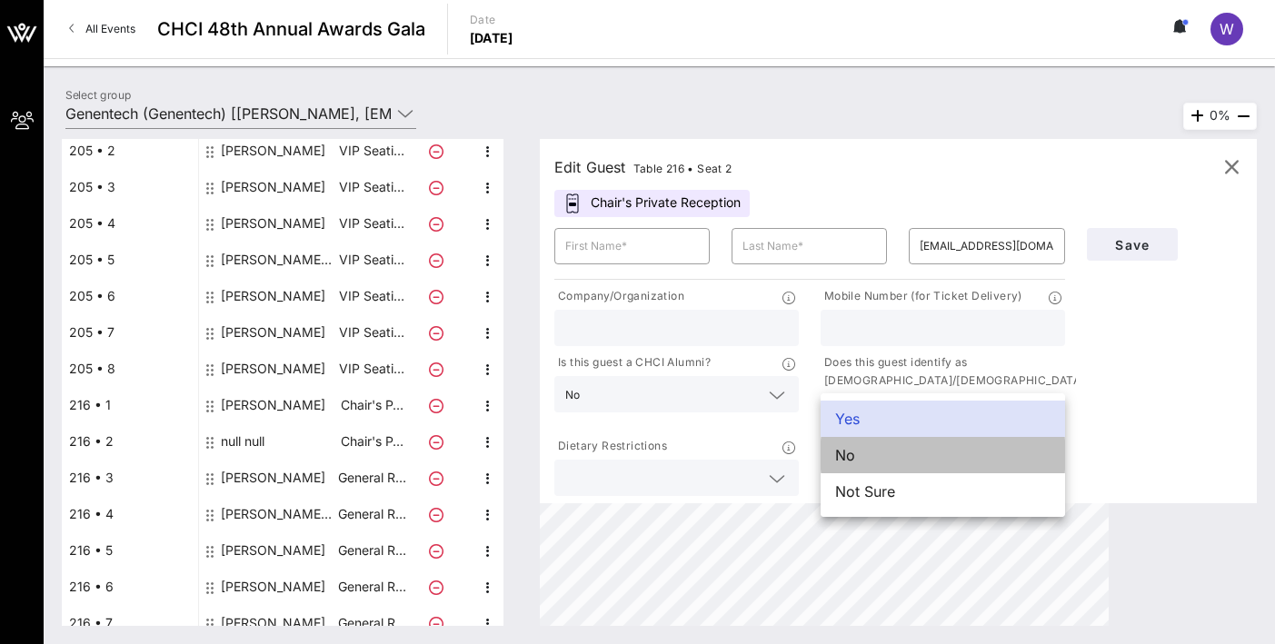
click at [905, 467] on div "No" at bounding box center [942, 455] width 244 height 36
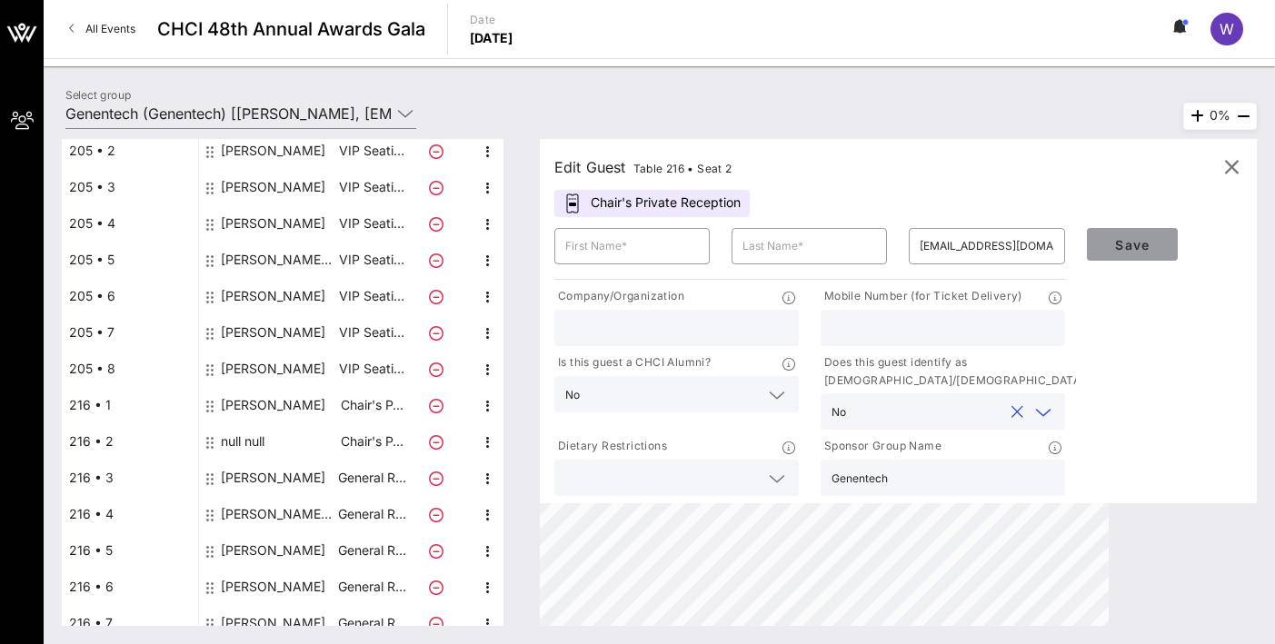
click at [1119, 253] on button "Save" at bounding box center [1132, 244] width 91 height 33
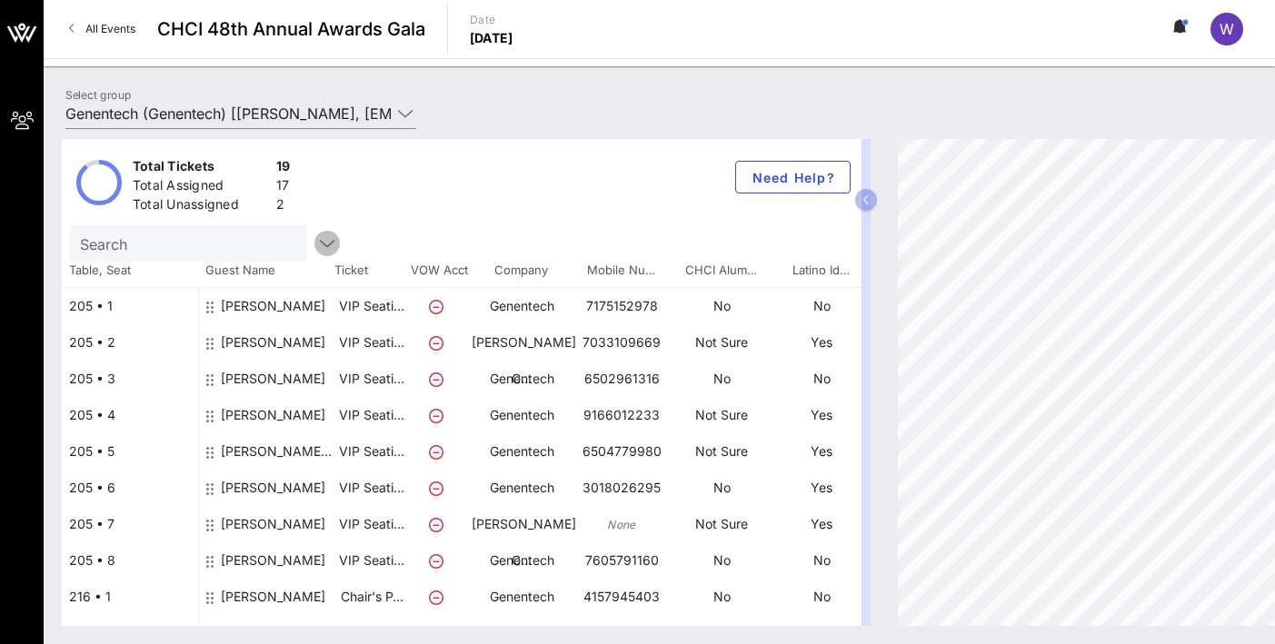
click at [316, 240] on icon "button" at bounding box center [327, 244] width 22 height 22
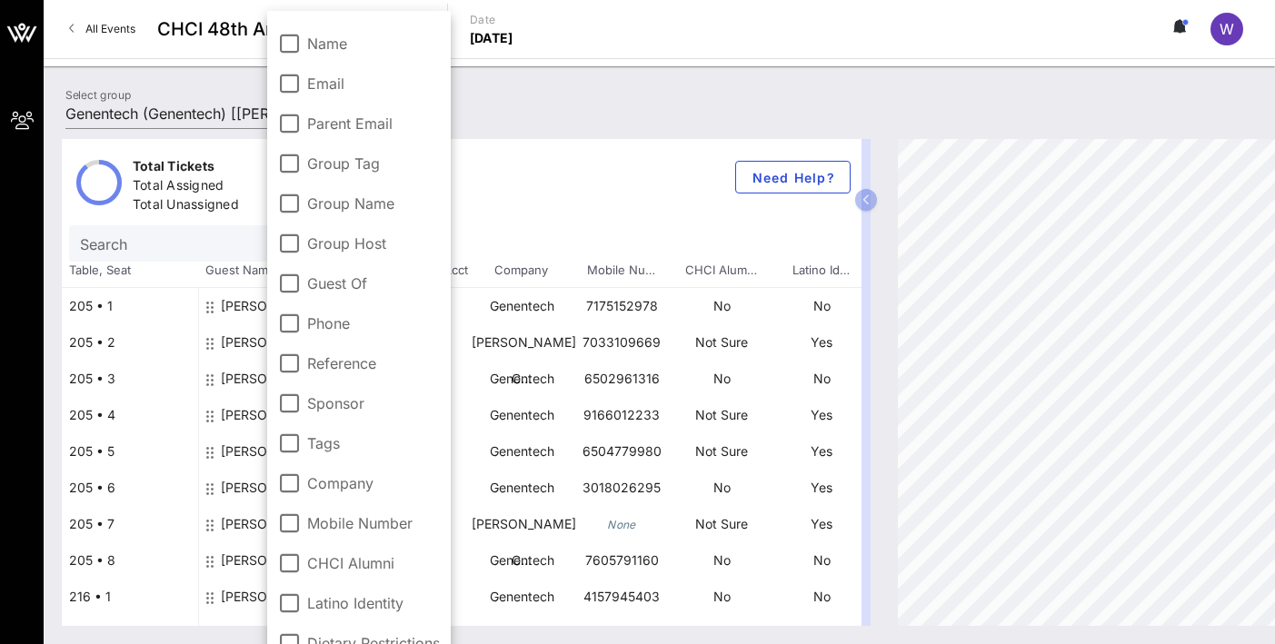
click at [526, 207] on div "Total Tickets 19 Total Assigned 17 Total Unassigned 2 Need Help?" at bounding box center [461, 182] width 799 height 86
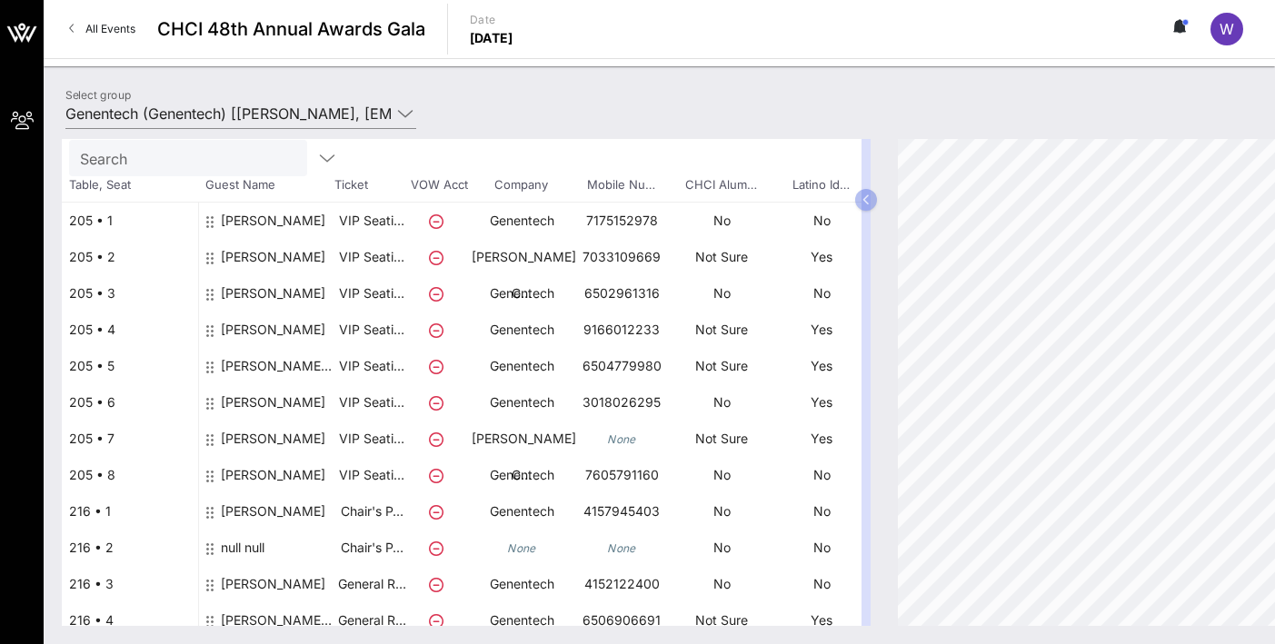
scroll to position [80, 0]
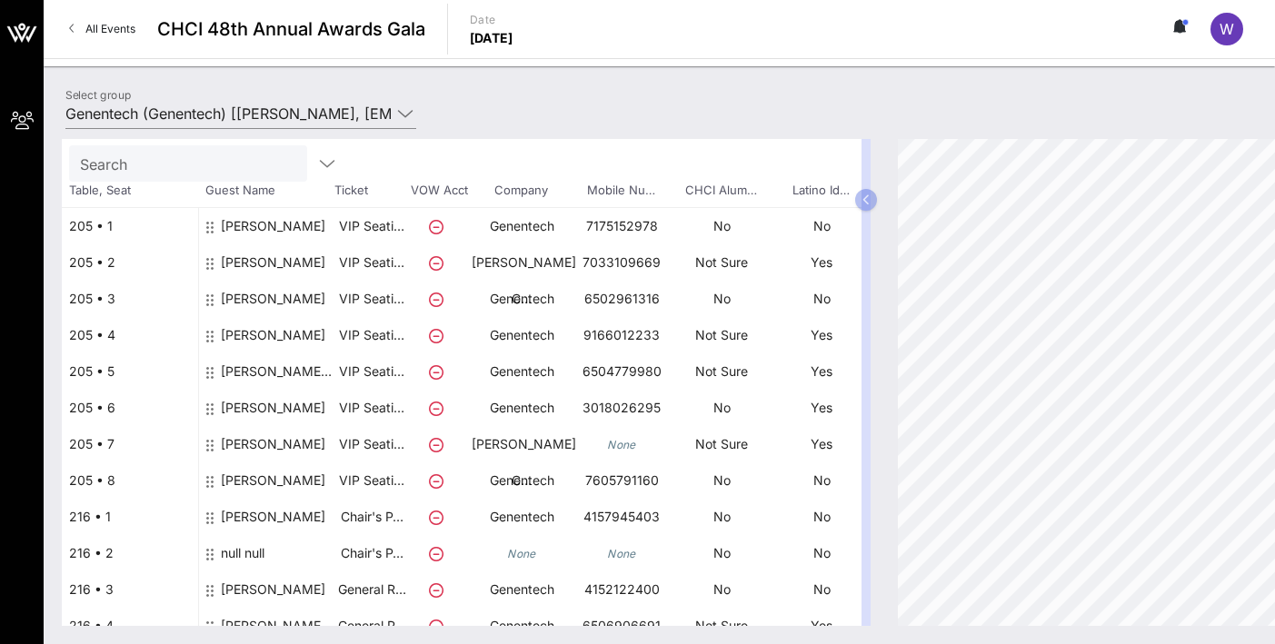
click at [213, 303] on div at bounding box center [211, 306] width 11 height 51
drag, startPoint x: 210, startPoint y: 302, endPoint x: 298, endPoint y: 5, distance: 309.0
